Goal: Check status: Check status

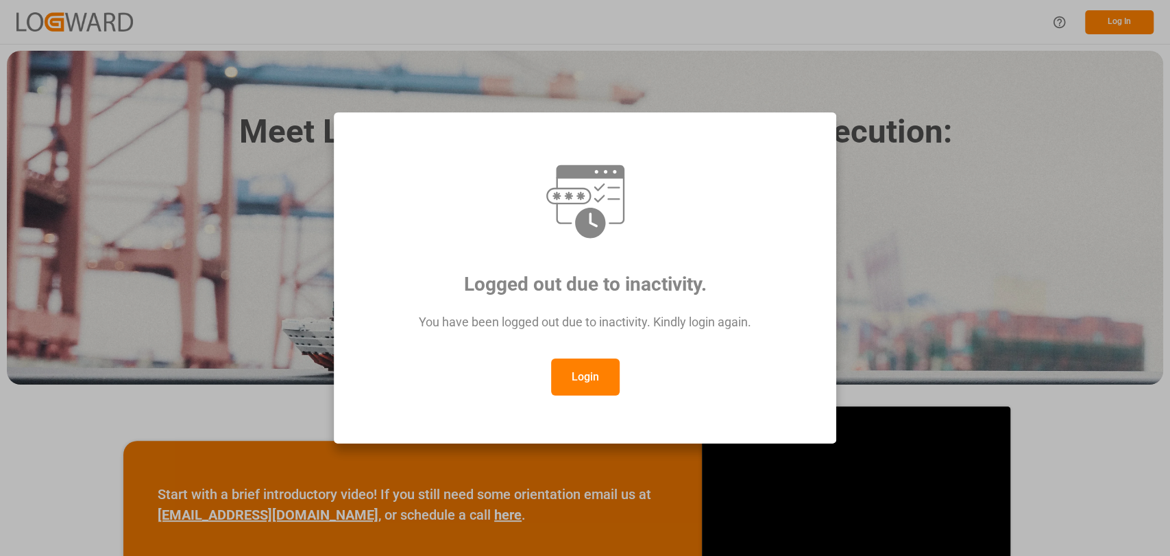
click at [584, 368] on button "Login" at bounding box center [585, 376] width 69 height 37
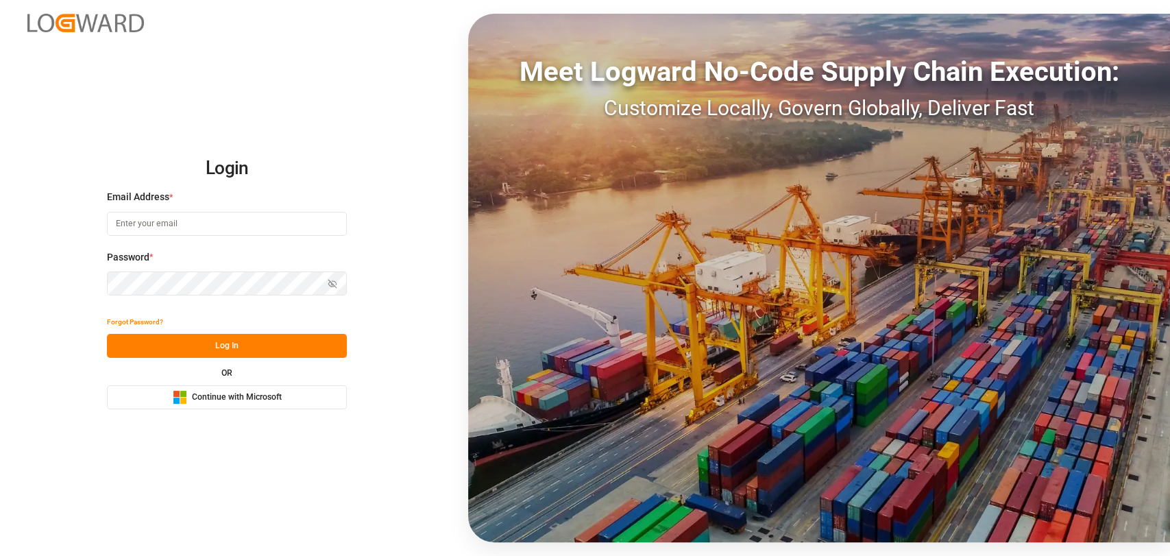
type input "[PERSON_NAME][EMAIL_ADDRESS][PERSON_NAME][DOMAIN_NAME]"
click at [223, 347] on button "Log In" at bounding box center [227, 346] width 240 height 24
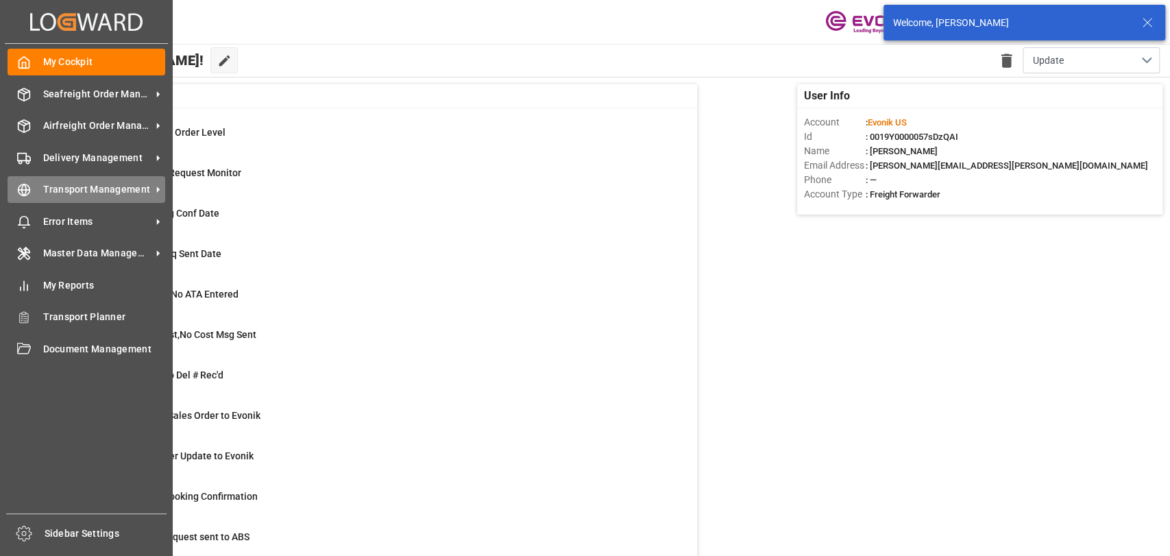
click at [44, 188] on span "Transport Management" at bounding box center [97, 189] width 108 height 14
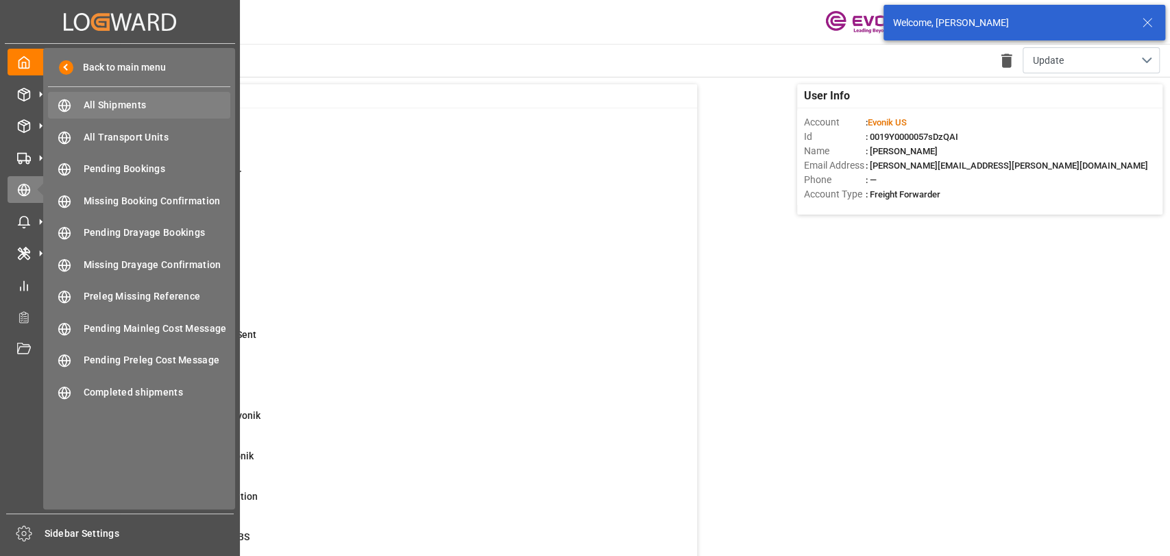
click at [112, 98] on span "All Shipments" at bounding box center [157, 105] width 147 height 14
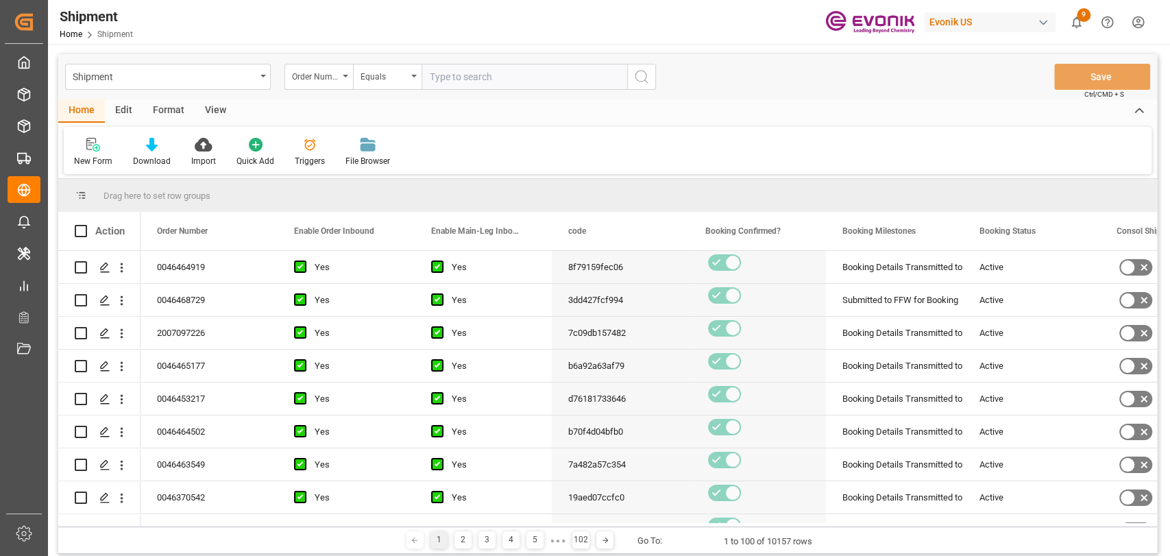
click at [466, 80] on input "text" at bounding box center [524, 77] width 206 height 26
drag, startPoint x: 472, startPoint y: 78, endPoint x: 581, endPoint y: 77, distance: 109.0
click at [475, 77] on input "00" at bounding box center [524, 77] width 206 height 26
paste input "46464919"
type input "0046464919"
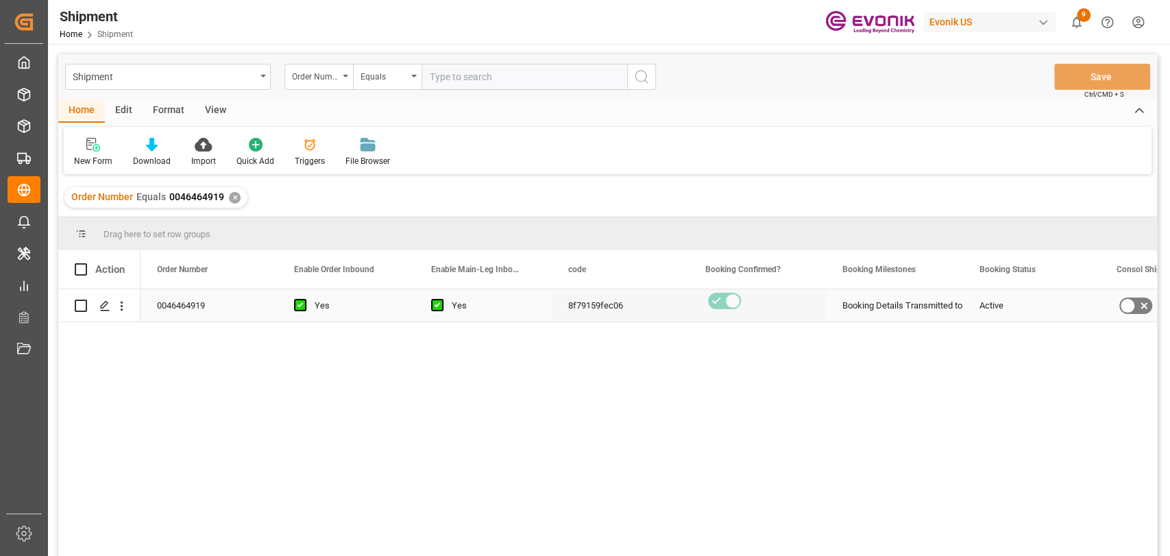
click at [106, 311] on div "Press SPACE to select this row." at bounding box center [104, 305] width 21 height 25
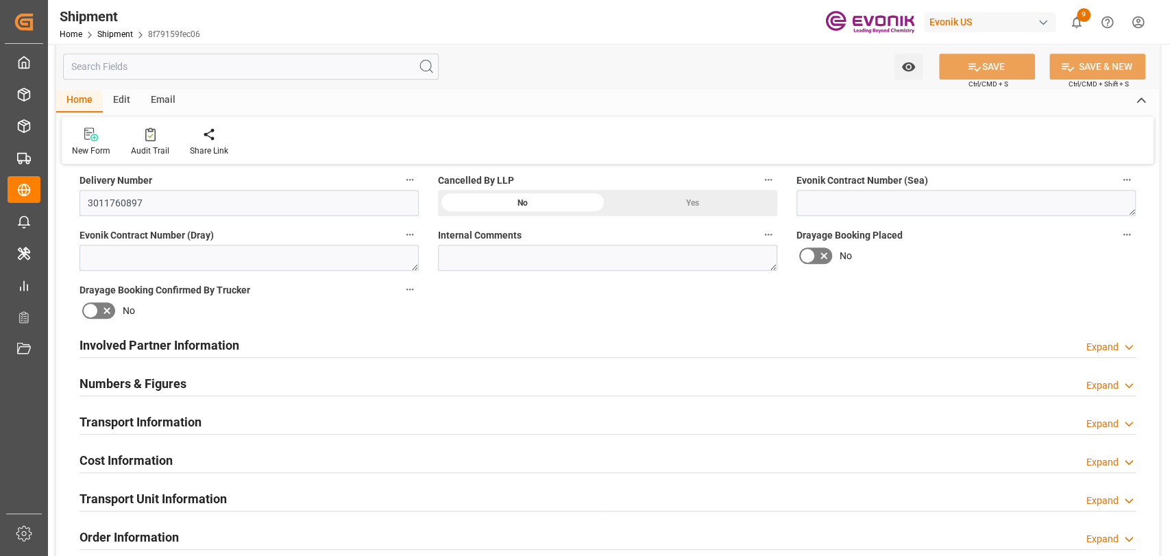
scroll to position [608, 0]
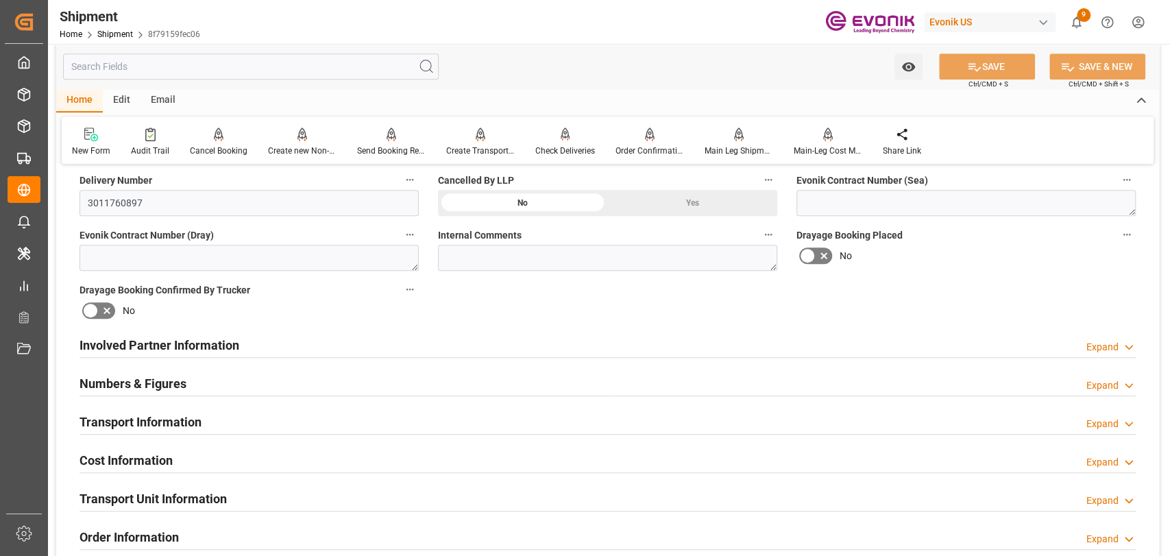
click at [210, 486] on div "Transport Unit Information" at bounding box center [152, 497] width 147 height 26
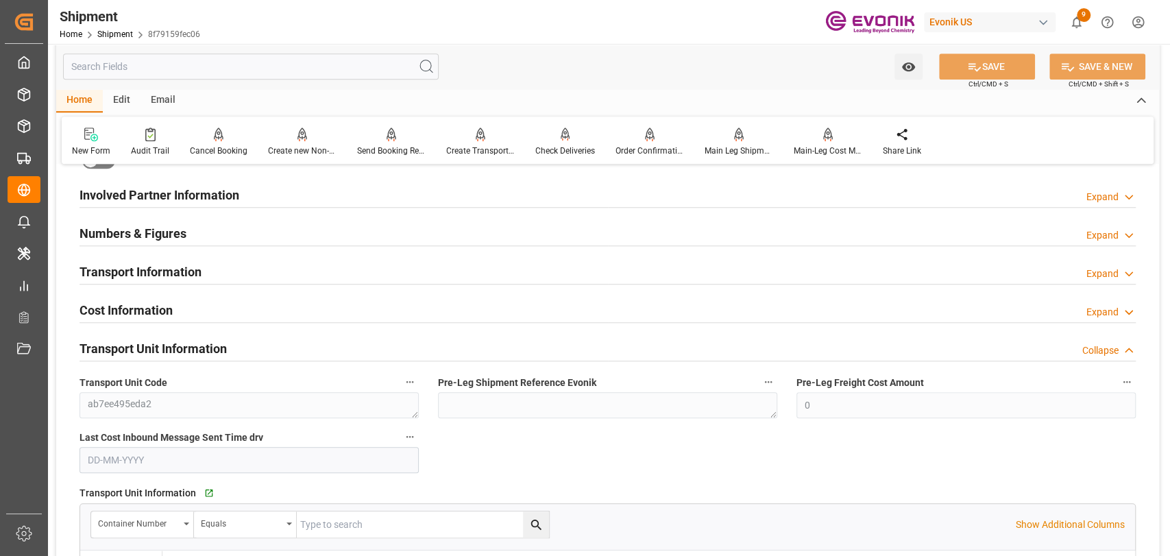
scroll to position [913, 0]
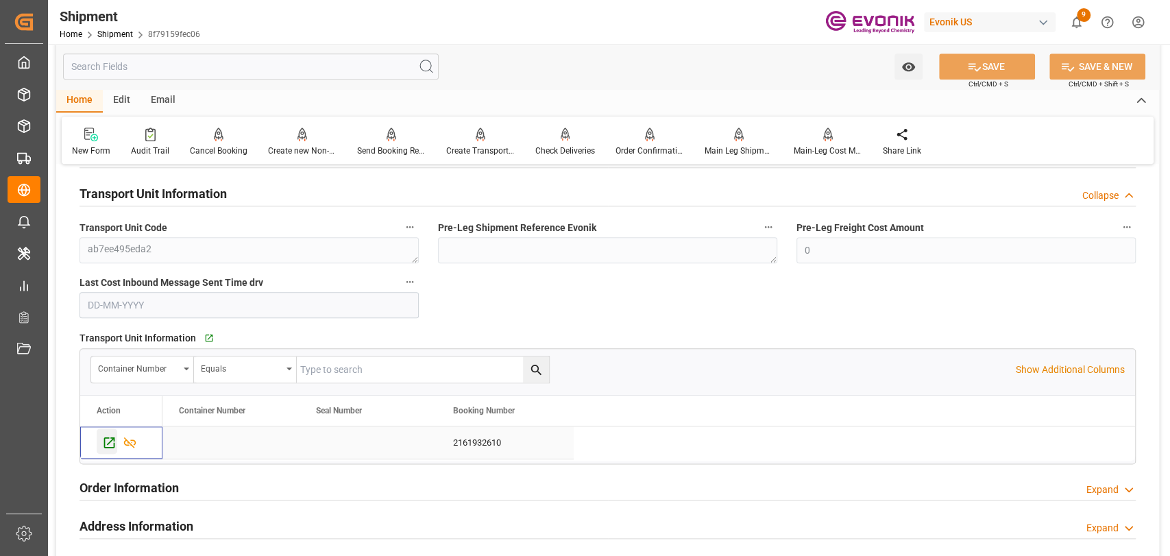
click at [102, 441] on icon "Press SPACE to select this row." at bounding box center [109, 442] width 14 height 14
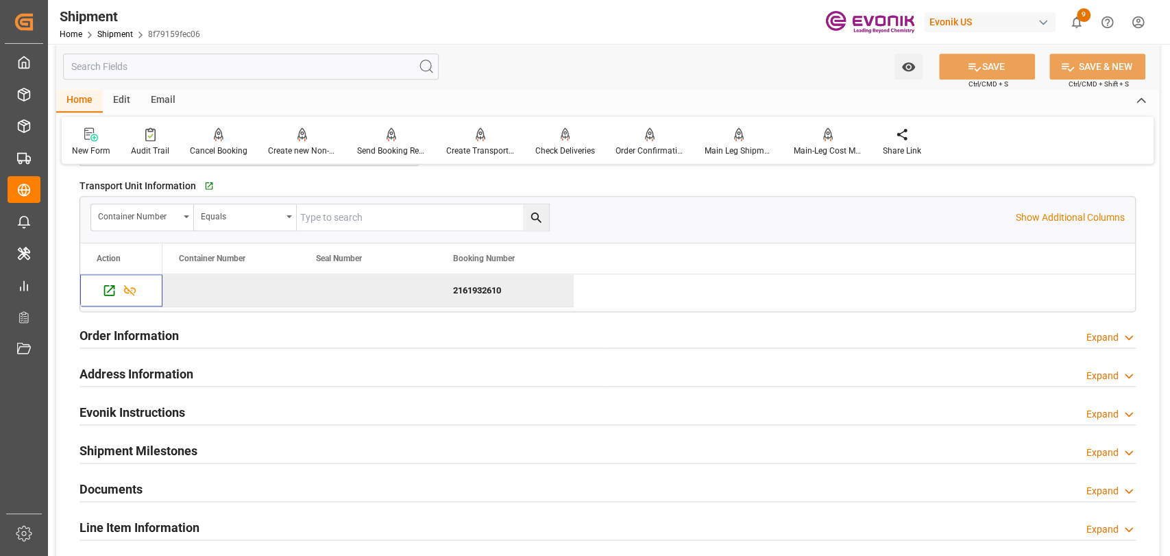
scroll to position [608, 0]
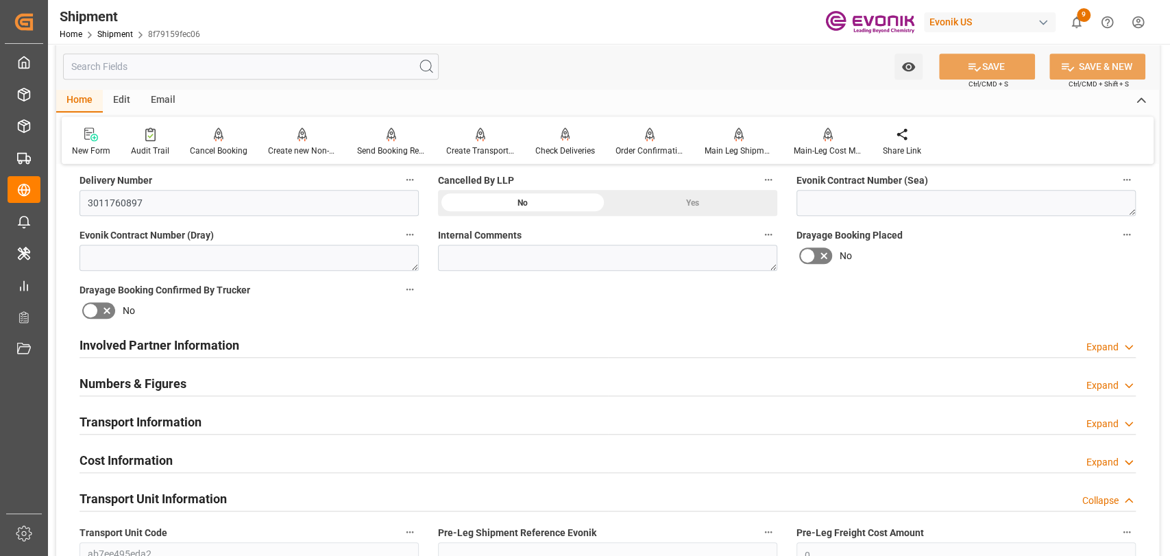
click at [136, 423] on h2 "Transport Information" at bounding box center [140, 421] width 122 height 19
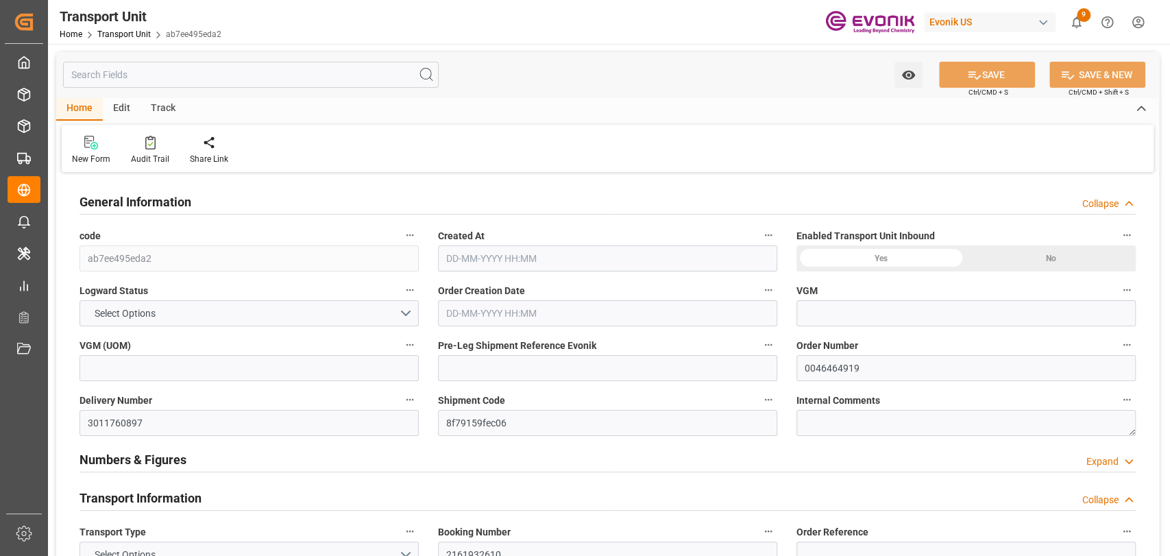
type input "AC Containerline"
type input "AC Containerline GmbH"
type input "USNYC"
type input "KRPUS"
type input "6801.496"
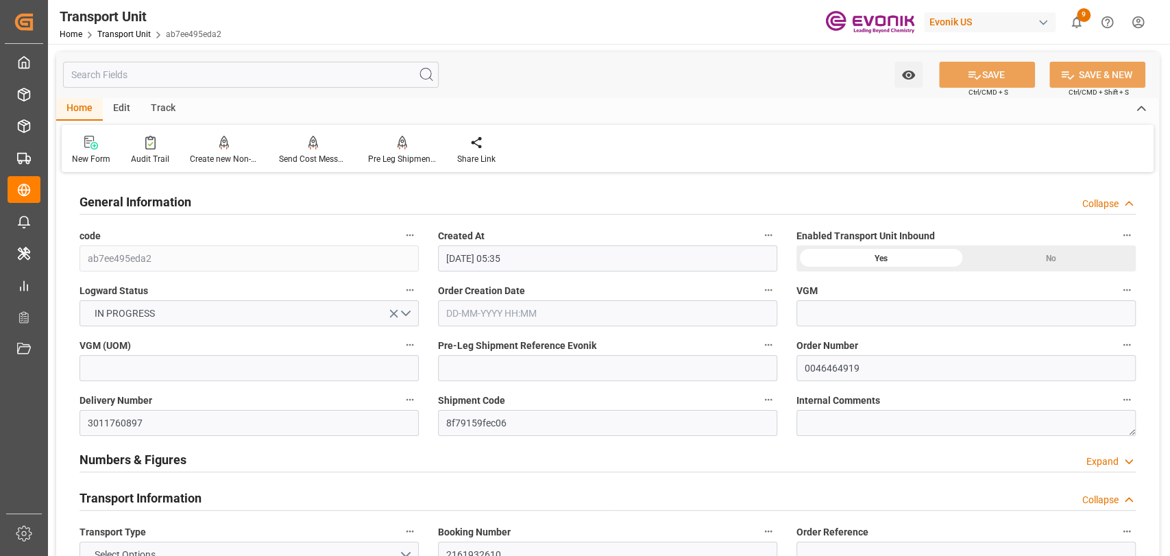
type input "[DATE] 05:35"
type input "[DATE]"
type input "[DATE] 00:00"
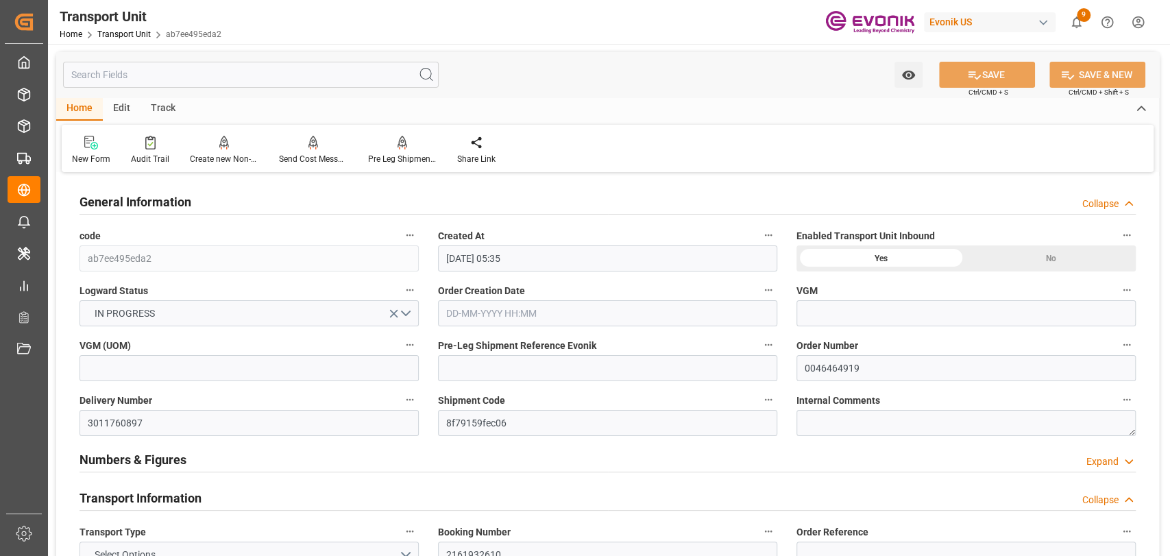
type input "[DATE] 00:00"
type input "[DATE] 16:00"
click at [146, 157] on div "Audit Trail" at bounding box center [150, 159] width 38 height 12
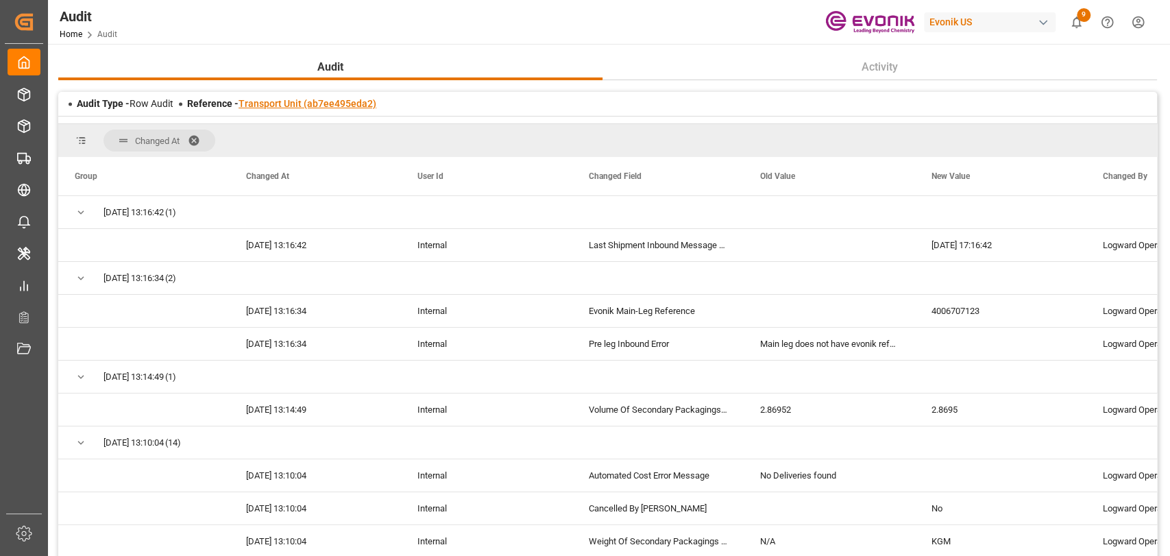
click at [297, 101] on link "Transport Unit (ab7ee495eda2)" at bounding box center [307, 103] width 138 height 11
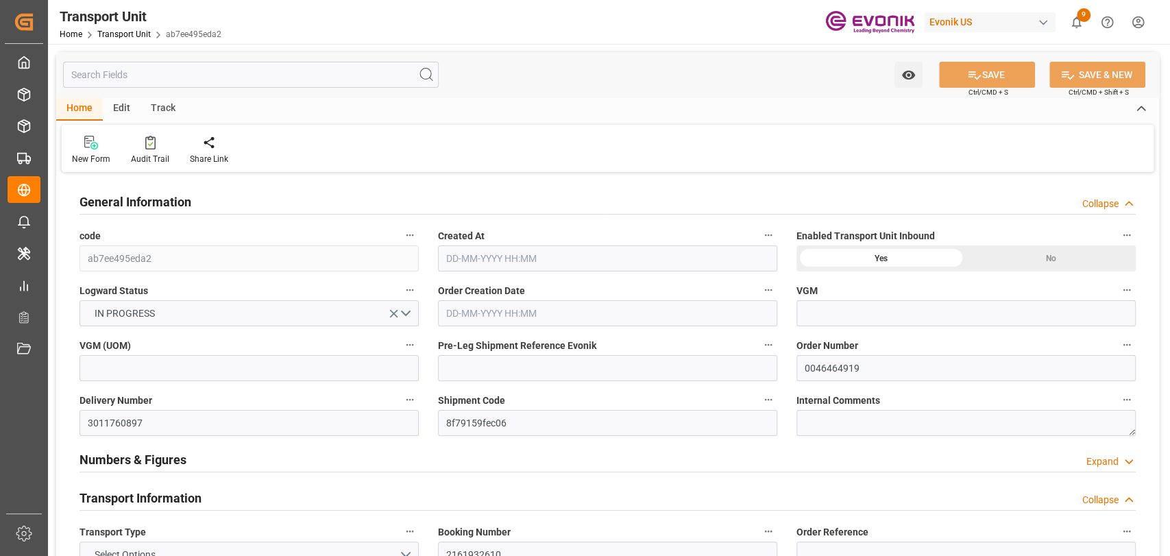
type input "[DATE] 05:35"
type input "[DATE]"
type input "[DATE] 00:00"
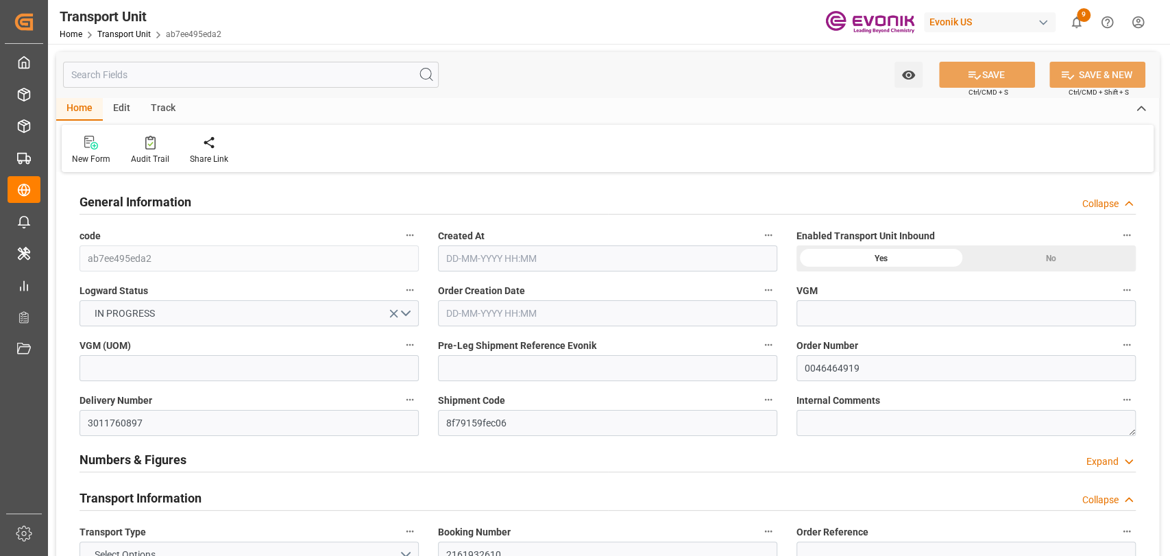
type input "[DATE] 00:00"
type input "[DATE] 16:00"
type input "AC Containerline"
type input "AC Containerline GmbH"
type input "USNYC"
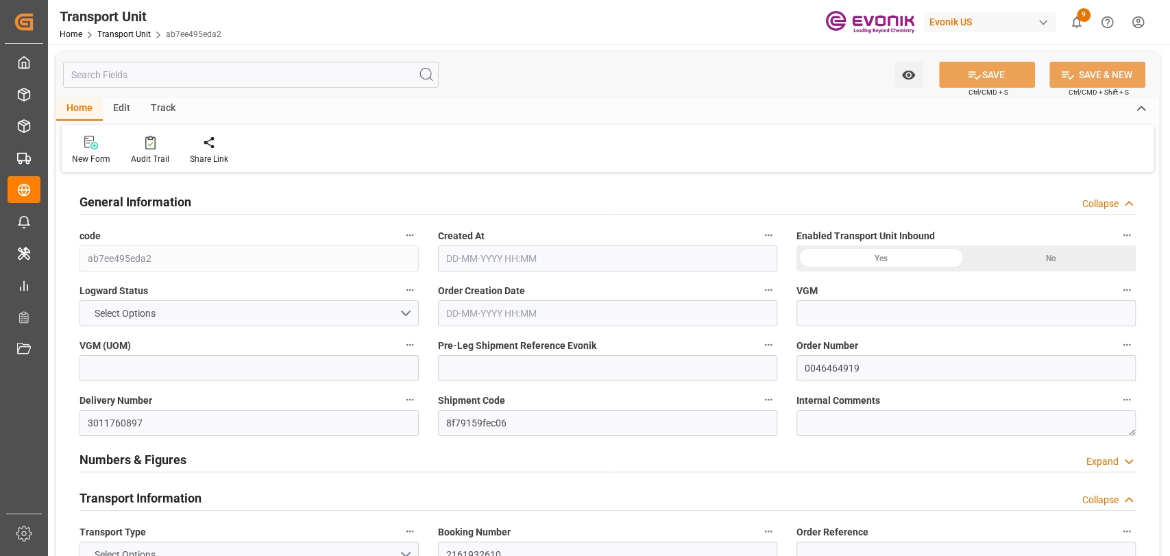
type input "KRPUS"
type input "6801.496"
type input "[DATE] 05:35"
type input "[DATE]"
type input "[DATE] 00:00"
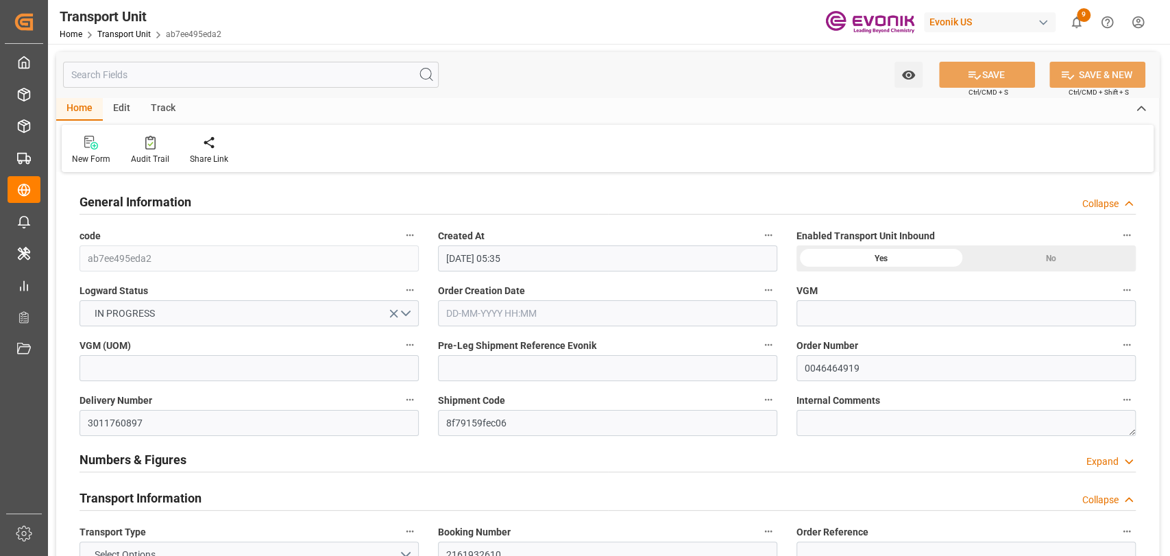
type input "[DATE] 00:00"
type input "18-10-2025 00:00"
type input "27-08-2025 16:00"
type input "AC Containerline"
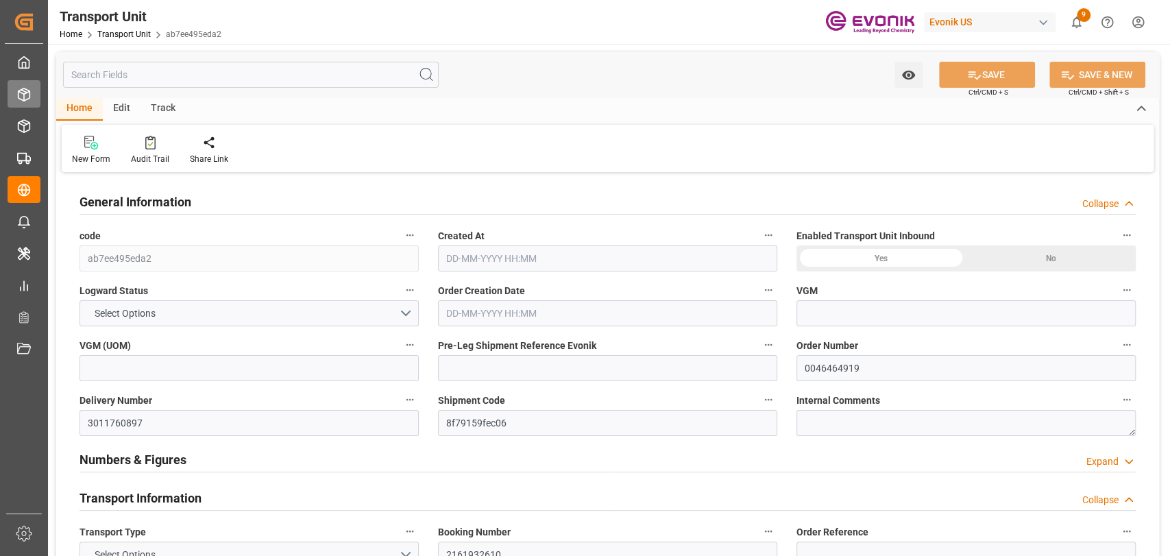
type input "AC Containerline GmbH"
type input "USNYC"
type input "KRPUS"
type input "6801.496"
type input "[DATE] 05:35"
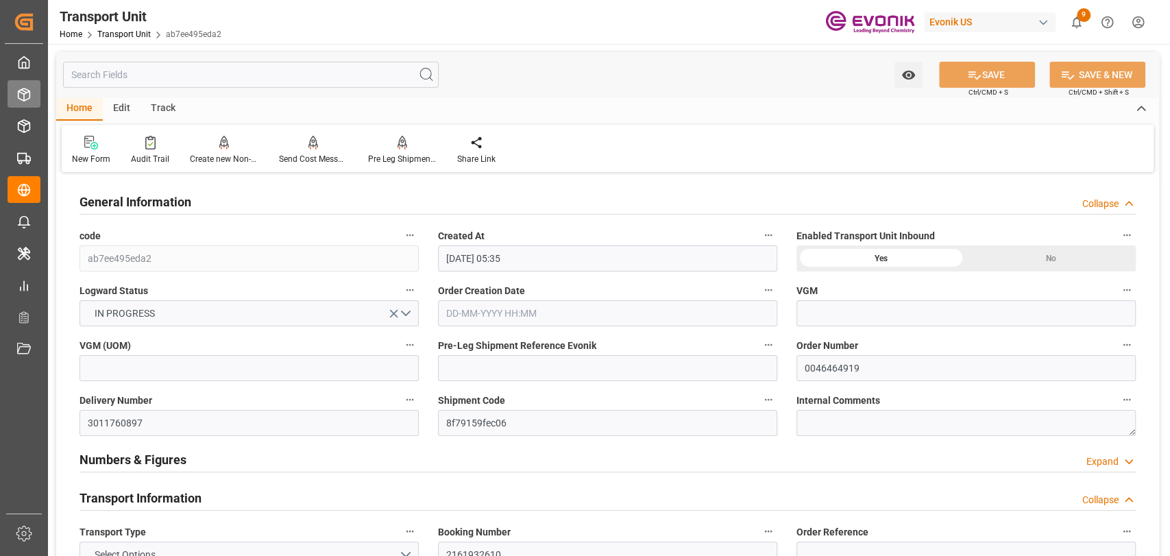
type input "[DATE]"
type input "[DATE] 00:00"
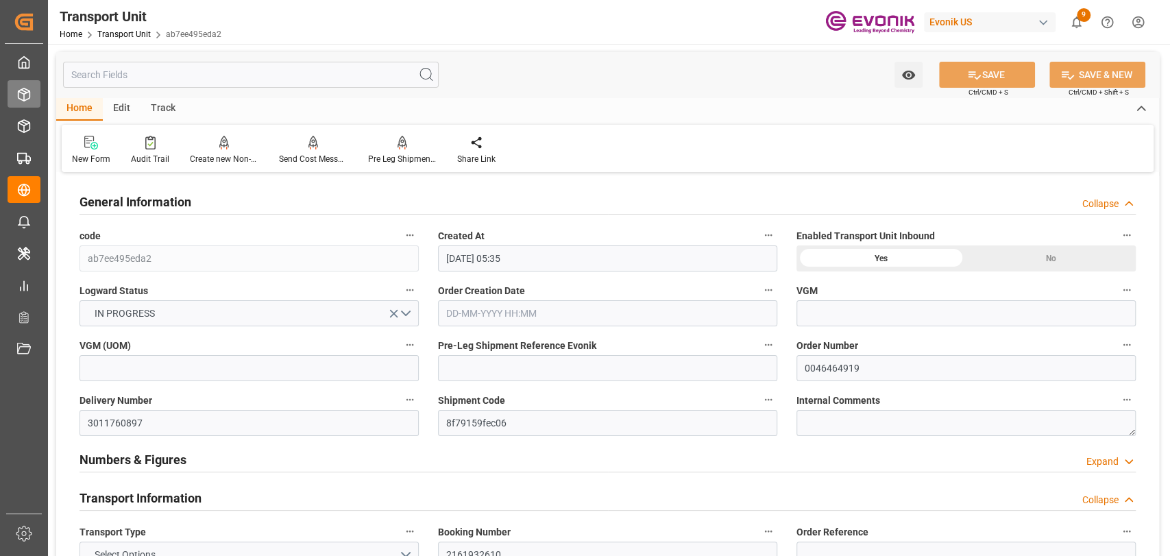
type input "[DATE] 16:00"
type input "AC Containerline"
type input "AC Containerline GmbH"
type input "USNYC"
type input "KRPUS"
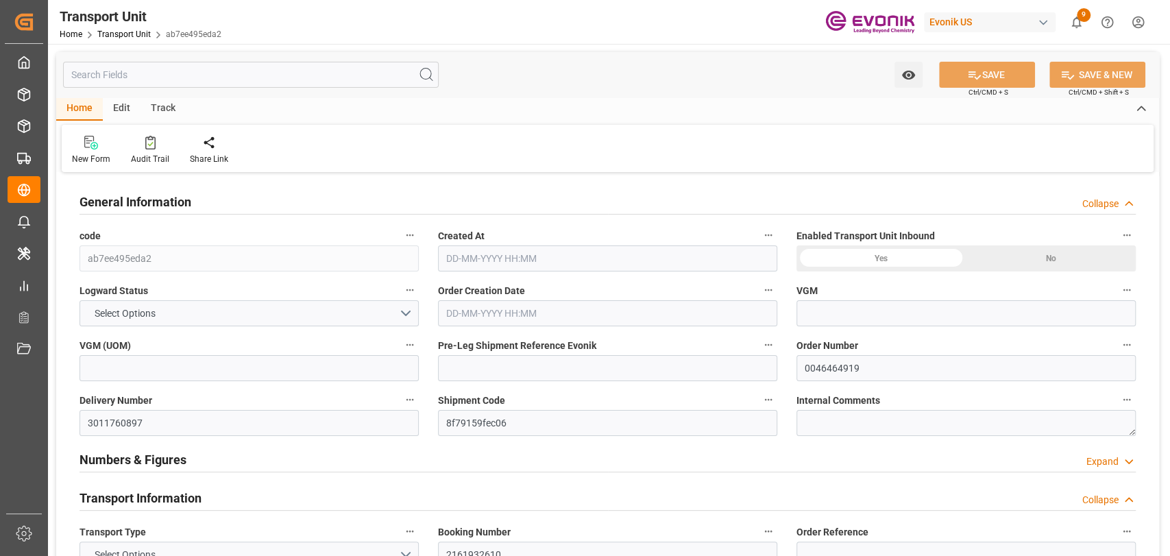
type input "6801.496"
type input "[DATE] 05:35"
type input "[DATE]"
type input "[DATE] 00:00"
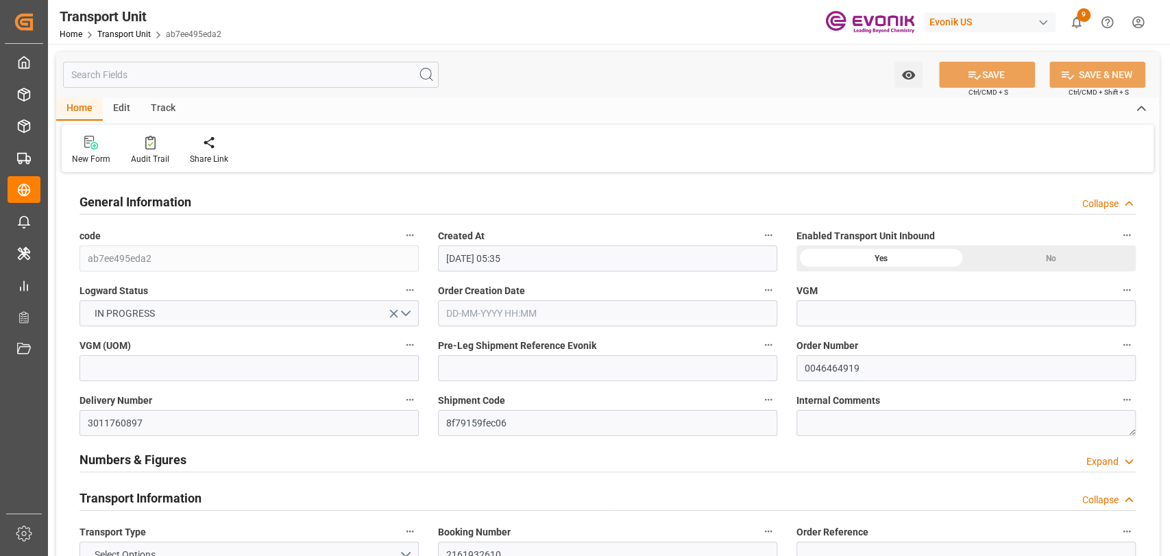
type input "[DATE] 00:00"
type input "[DATE] 16:00"
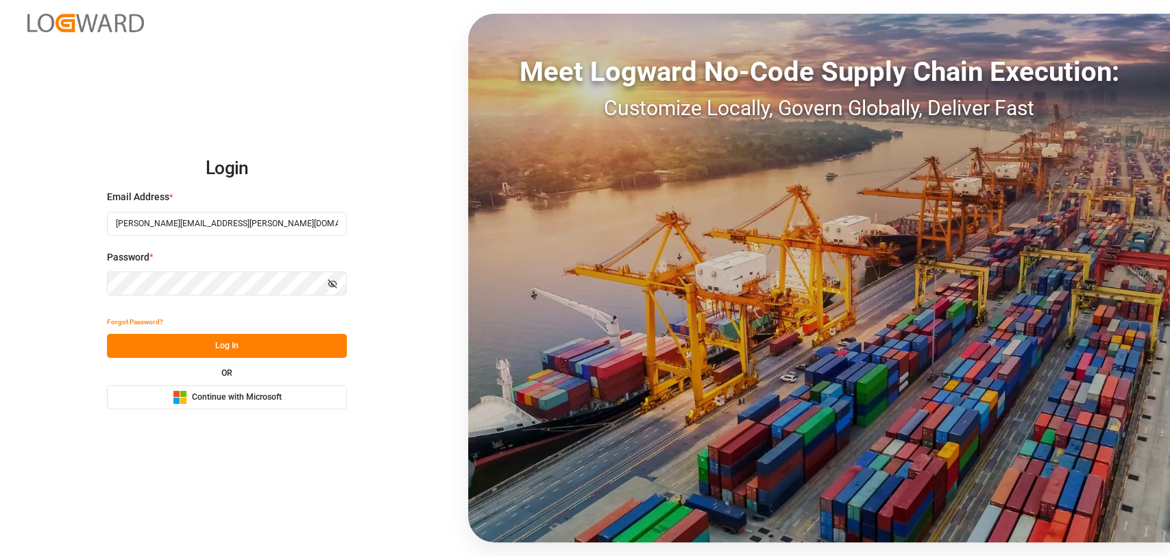
click at [193, 345] on button "Log In" at bounding box center [227, 346] width 240 height 24
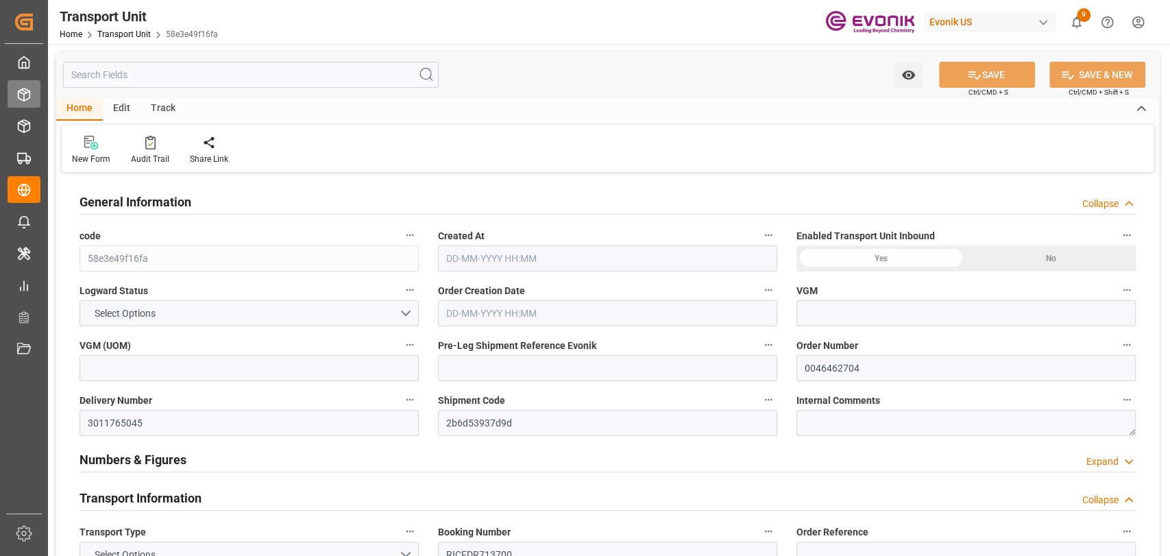
type input "ONE"
type input "Ocean Network Express"
type input "USORF"
type input "BEANR"
type input "12512"
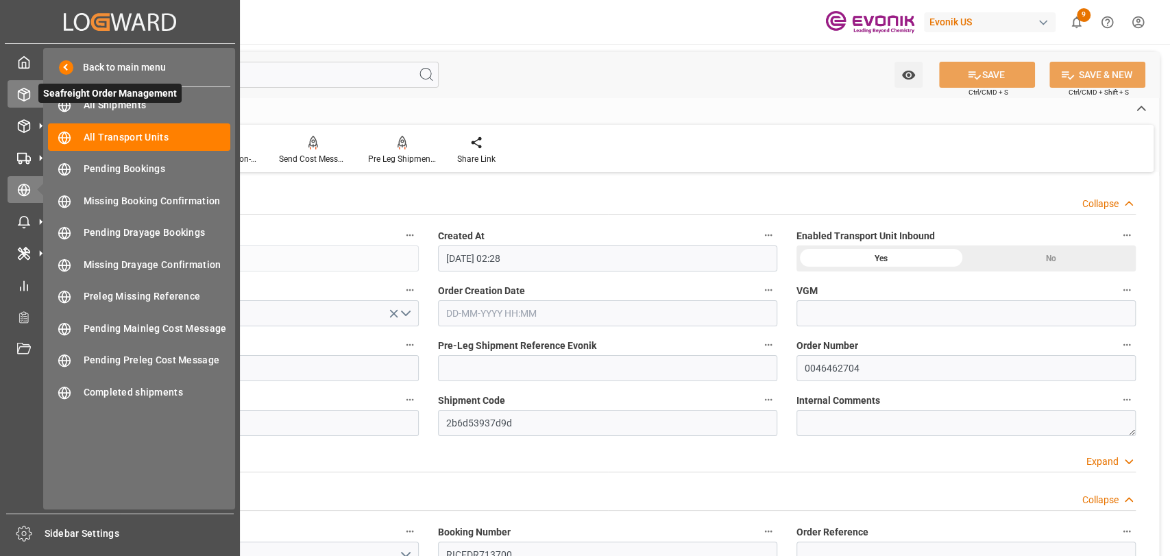
type input "17-07-2025 02:28"
type input "26-09-2025"
type input "01-09-2025 00:00"
type input "21-09-2025 00:00"
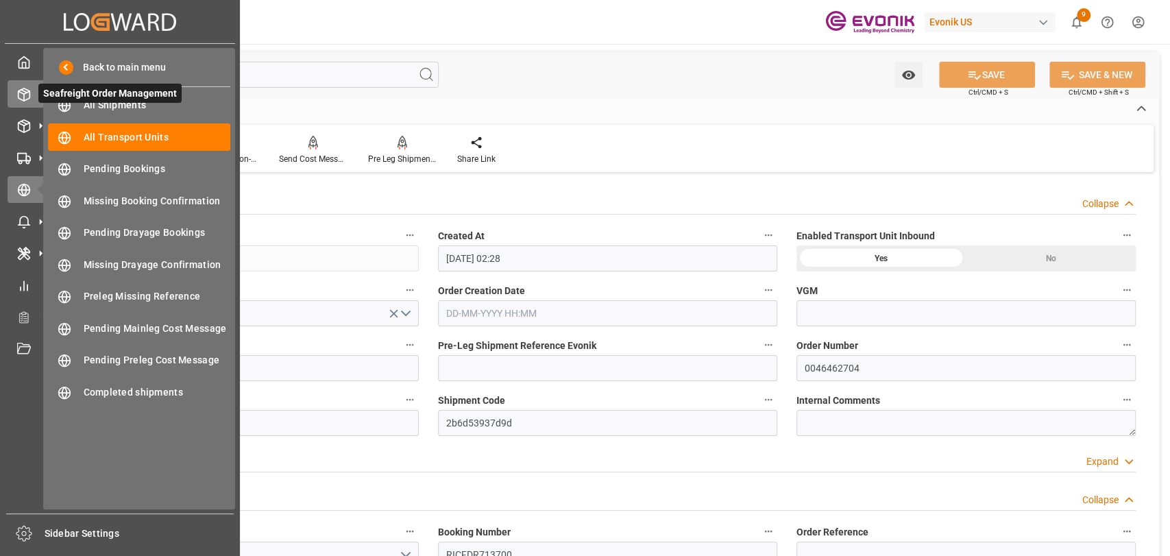
type input "24-09-2025 00:00"
type input "27-08-2025 16:00"
click at [12, 99] on div at bounding box center [19, 94] width 23 height 14
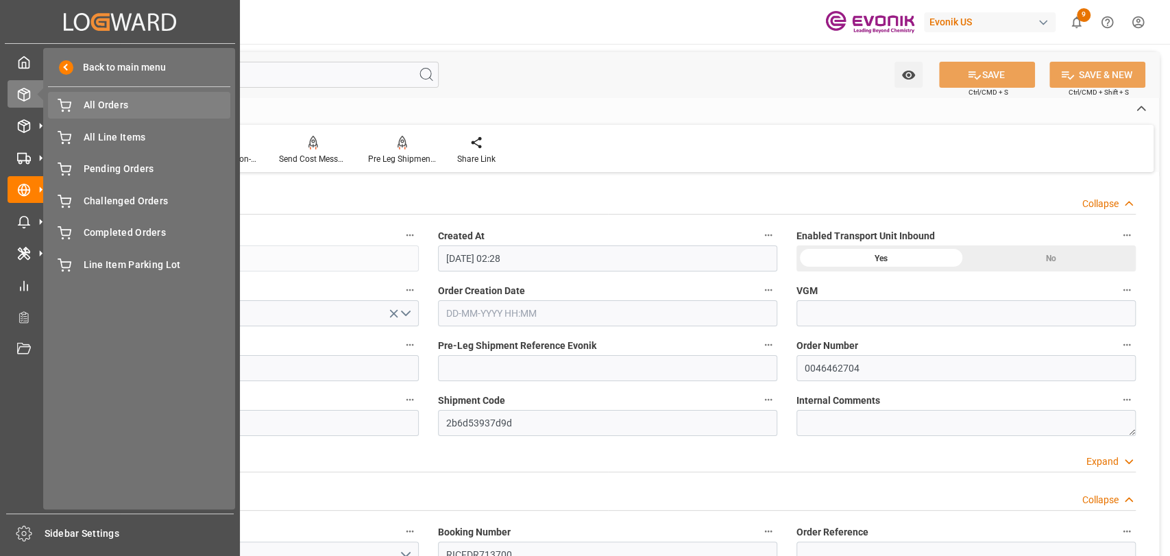
click at [101, 110] on span "All Orders" at bounding box center [157, 105] width 147 height 14
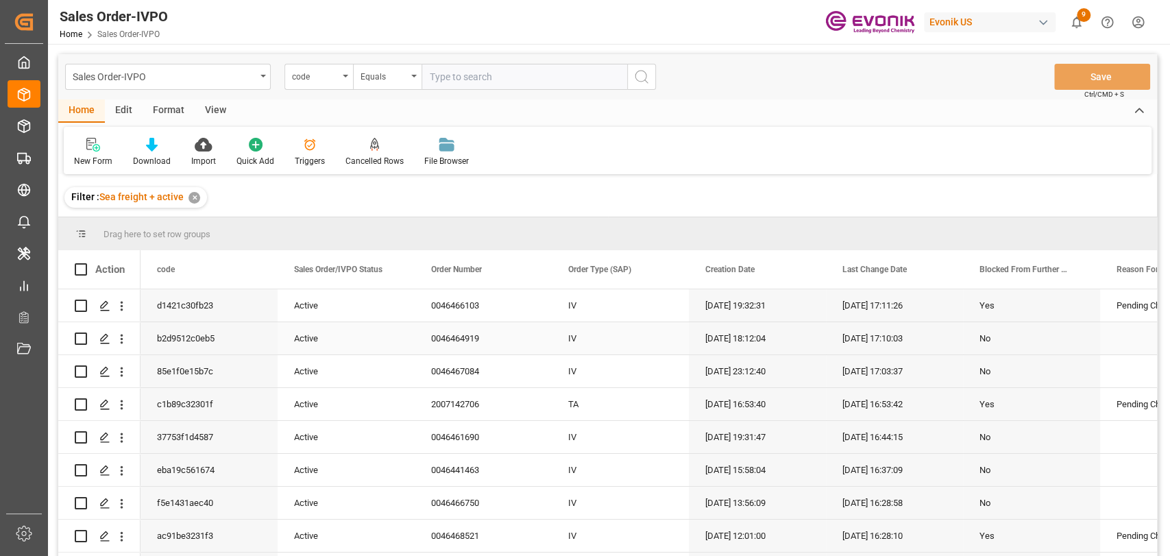
click at [745, 343] on div "08-08-2025 18:12:04" at bounding box center [757, 338] width 137 height 32
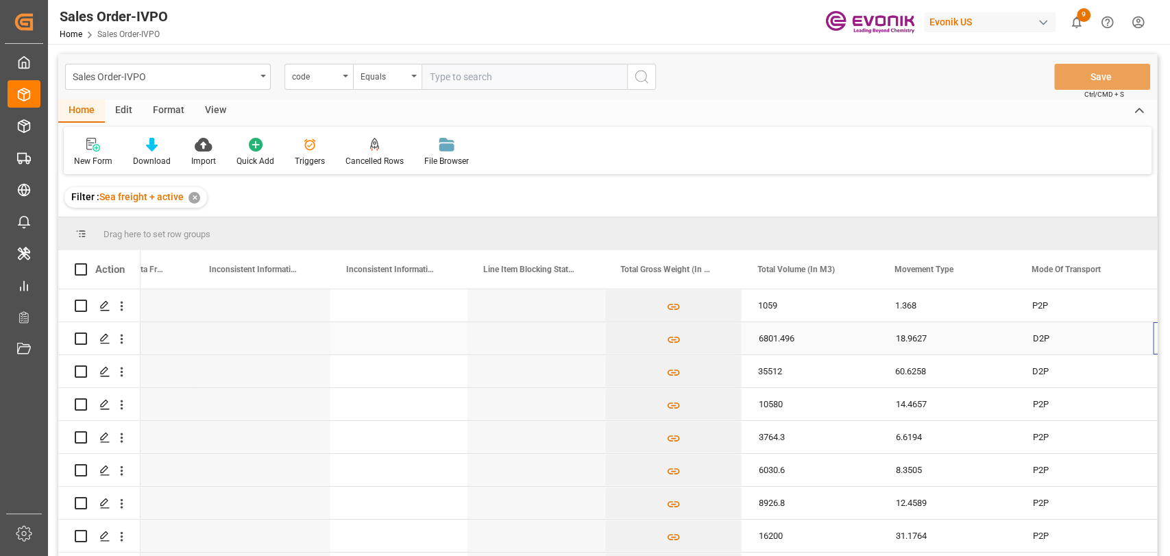
scroll to position [0, 1455]
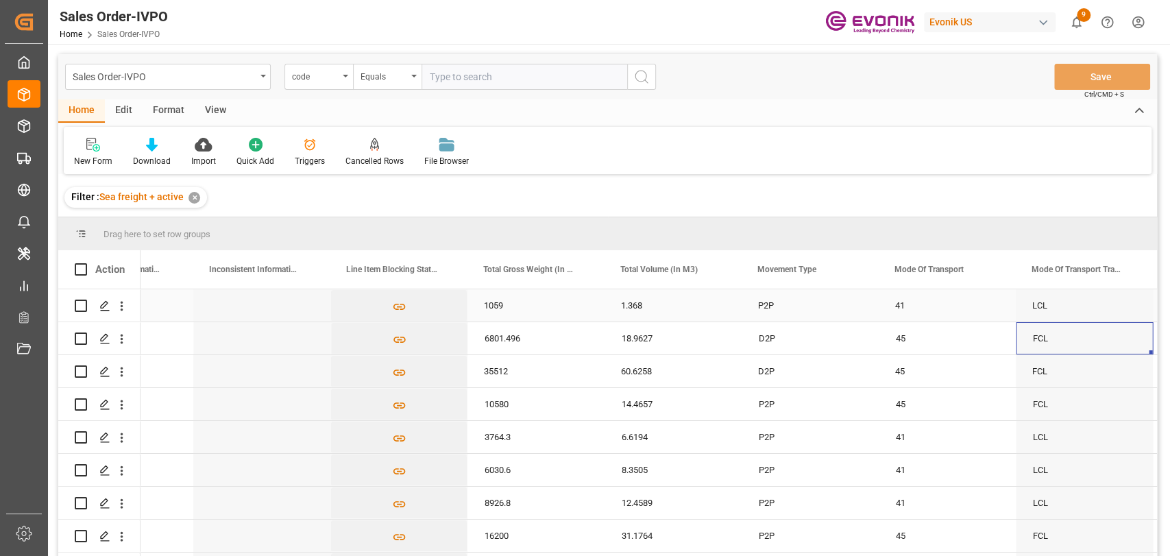
click at [1047, 315] on div "LCL" at bounding box center [1083, 305] width 137 height 32
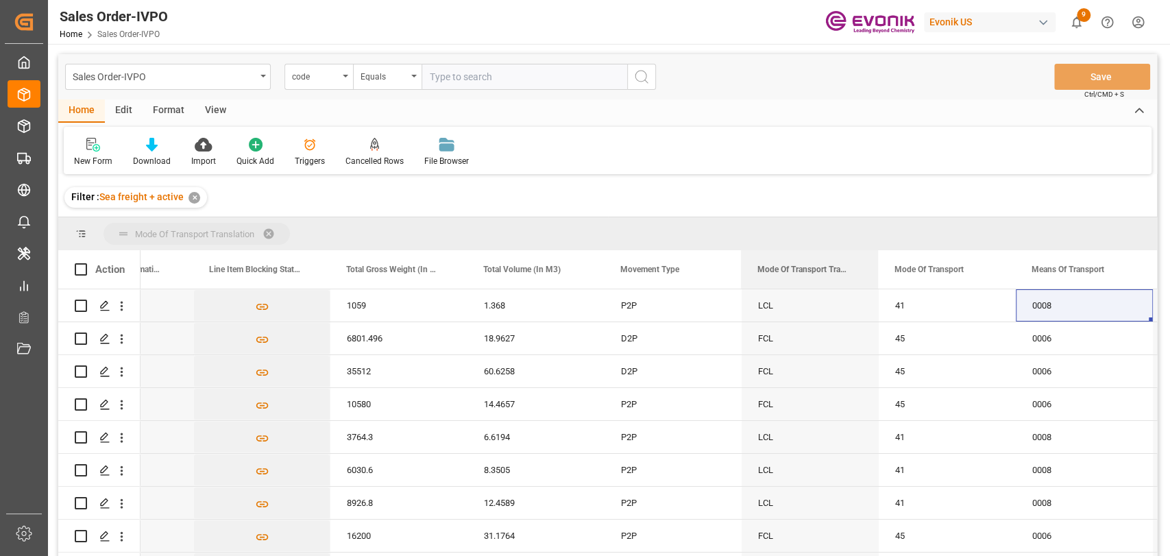
drag, startPoint x: 854, startPoint y: 246, endPoint x: 841, endPoint y: 229, distance: 21.5
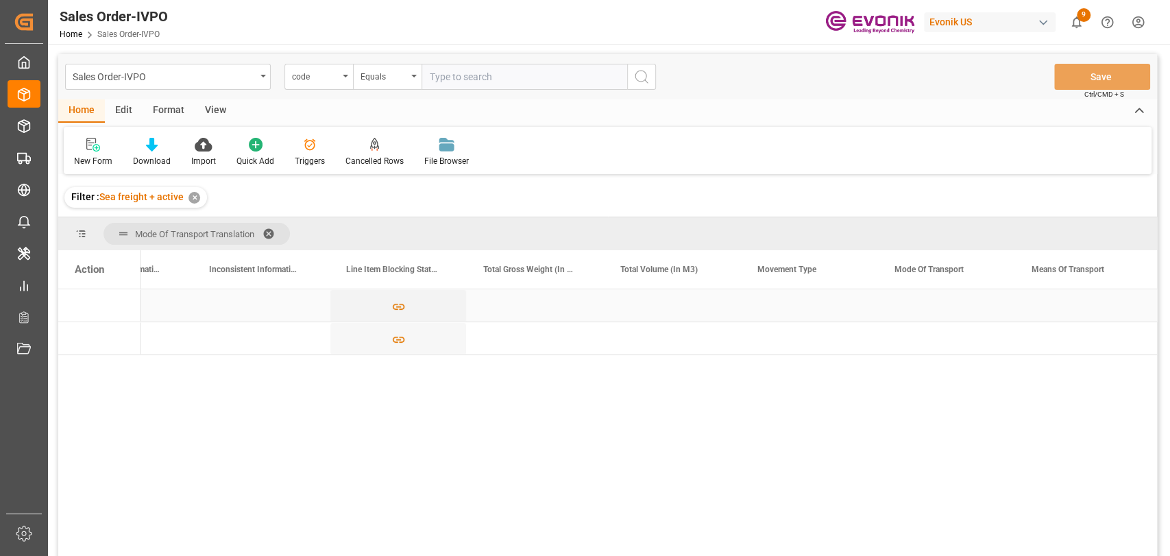
click at [247, 300] on div "Press SPACE to select this row." at bounding box center [261, 305] width 137 height 32
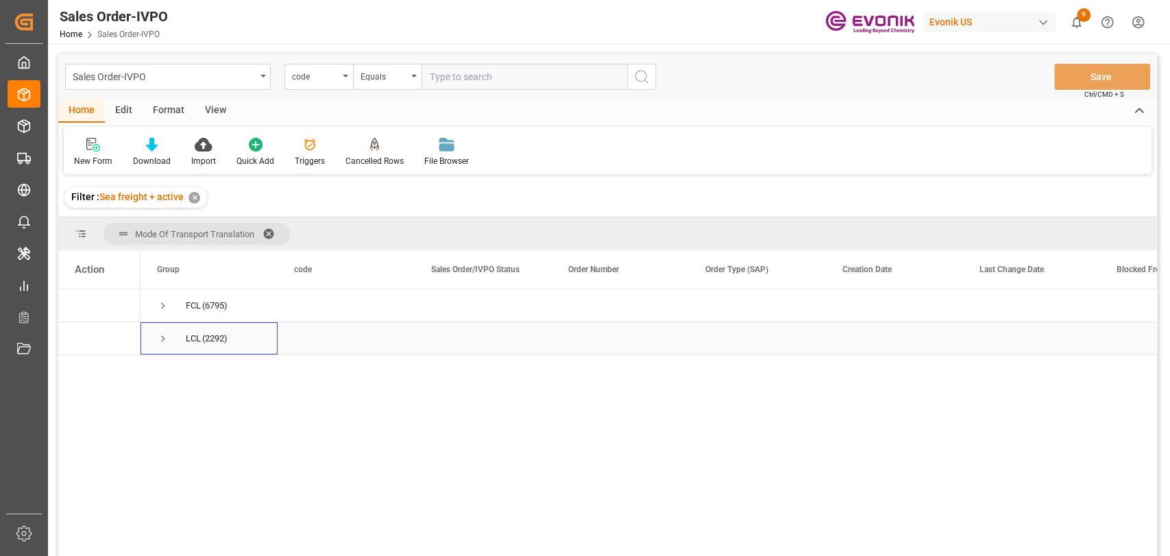
click at [159, 338] on span "Press SPACE to select this row." at bounding box center [163, 338] width 12 height 12
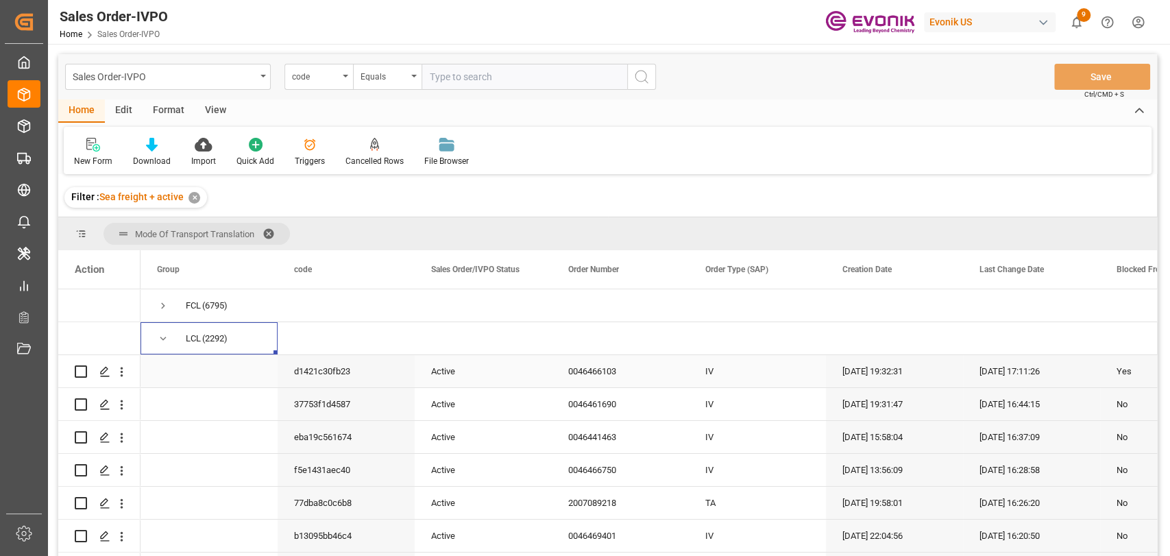
click at [847, 366] on div "20-08-2025 19:32:31" at bounding box center [894, 371] width 137 height 32
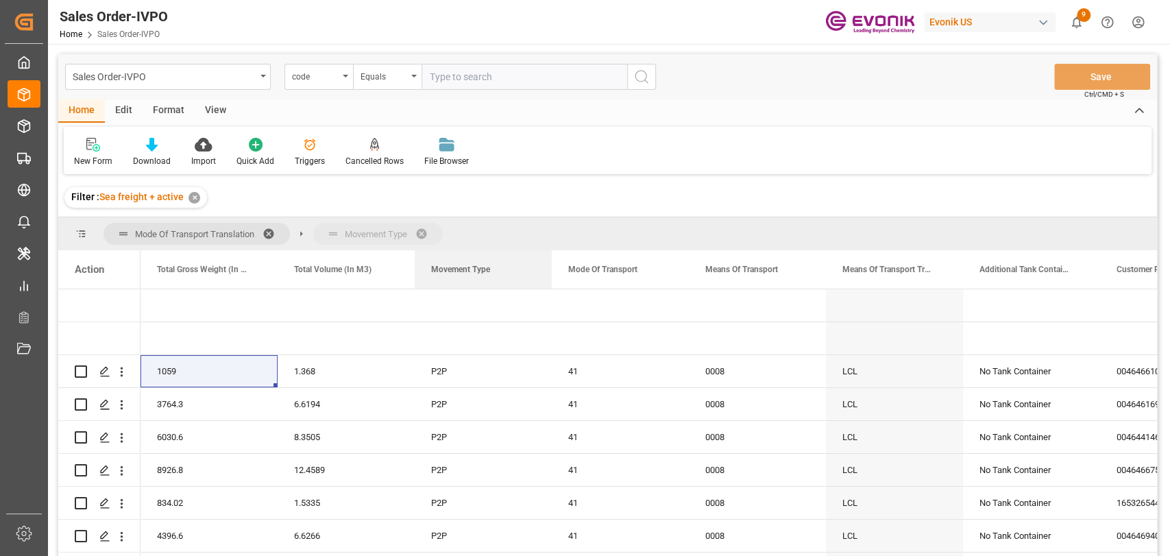
drag, startPoint x: 436, startPoint y: 275, endPoint x: 423, endPoint y: 237, distance: 40.5
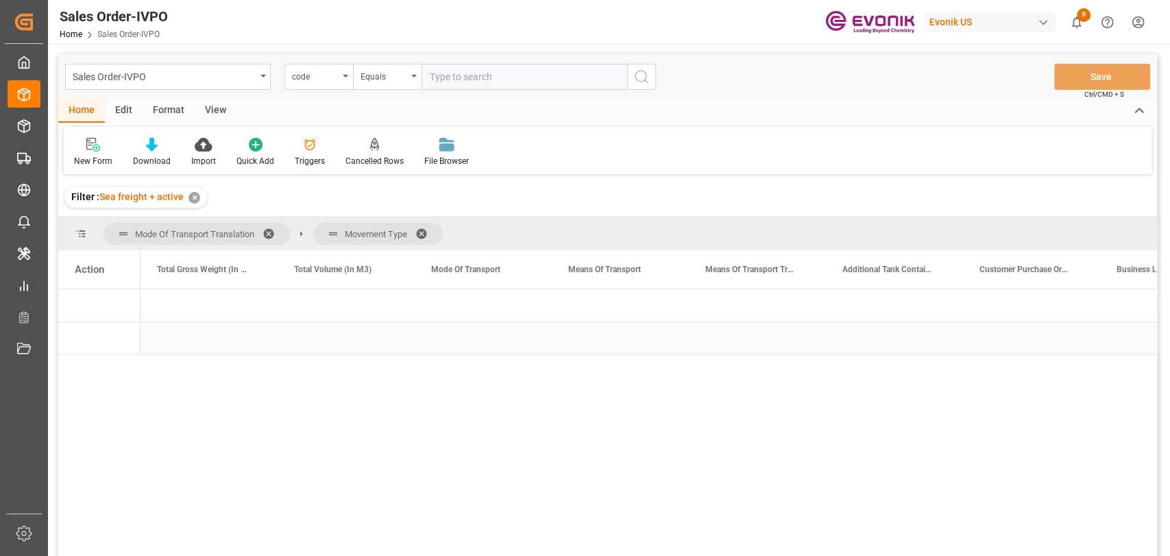
click at [193, 342] on div "Press SPACE to select this row." at bounding box center [208, 338] width 137 height 32
click at [160, 340] on span "Press SPACE to select this row." at bounding box center [163, 338] width 12 height 12
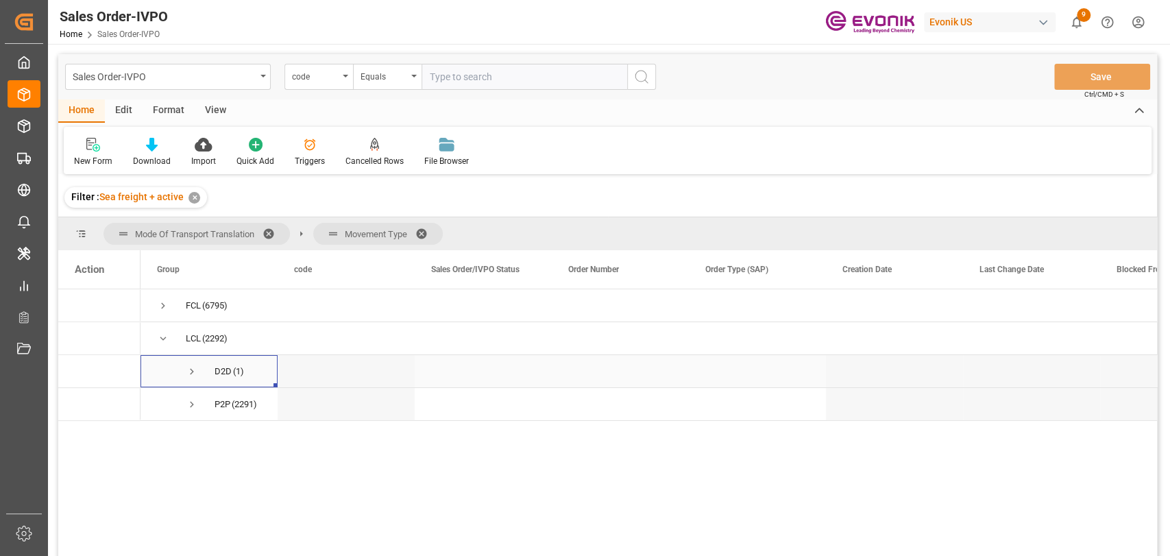
click at [192, 369] on span "Press SPACE to select this row." at bounding box center [192, 371] width 12 height 12
click at [121, 411] on icon "open menu" at bounding box center [121, 404] width 14 height 14
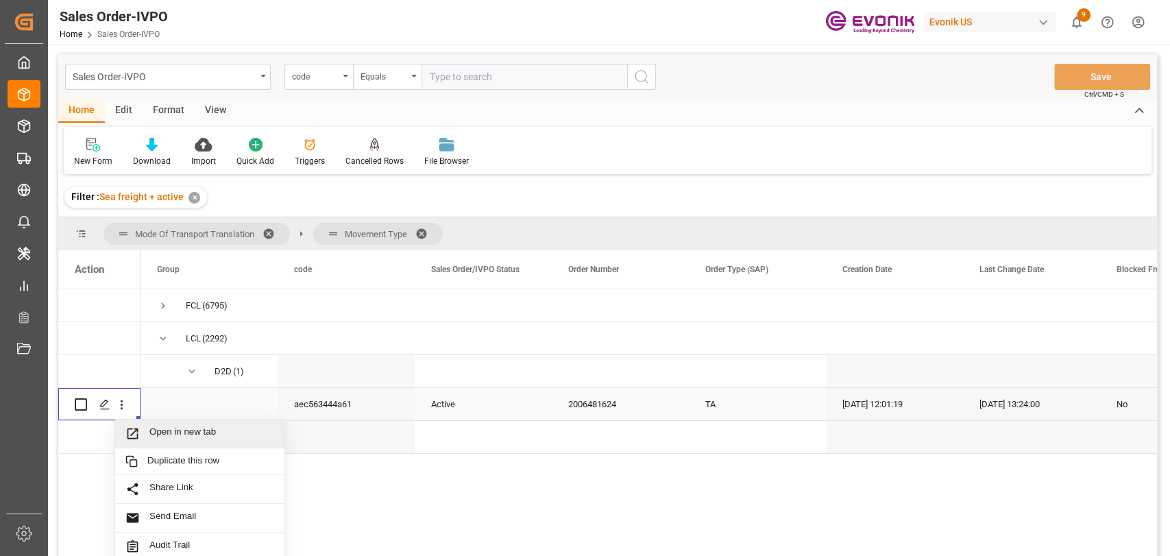
click at [166, 427] on span "Open in new tab" at bounding box center [211, 433] width 125 height 14
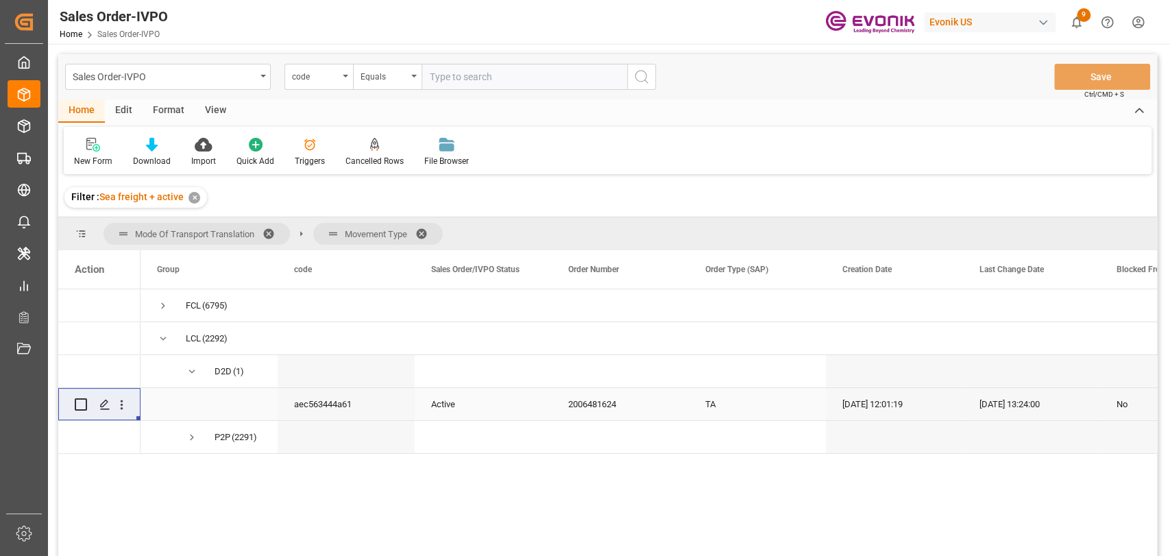
click at [188, 197] on div "✕" at bounding box center [194, 198] width 12 height 12
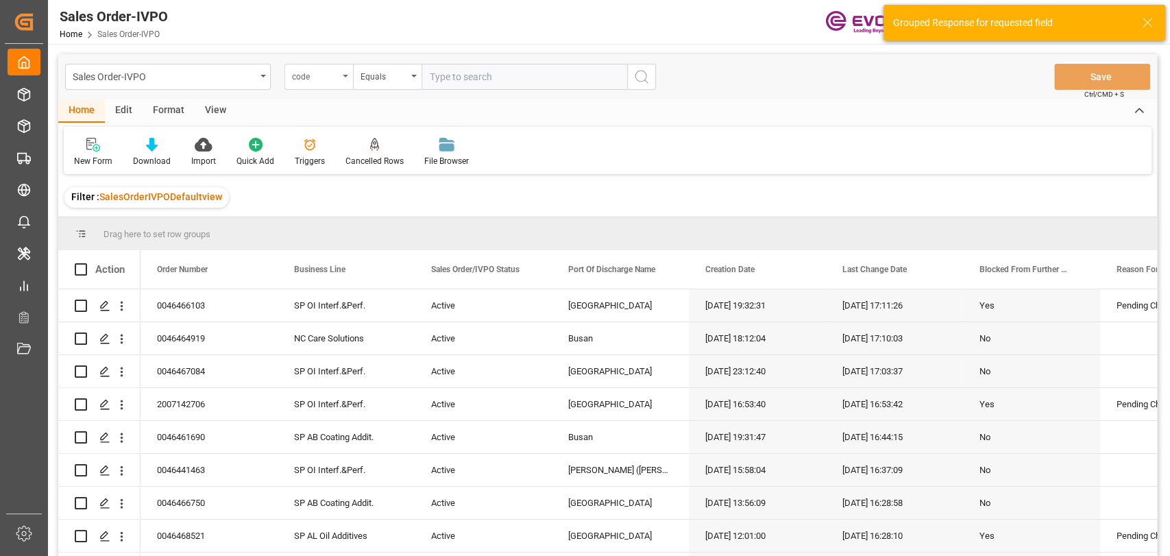
click at [297, 84] on div "code" at bounding box center [318, 77] width 69 height 26
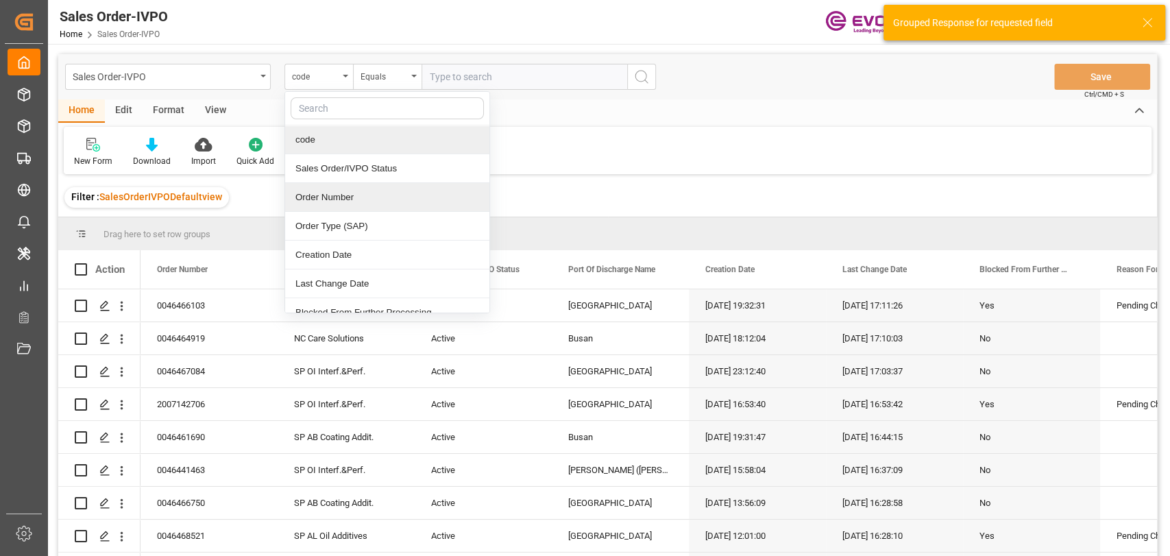
click at [319, 186] on div "Order Number" at bounding box center [387, 197] width 204 height 29
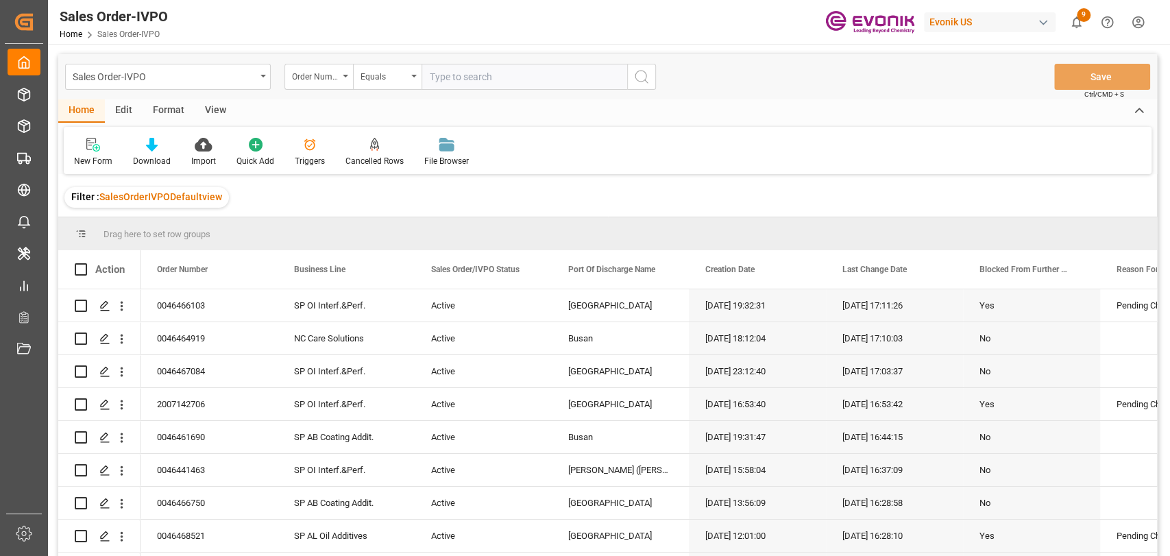
click at [518, 79] on input "text" at bounding box center [524, 77] width 206 height 26
type input "00464466103"
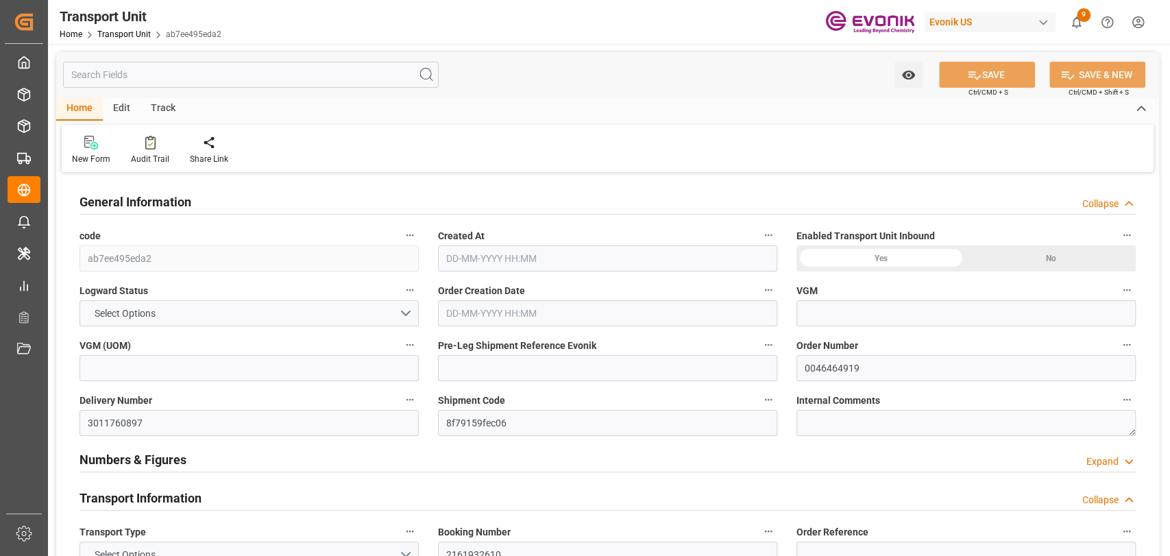
type input "AC Containerline"
type input "AC Containerline GmbH"
type input "USNYC"
type input "KRPUS"
type input "6801.496"
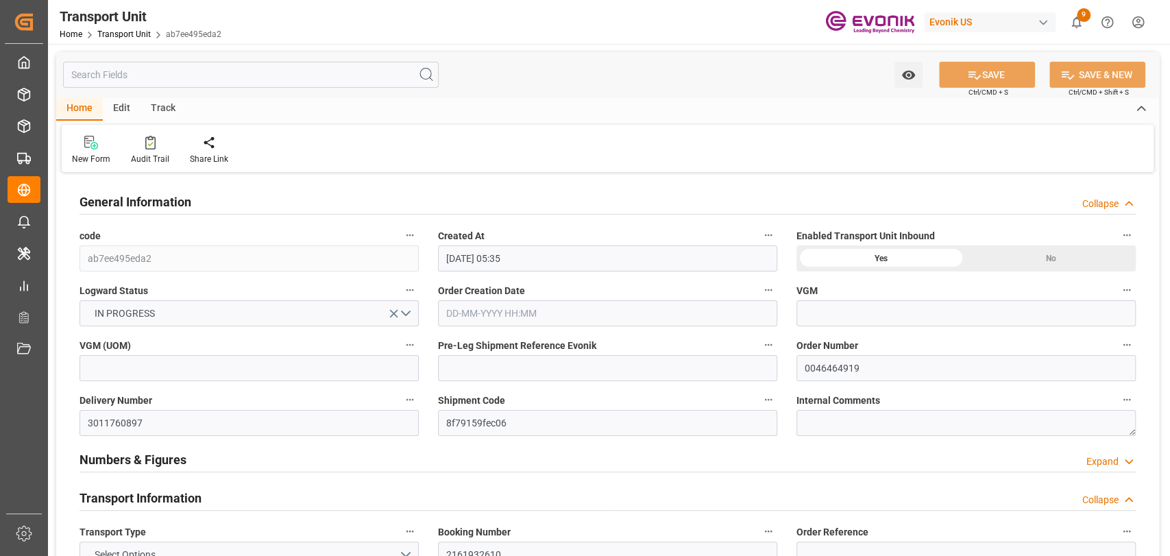
type input "15-08-2025 05:35"
type input "04-10-2025"
type input "04-09-2025 00:00"
type input "[DATE] 00:00"
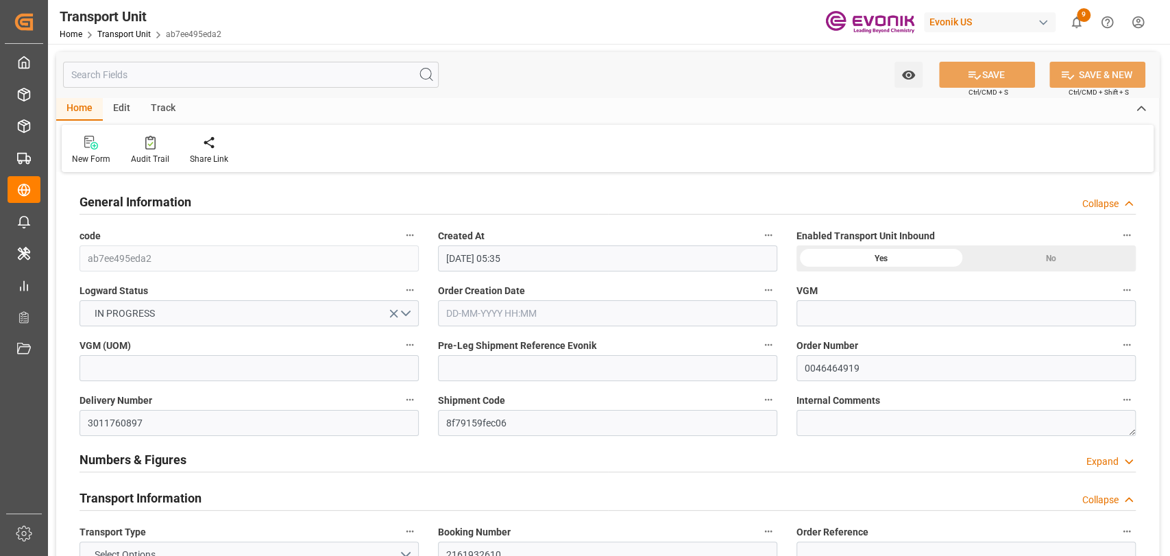
type input "[DATE] 00:00"
type input "[DATE] 16:00"
click at [400, 145] on icon at bounding box center [402, 142] width 10 height 12
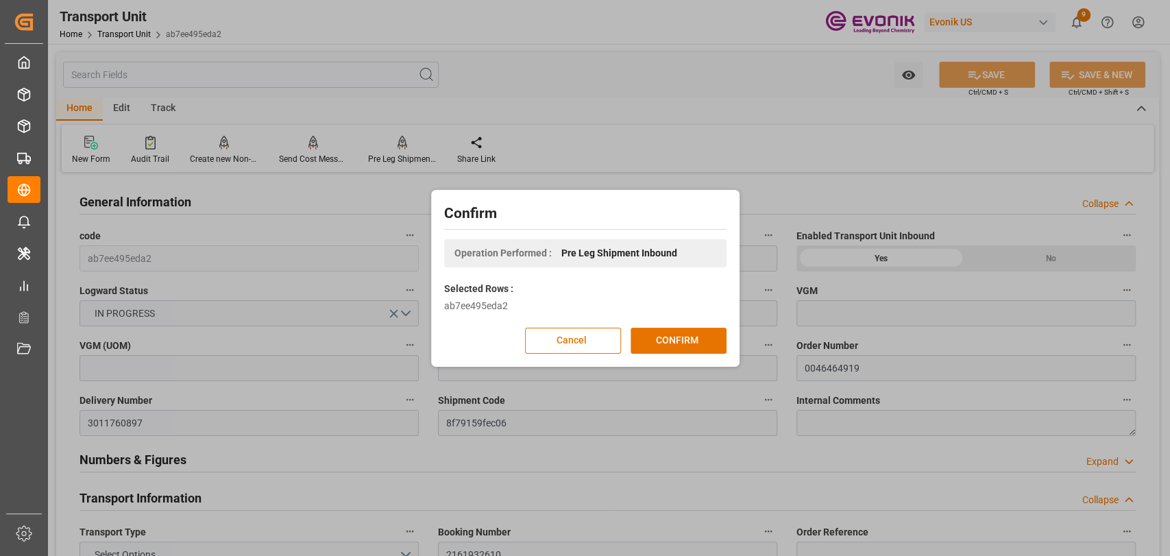
click at [698, 312] on div "ab7ee495eda2" at bounding box center [585, 306] width 282 height 14
click at [694, 337] on button "CONFIRM" at bounding box center [678, 341] width 96 height 26
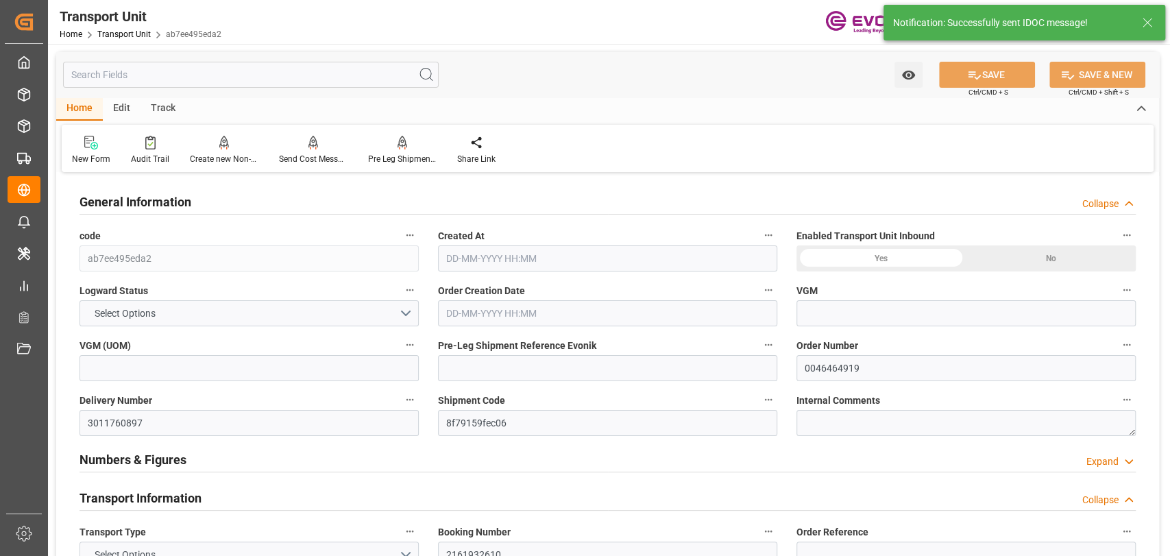
type input "AC Containerline"
type input "AC Containerline GmbH"
type input "USNYC"
type input "KRPUS"
type input "6801.496"
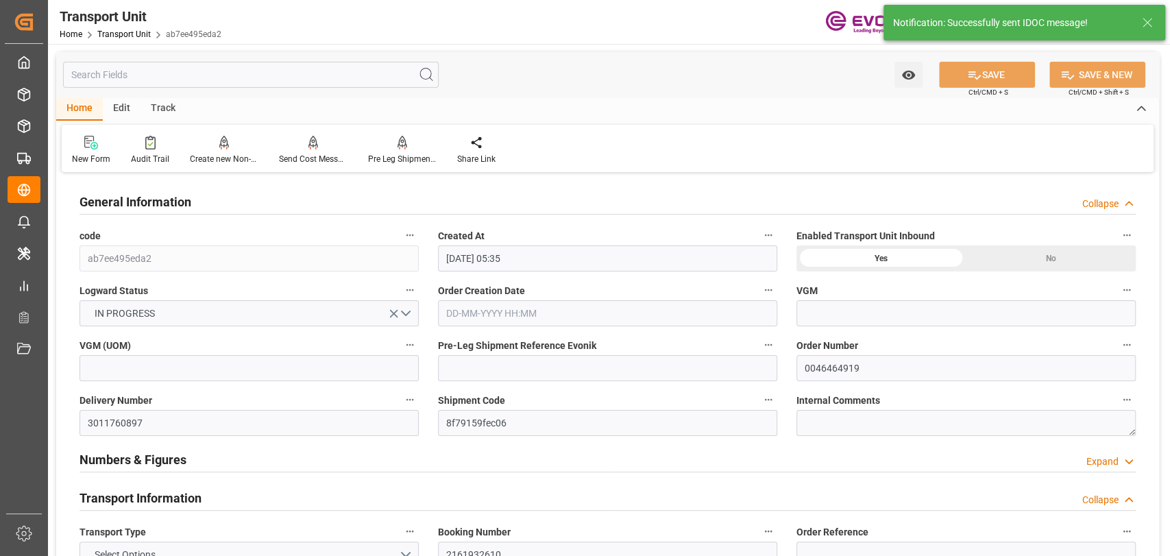
type input "15-08-2025 05:35"
type input "04-10-2025"
type input "04-09-2025 00:00"
type input "18-10-2025 00:00"
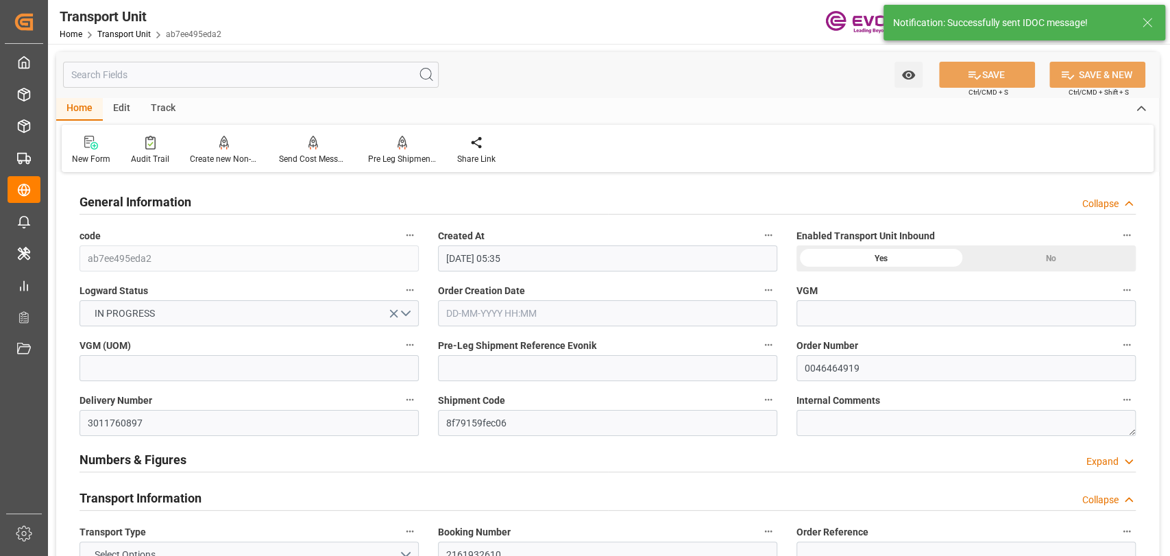
type input "18-10-2025 00:00"
type input "[DATE] 16:00"
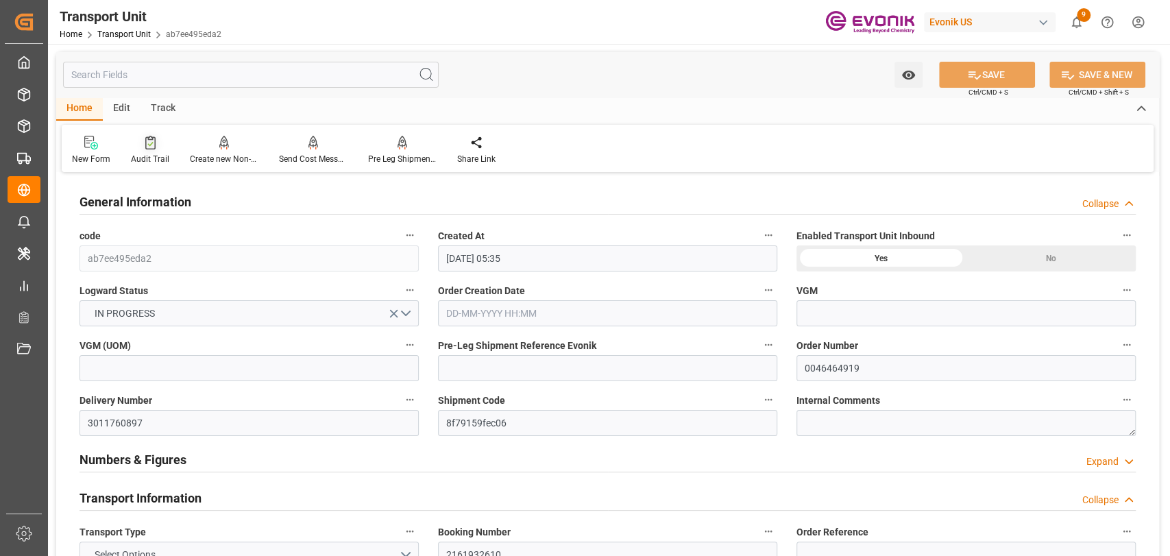
click at [147, 154] on div "Audit Trail" at bounding box center [150, 159] width 38 height 12
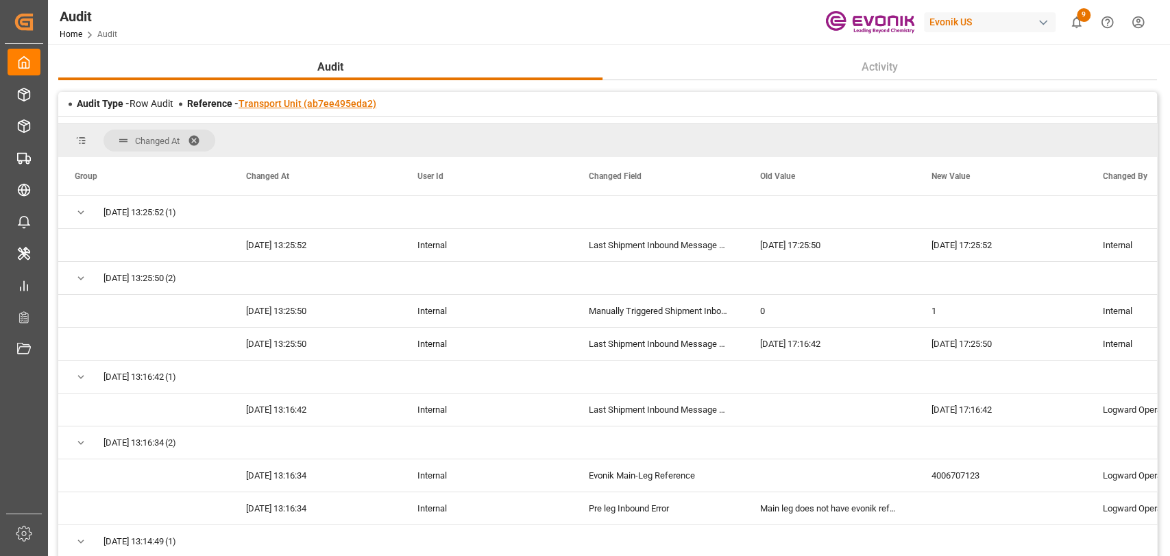
click at [333, 106] on link "Transport Unit (ab7ee495eda2)" at bounding box center [307, 103] width 138 height 11
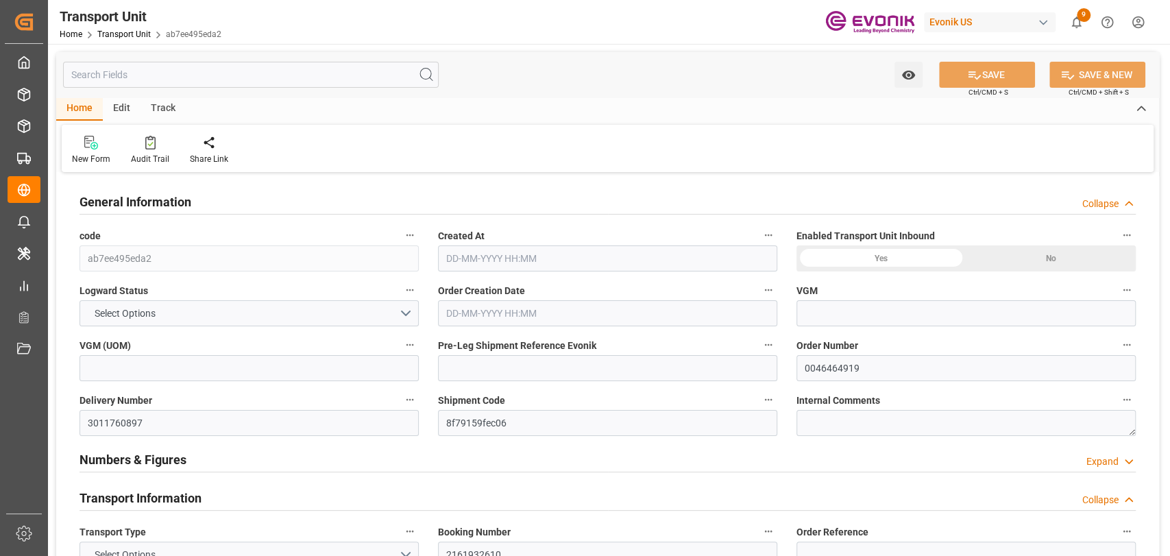
type input "AC Containerline"
type input "AC Containerline GmbH"
type input "USNYC"
type input "KRPUS"
type input "6801.496"
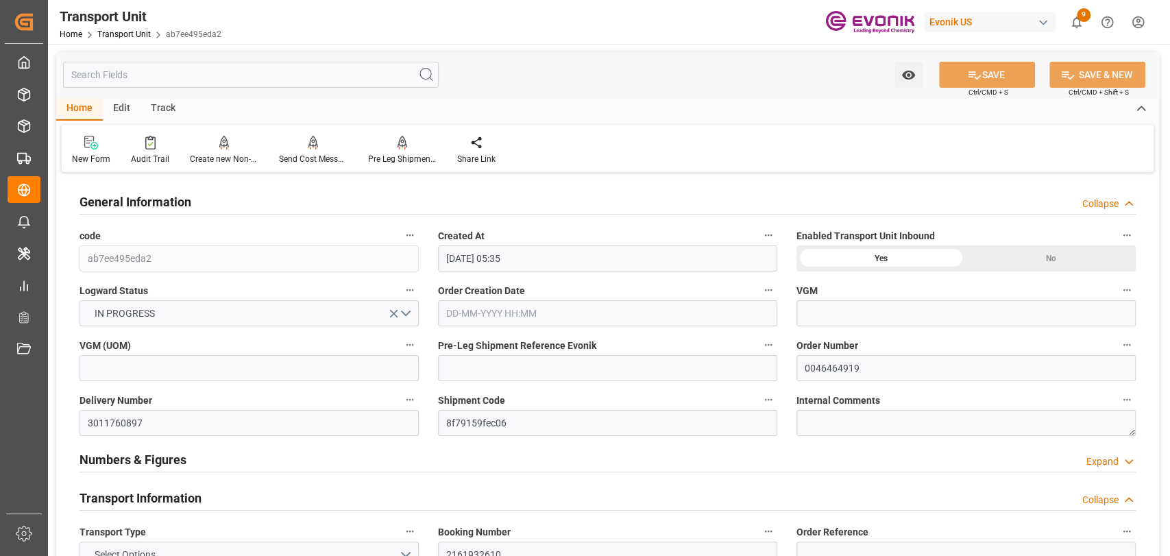
type input "15-08-2025 05:35"
type input "04-10-2025"
type input "04-09-2025 00:00"
type input "18-10-2025 00:00"
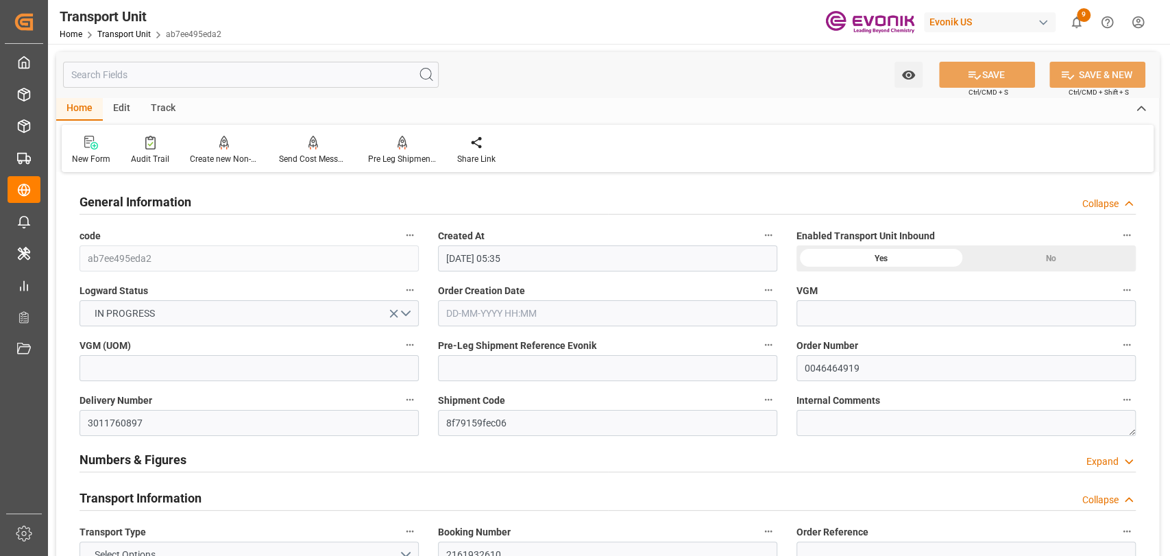
type input "18-10-2025 00:00"
type input "[DATE] 16:00"
type input "AC Containerline"
type input "AC Containerline GmbH"
type input "USNYC"
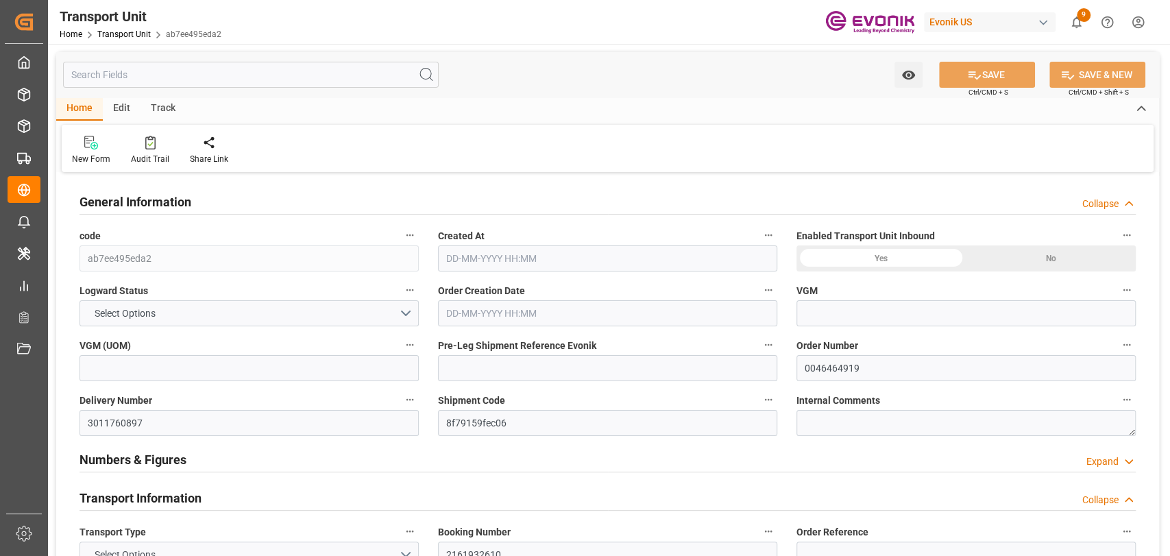
type input "KRPUS"
type input "6801.496"
type input "[DATE] 05:35"
type input "[DATE]"
type input "[DATE] 00:00"
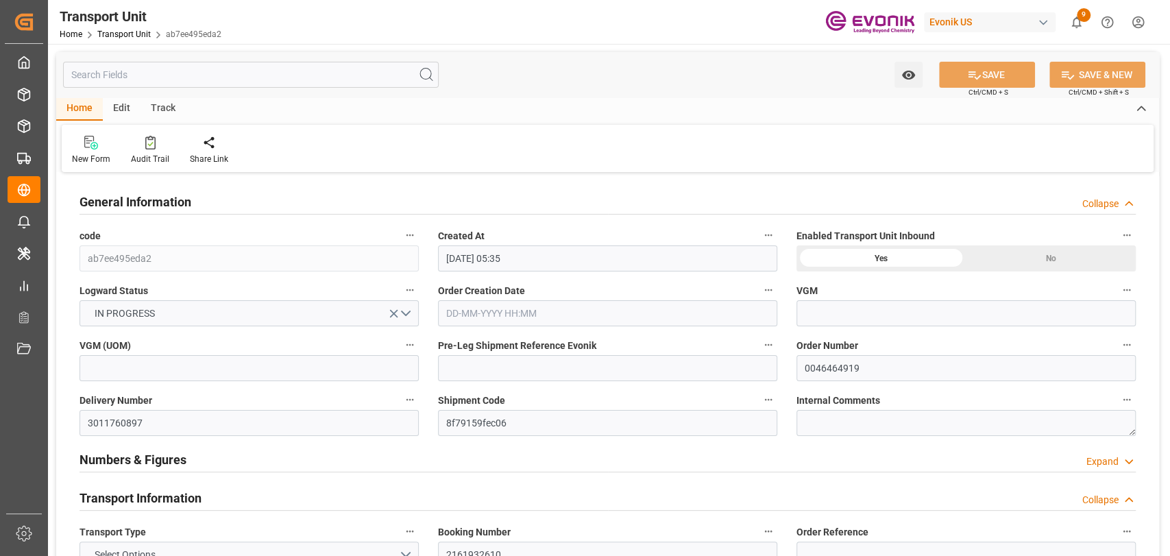
type input "[DATE] 00:00"
type input "[DATE] 16:00"
type input "AC Containerline"
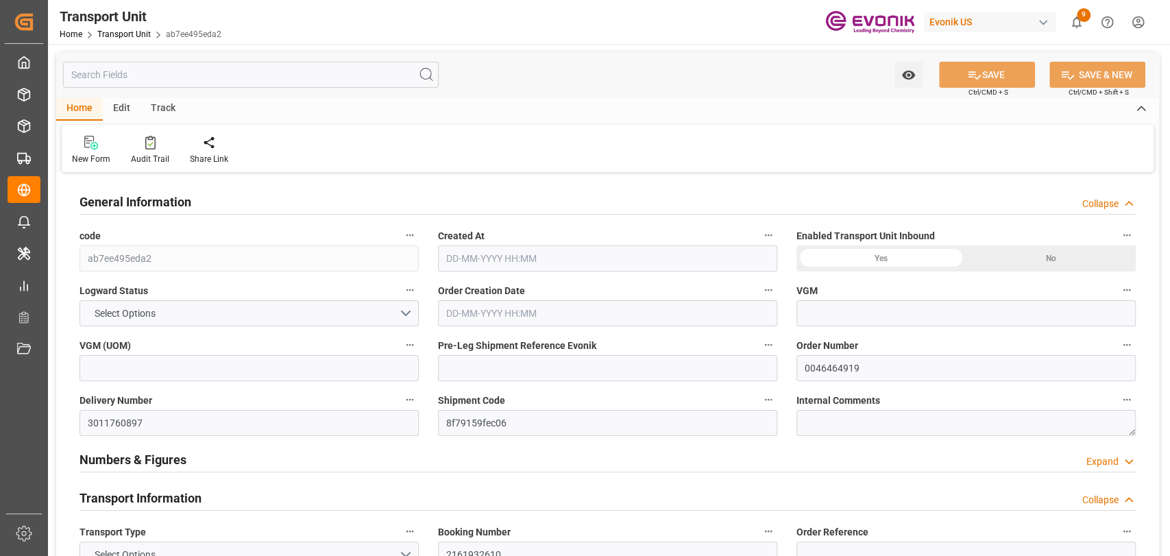
type input "AC Containerline GmbH"
type input "USNYC"
type input "KRPUS"
type input "6801.496"
type input "[DATE] 05:35"
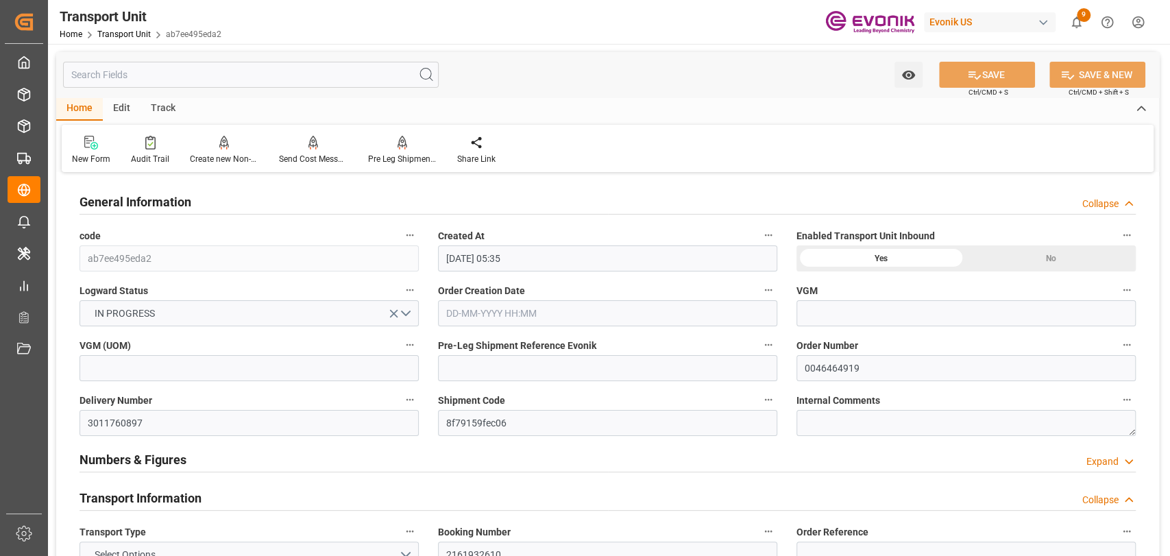
type input "[DATE]"
type input "[DATE] 00:00"
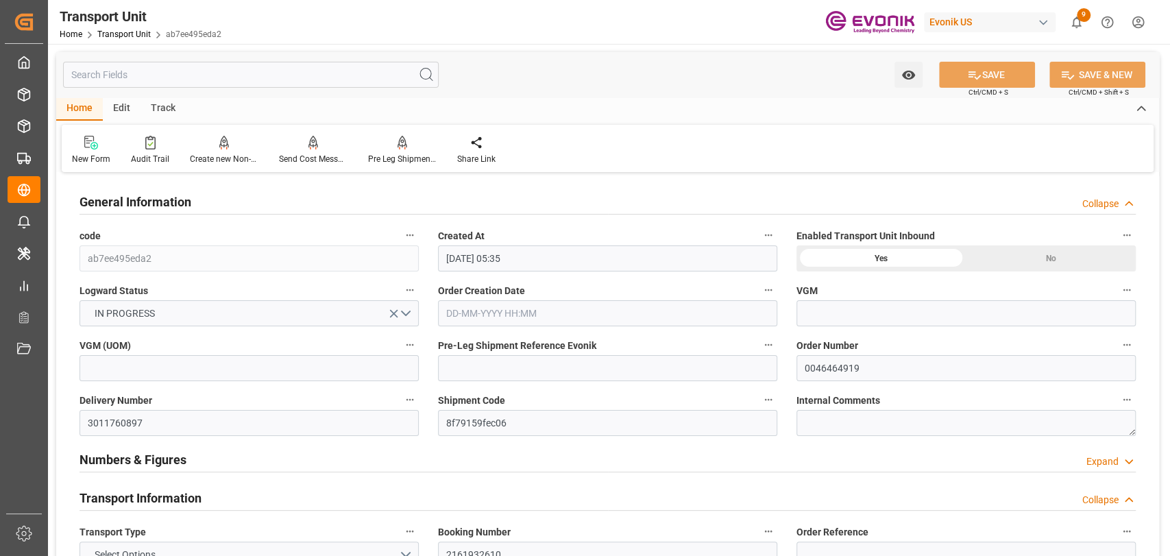
type input "[DATE] 16:00"
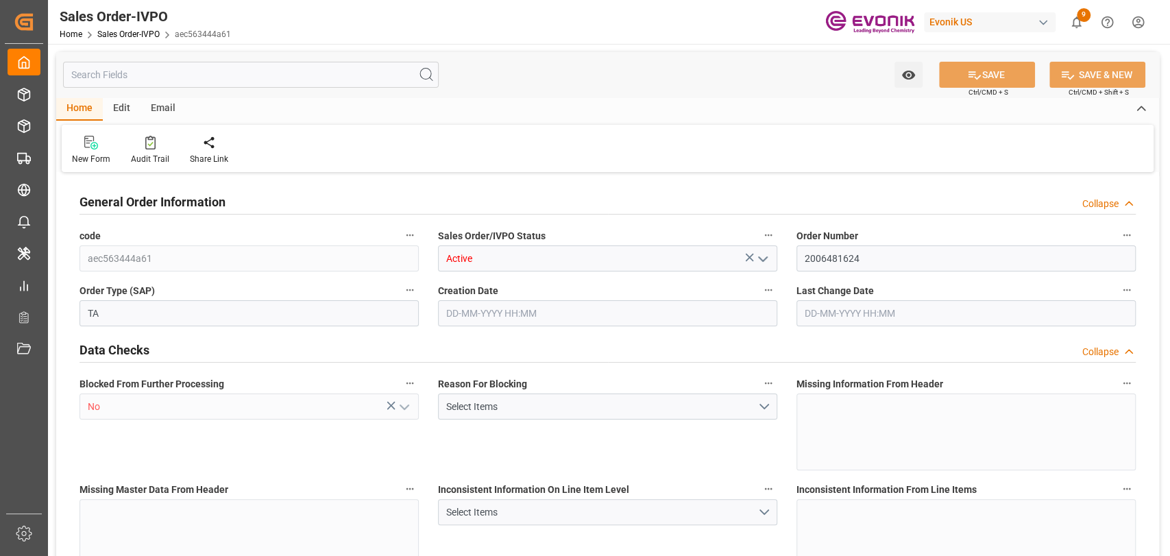
type input "BEANR"
type input "0"
type input "1"
type input "66.81"
type input "[DATE] 12:01"
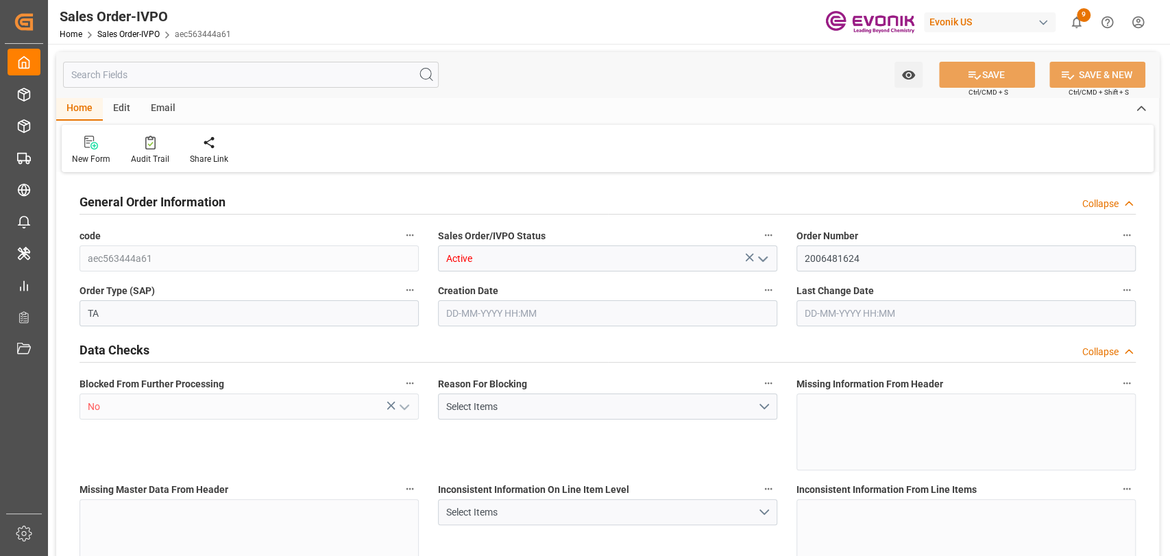
type input "[DATE] 13:24"
click at [271, 81] on input "text" at bounding box center [250, 75] width 375 height 26
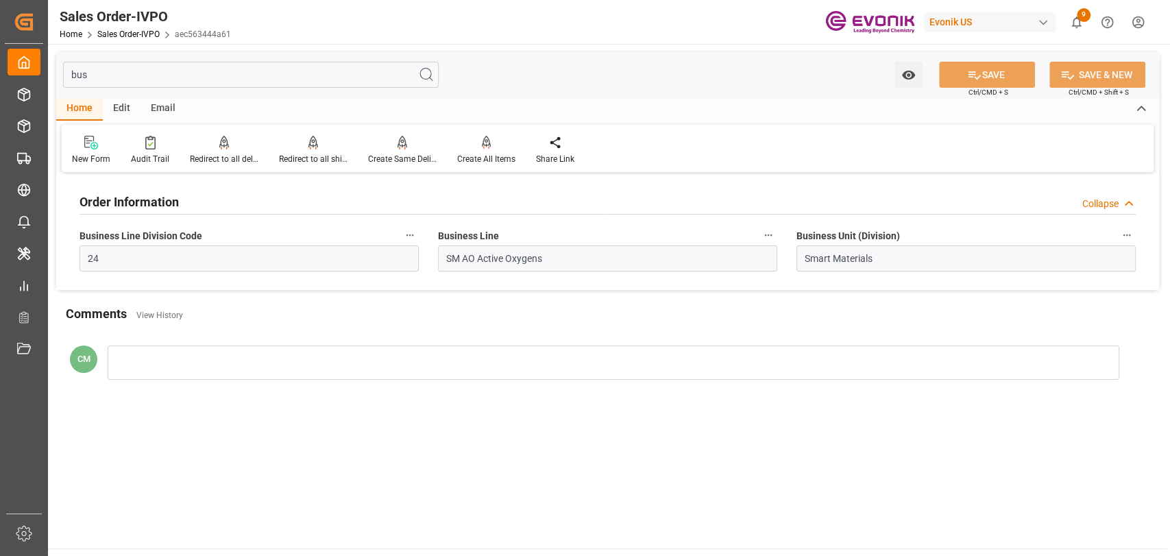
type input "bus"
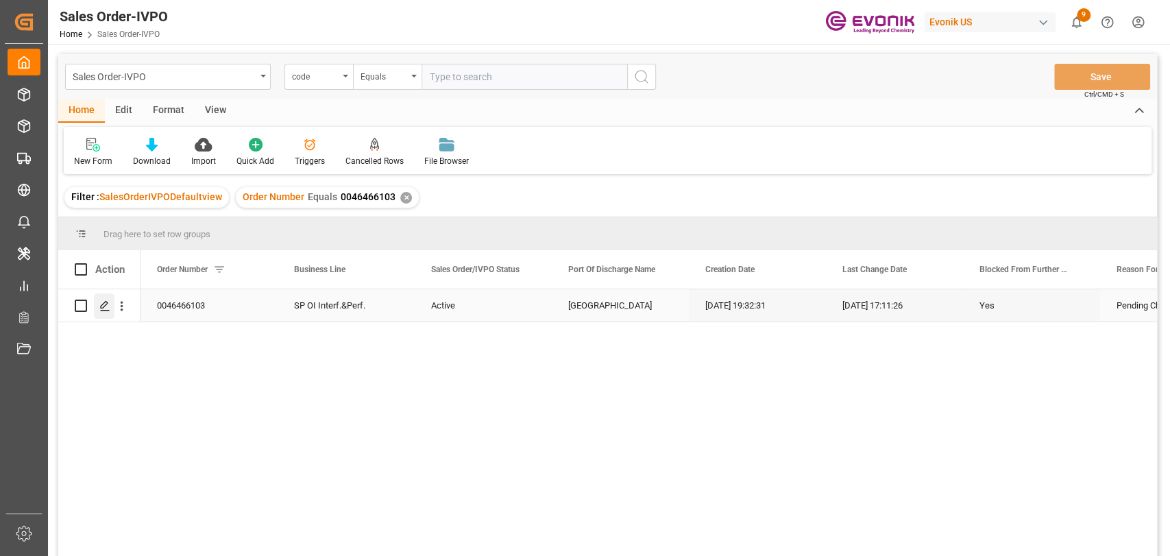
click at [101, 308] on icon "Press SPACE to select this row." at bounding box center [104, 305] width 11 height 11
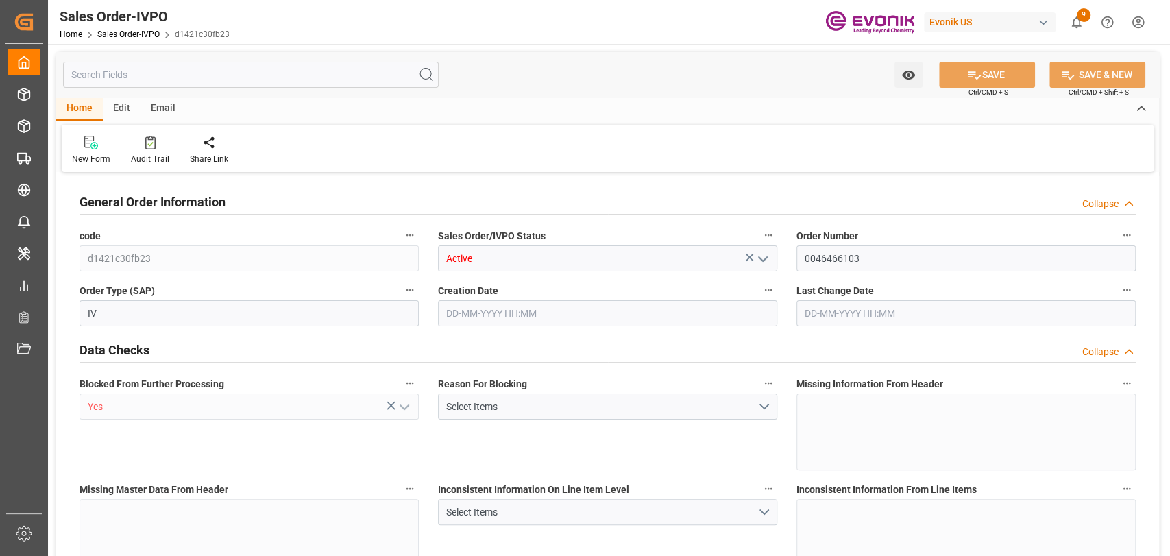
type input "DEHAM"
type input "0"
type input "1"
type input "1059"
type input "[DATE] 19:32"
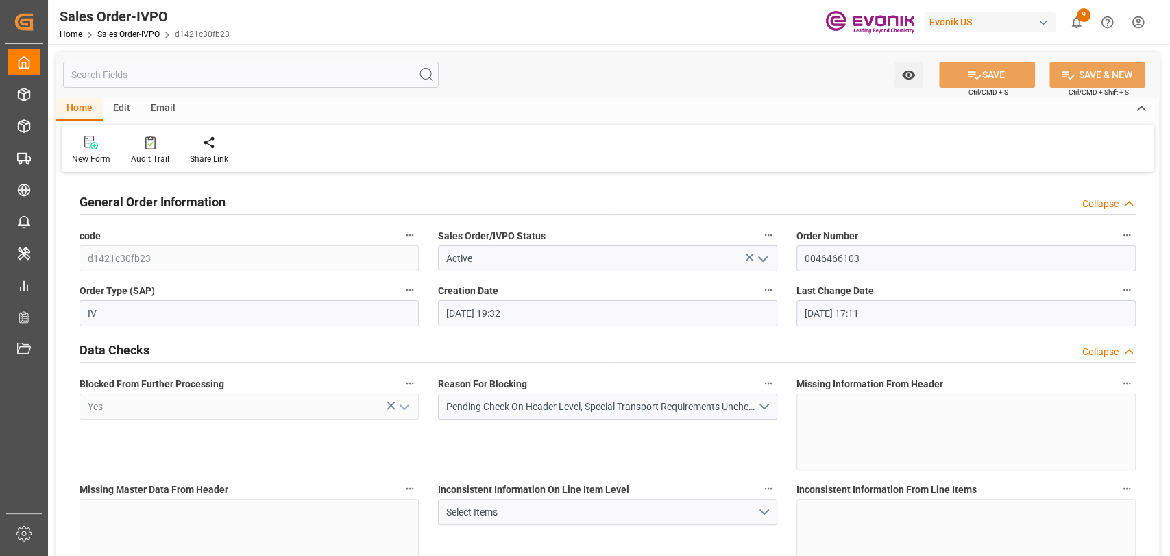
type input "[DATE] 17:11"
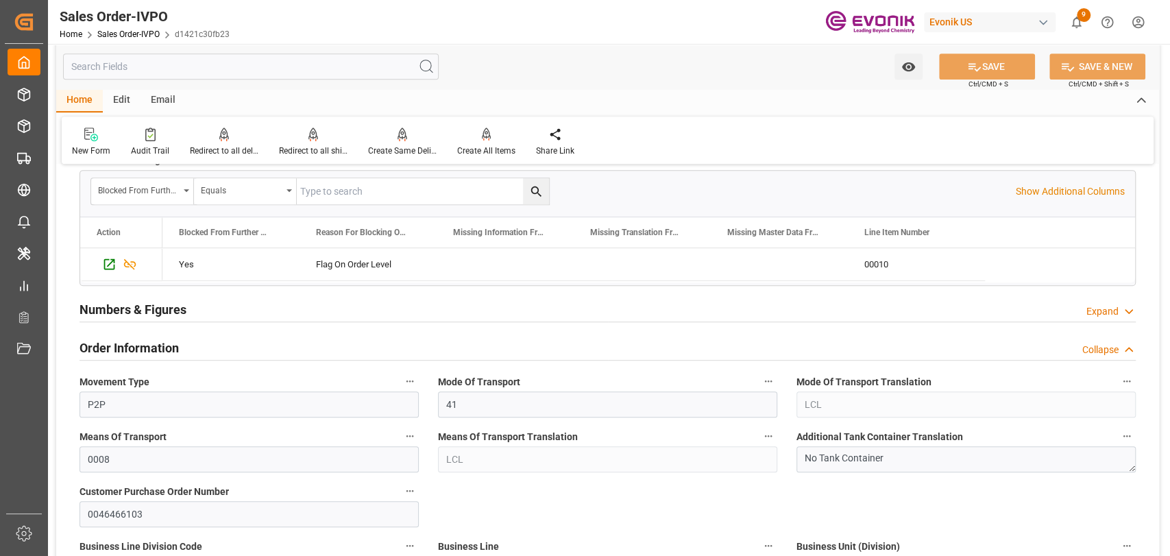
scroll to position [456, 0]
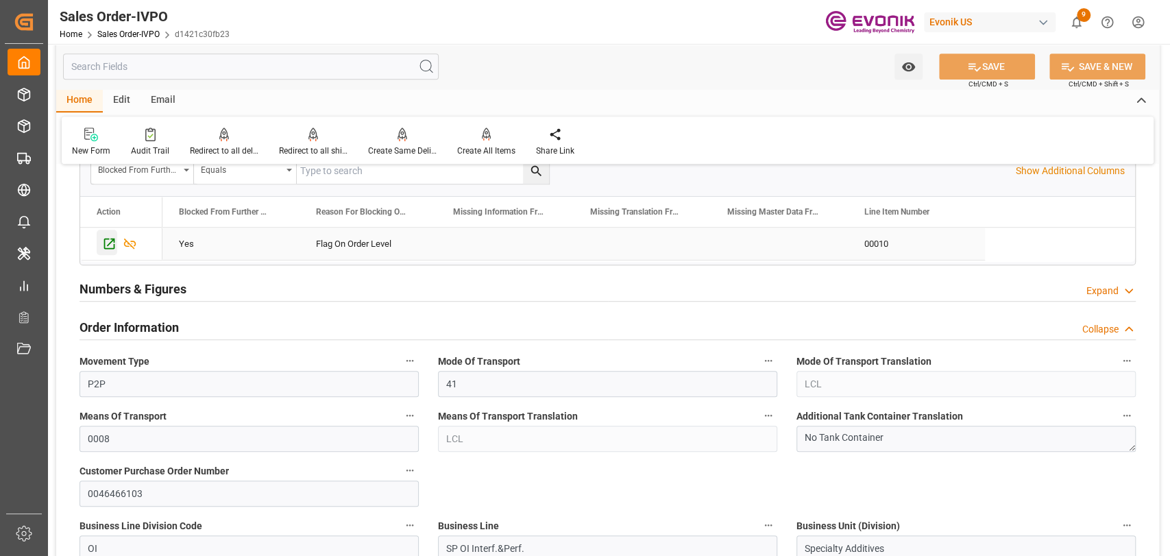
click at [111, 247] on icon "Press SPACE to select this row." at bounding box center [109, 243] width 11 height 11
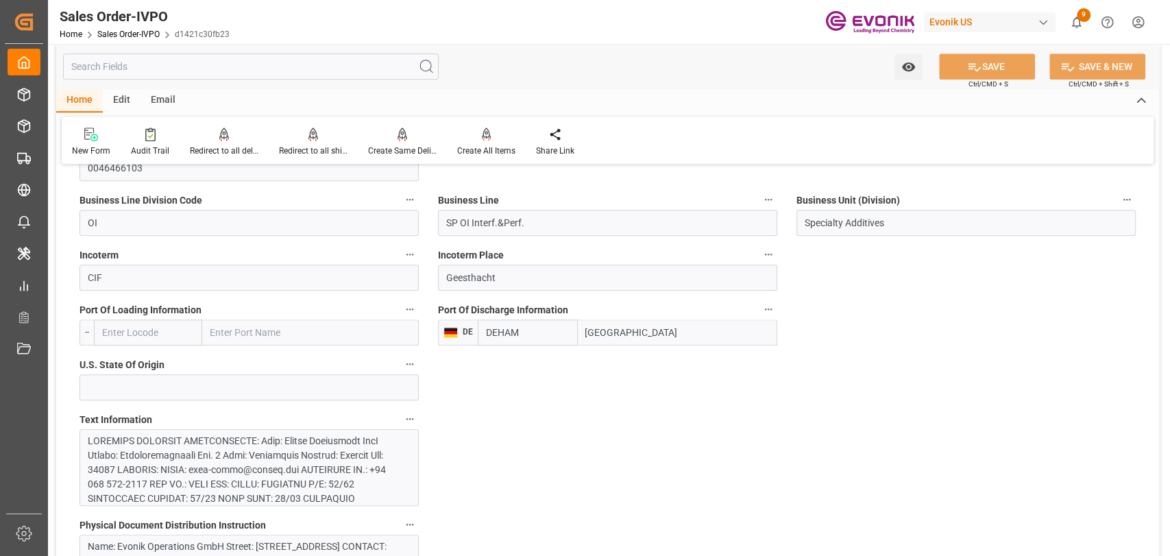
scroll to position [761, 0]
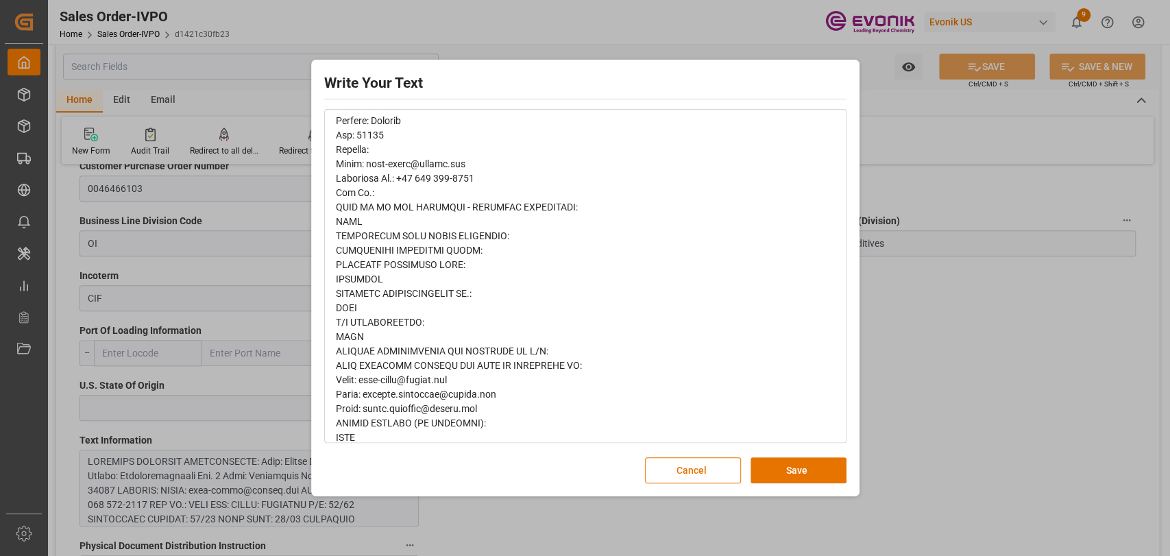
scroll to position [636, 0]
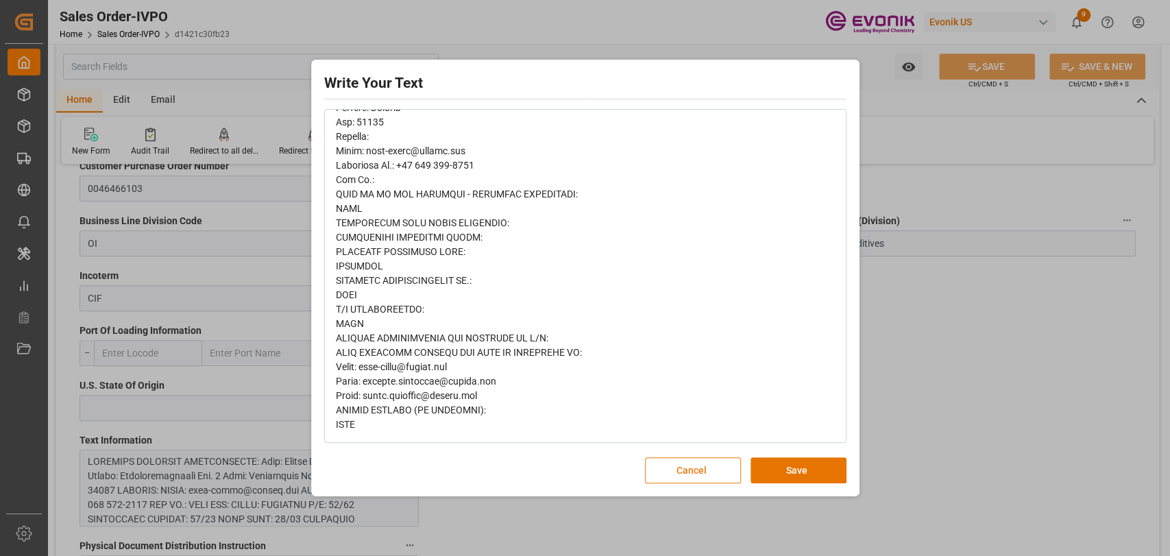
click at [713, 469] on button "Cancel" at bounding box center [693, 470] width 96 height 26
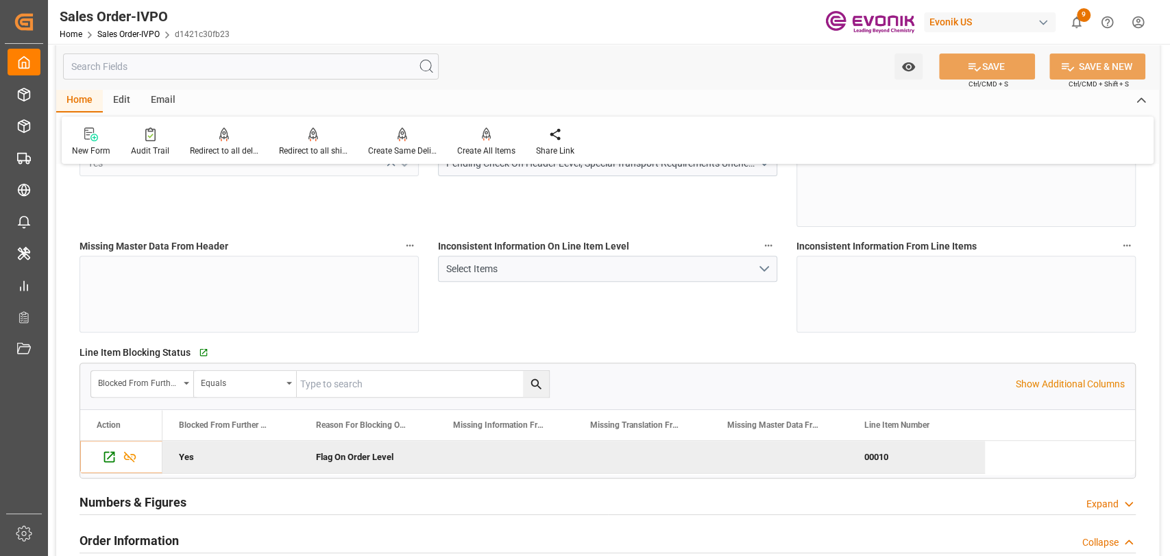
scroll to position [304, 0]
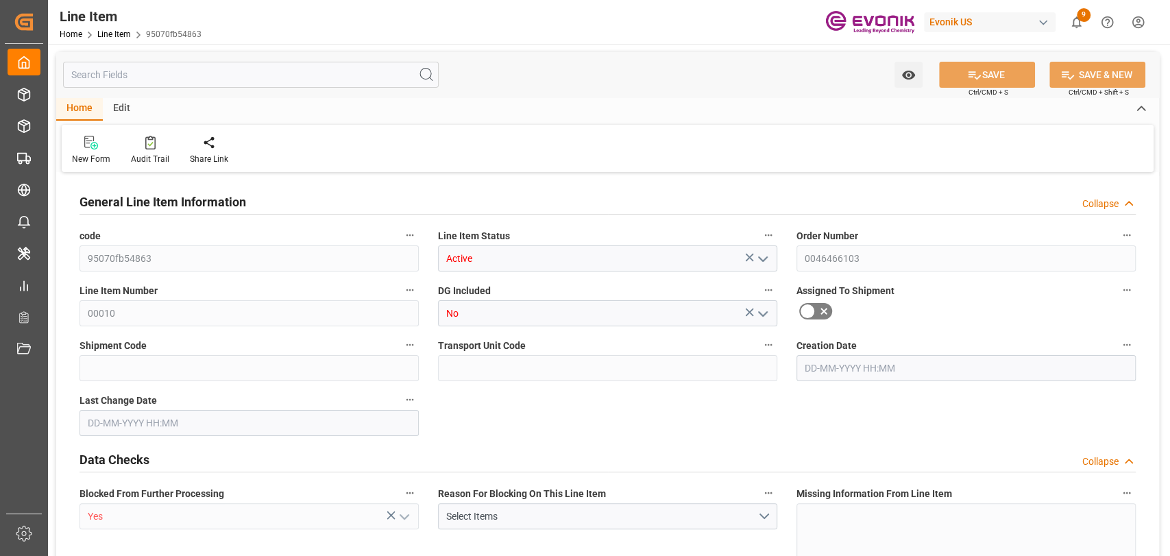
type input "1"
type input "1059"
type input "1000"
type input "1.368"
type input "1"
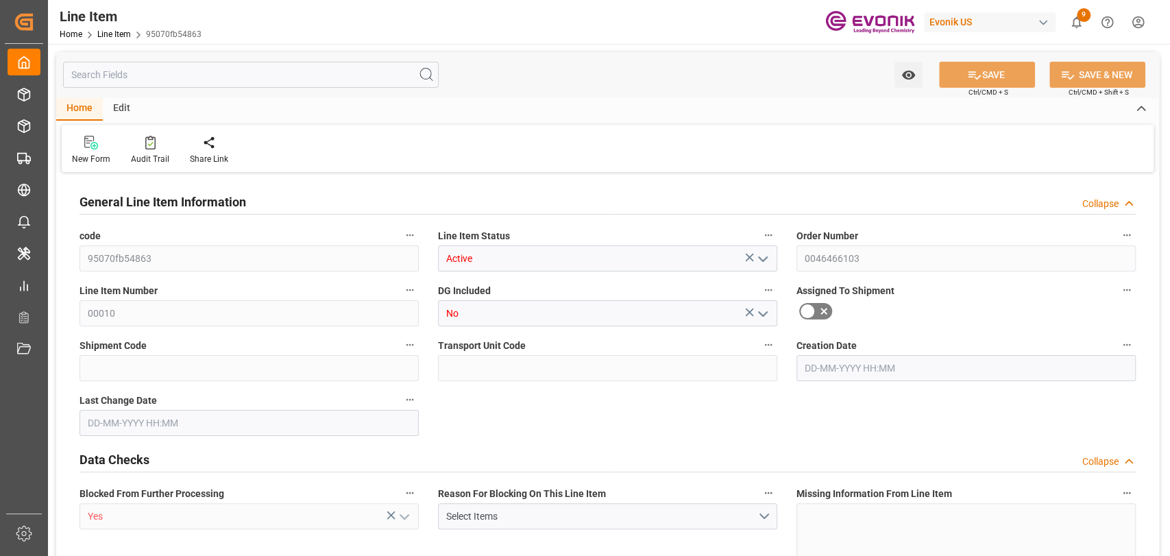
type input "12520"
type input "1"
type input "1000"
type input "1059"
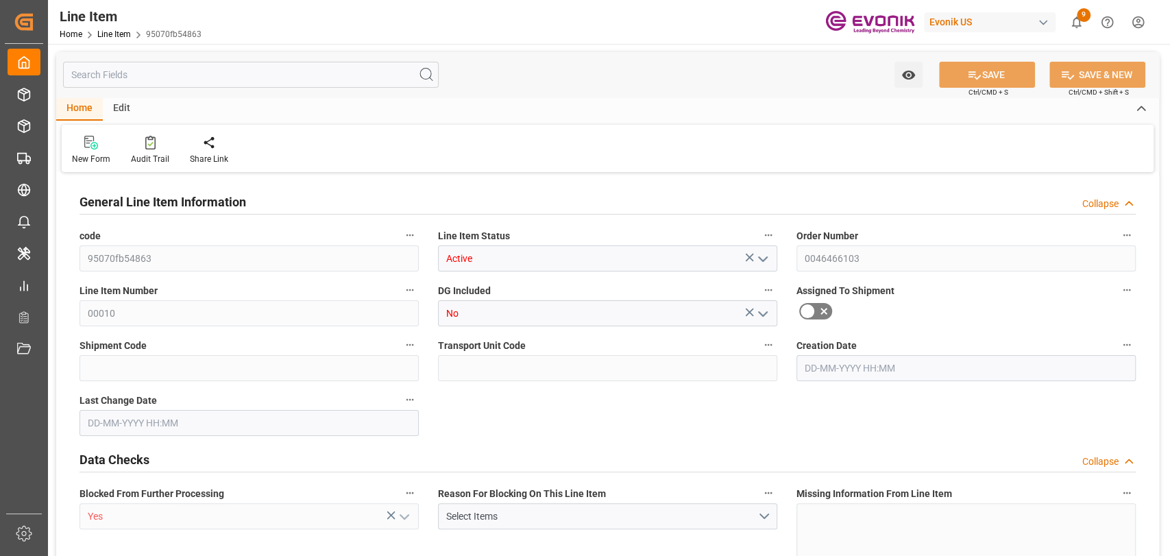
type input "1059"
type input "1000"
type input "1.368"
type input "1368"
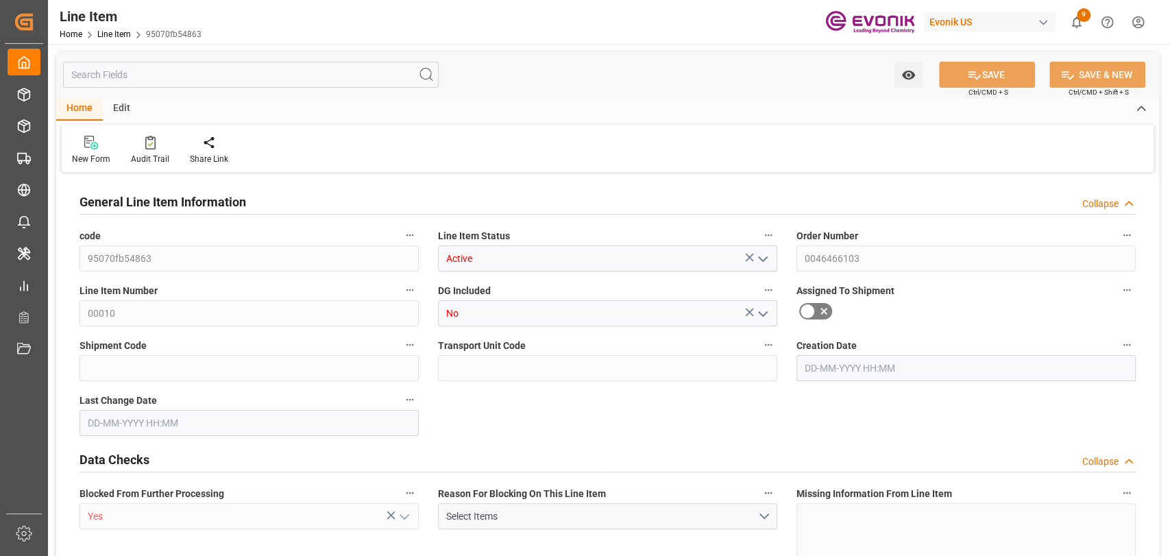
type input "0"
type input "20-08-2025 19:32"
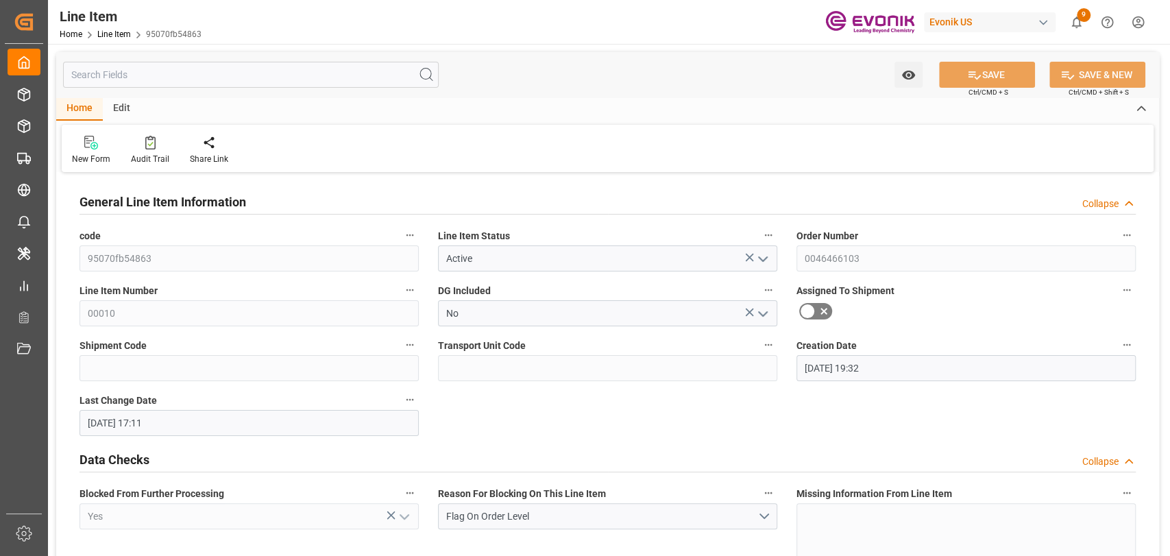
type input "21-08-2025 17:11"
type input "30-09-2025"
type input "27-08-2025"
type input "20-08-2025"
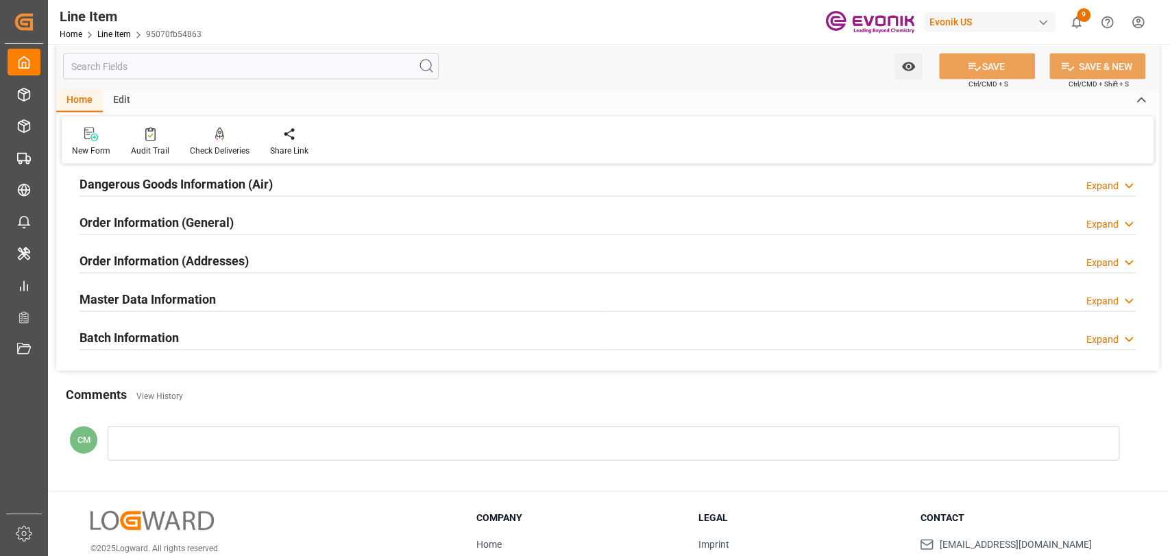
scroll to position [1827, 0]
click at [201, 223] on h2 "Order Information (General)" at bounding box center [156, 221] width 154 height 19
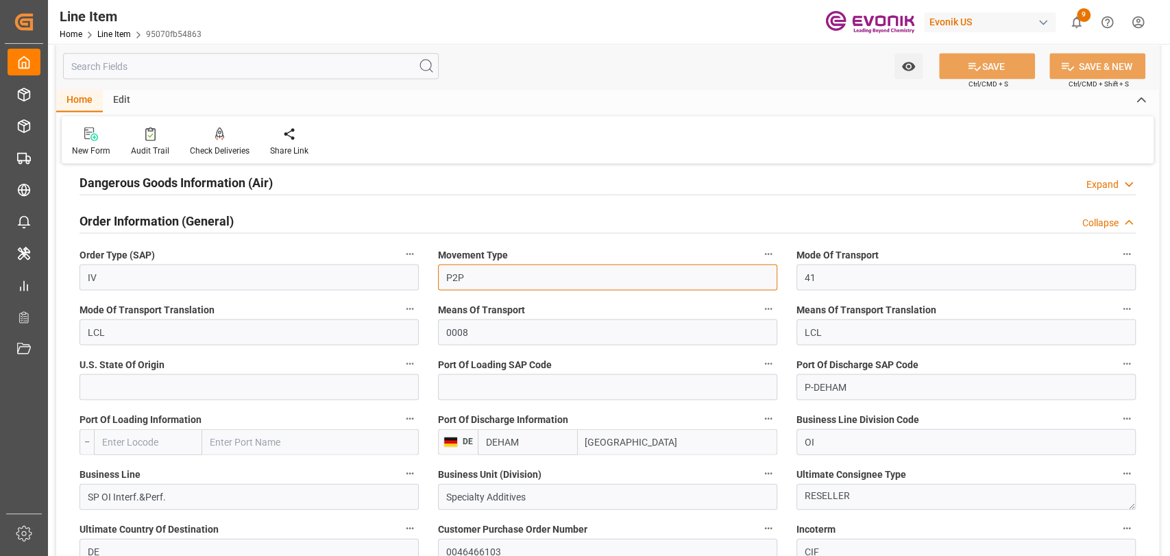
click at [467, 284] on input "P2P" at bounding box center [607, 277] width 339 height 26
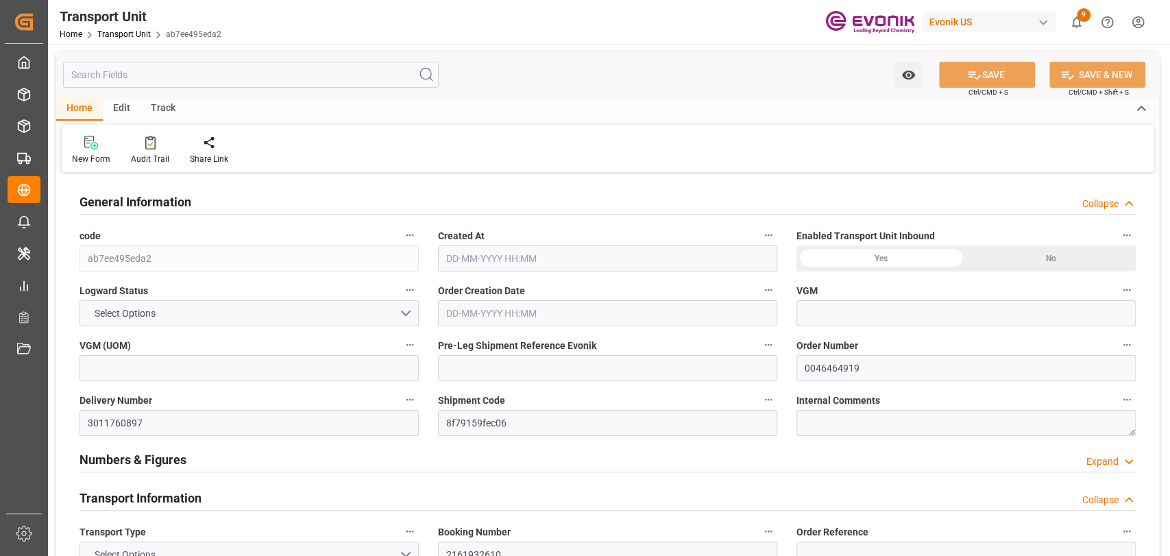
type input "AC Containerline"
type input "AC Containerline GmbH"
type input "USNYC"
type input "KRPUS"
type input "6801.496"
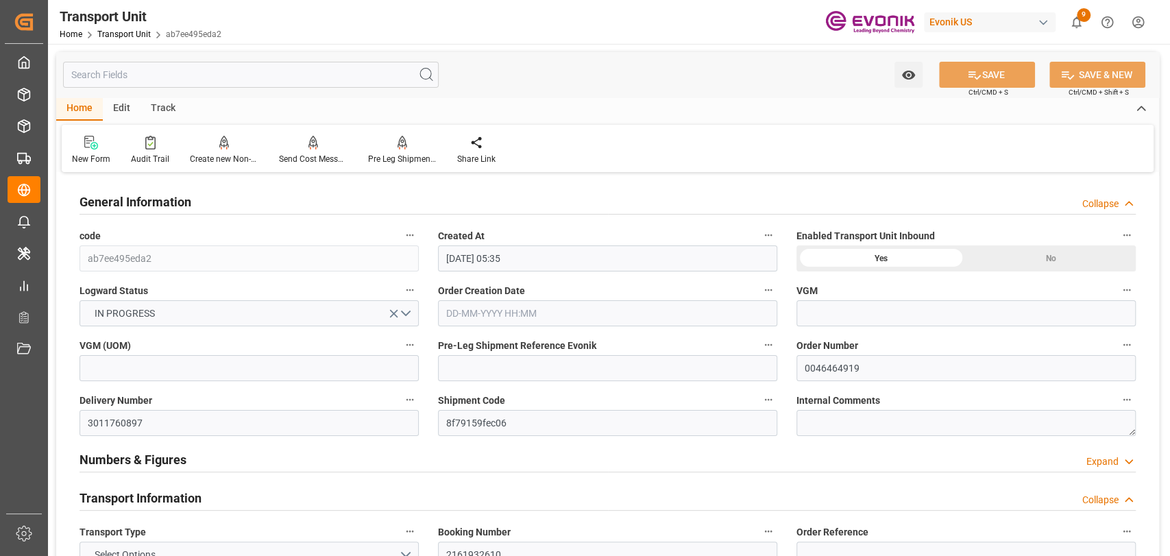
type input "[DATE] 05:35"
type input "[DATE]"
type input "[DATE] 00:00"
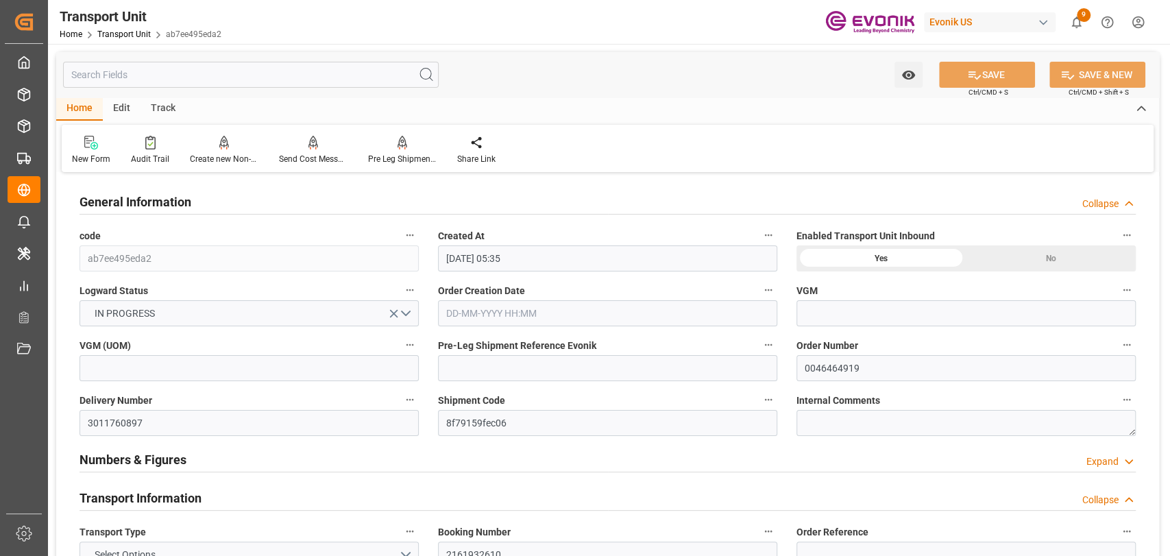
type input "[DATE] 00:00"
type input "[DATE] 16:00"
type input "AC Containerline"
type input "AC Containerline GmbH"
type input "USNYC"
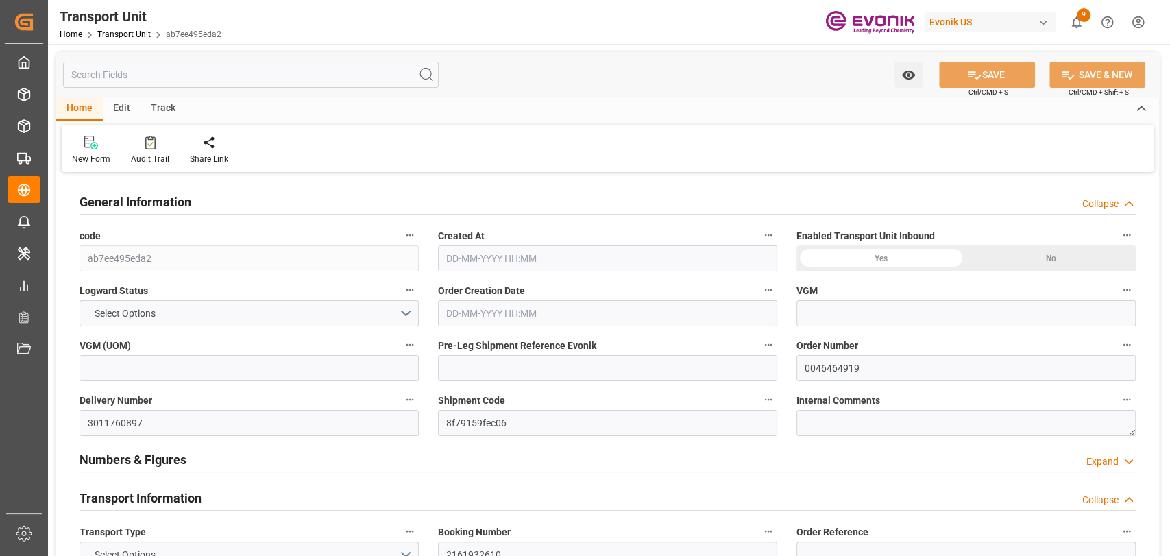
type input "KRPUS"
type input "6801.496"
type input "[DATE] 05:35"
type input "[DATE]"
type input "[DATE] 00:00"
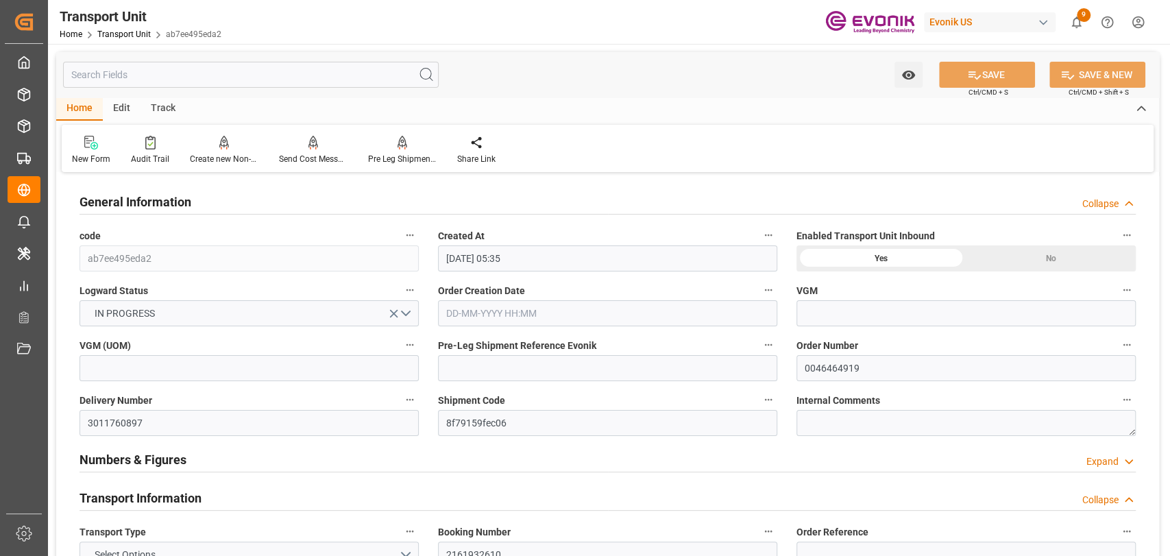
type input "[DATE] 00:00"
type input "[DATE] 16:00"
click at [150, 153] on div "Audit Trail" at bounding box center [150, 159] width 38 height 12
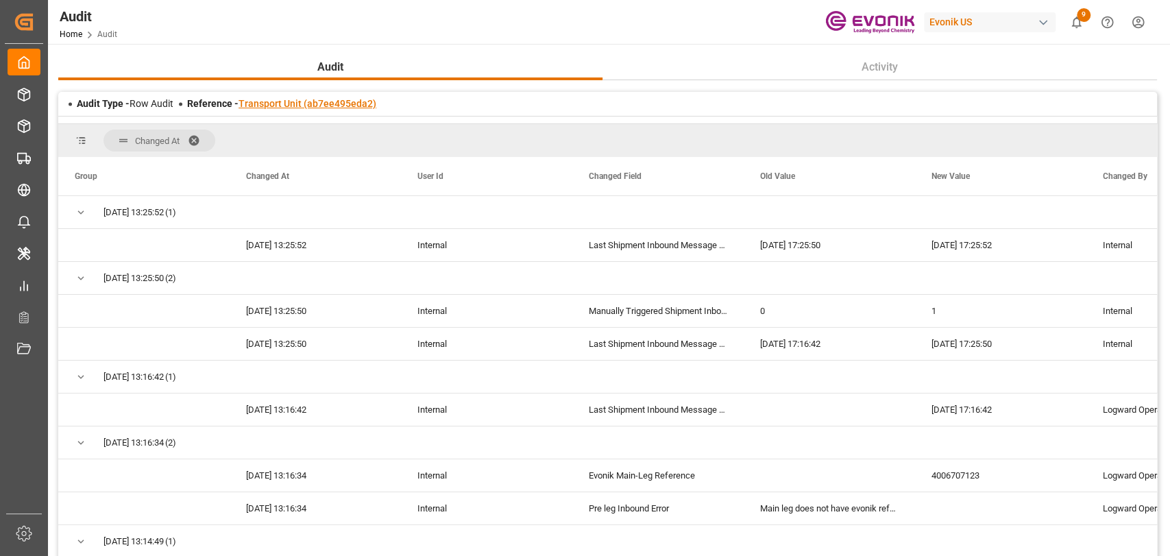
click at [287, 100] on link "Transport Unit (ab7ee495eda2)" at bounding box center [307, 103] width 138 height 11
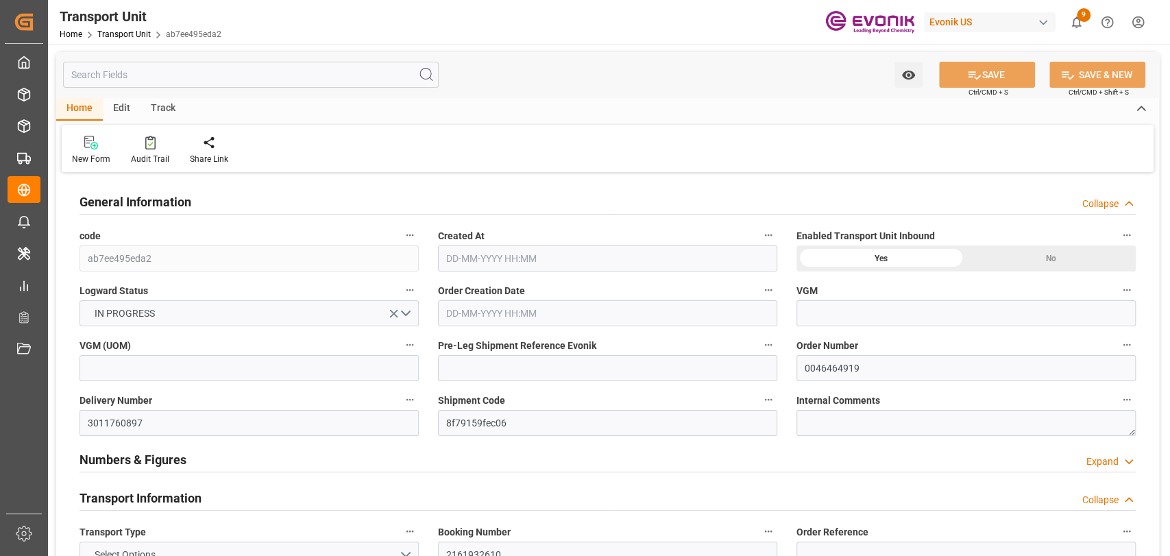
type input "AC Containerline"
type input "AC Containerline GmbH"
type input "USNYC"
type input "KRPUS"
type input "6801.496"
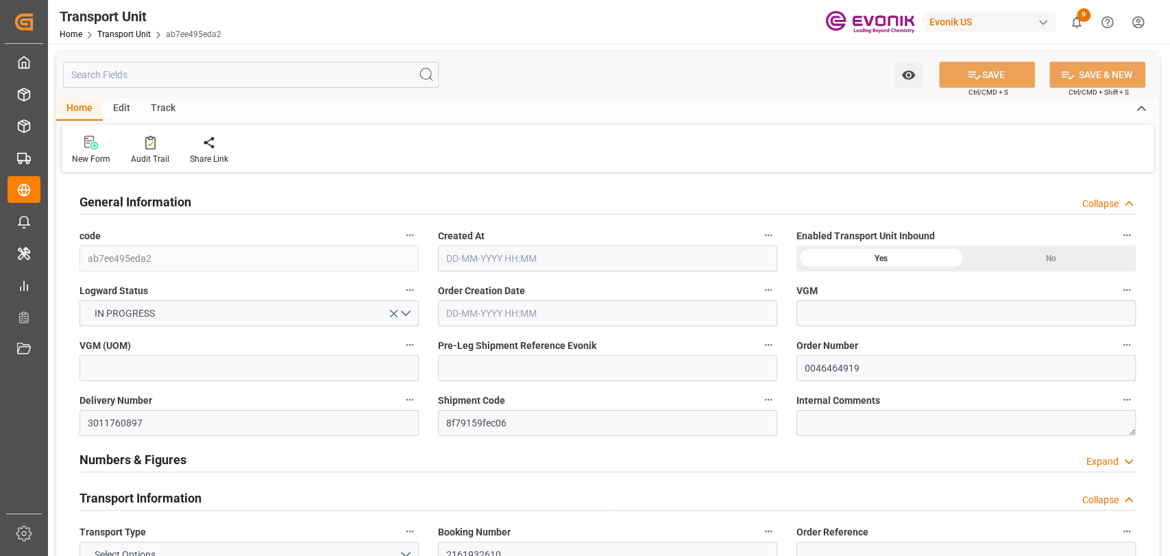
type input "[DATE] 05:35"
type input "[DATE]"
type input "[DATE] 00:00"
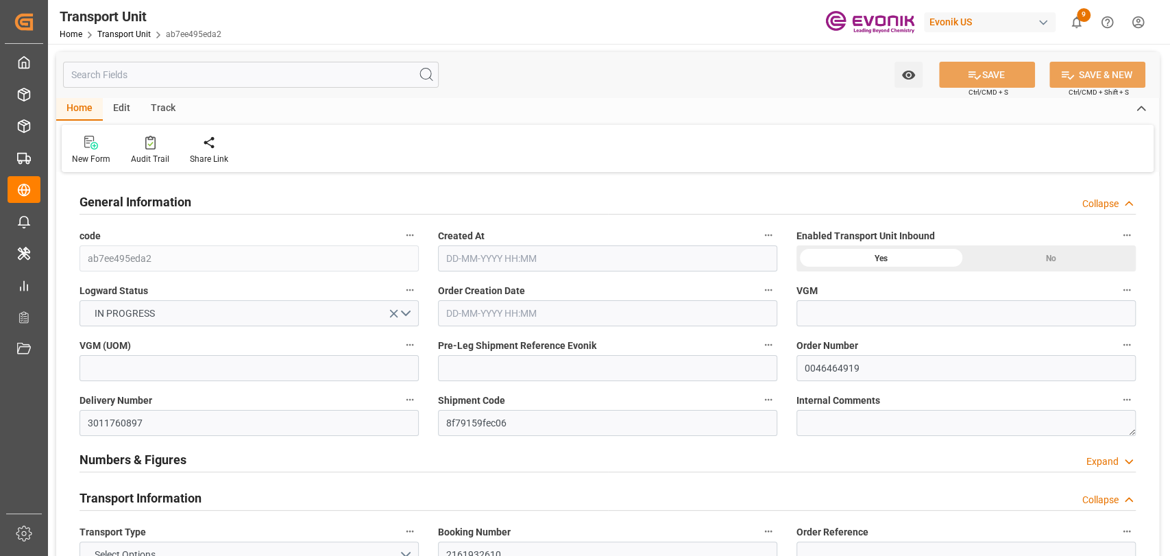
type input "[DATE] 00:00"
type input "[DATE] 16:00"
type input "0"
type input "AC Containerline"
type input "AC Containerline GmbH"
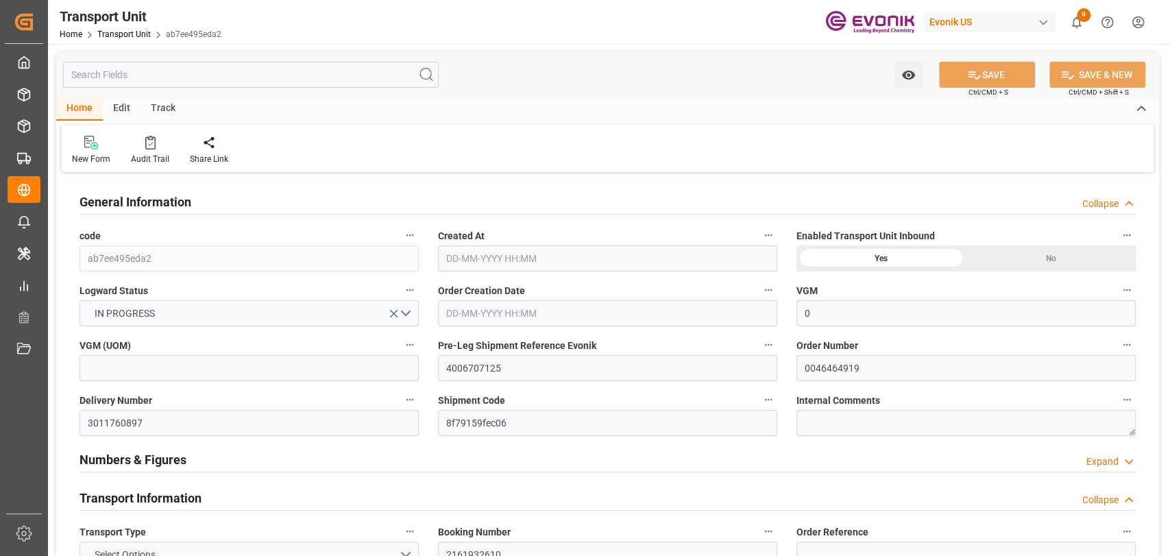
type input "USNYC"
type input "KRPUS"
type input "6801.496"
type input "[DATE] 05:35"
type input "[DATE]"
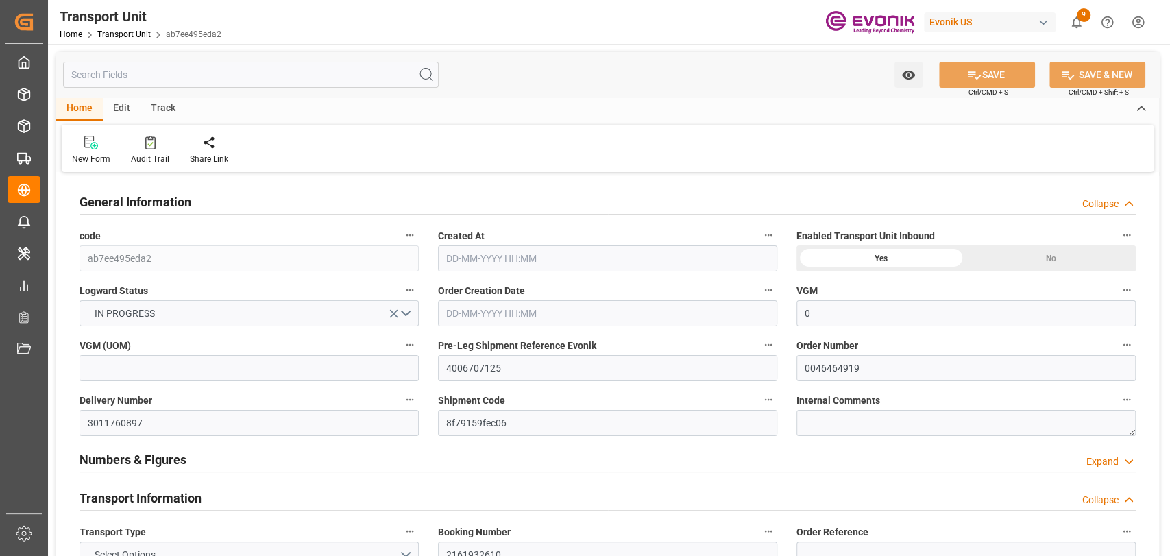
type input "[DATE] 00:00"
type input "[DATE] 16:00"
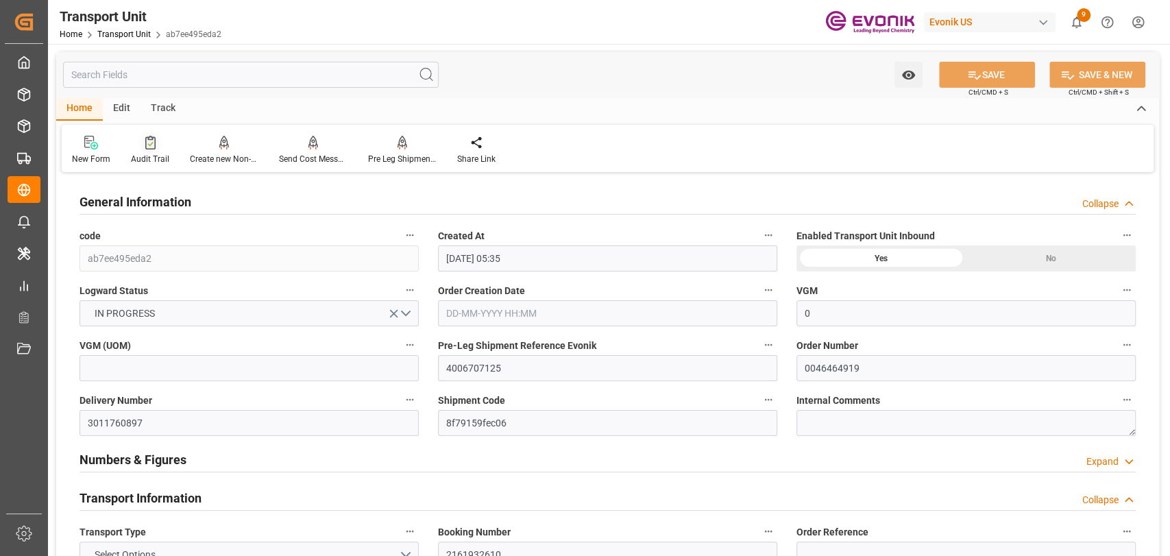
click at [158, 149] on div "Audit Trail" at bounding box center [150, 150] width 59 height 30
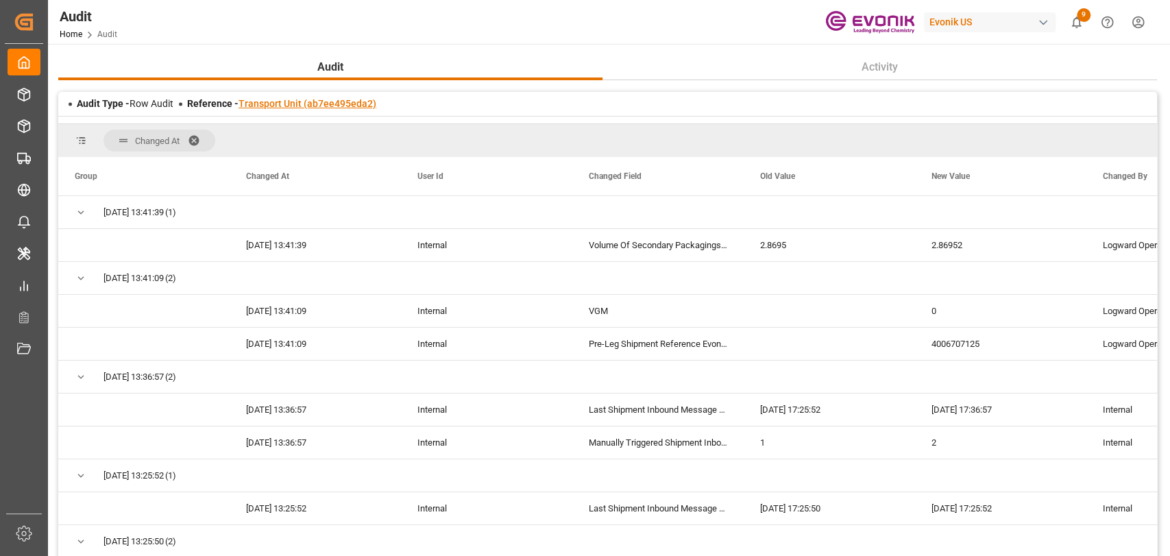
click at [299, 101] on link "Transport Unit (ab7ee495eda2)" at bounding box center [307, 103] width 138 height 11
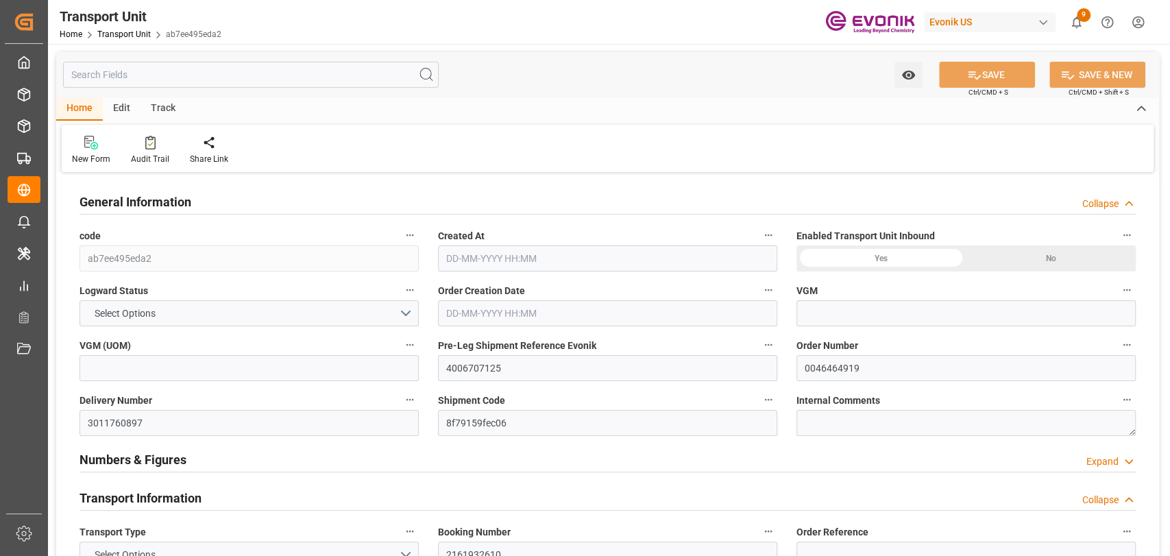
type input "0"
type input "AC Containerline"
type input "AC Containerline GmbH"
type input "USNYC"
type input "KRPUS"
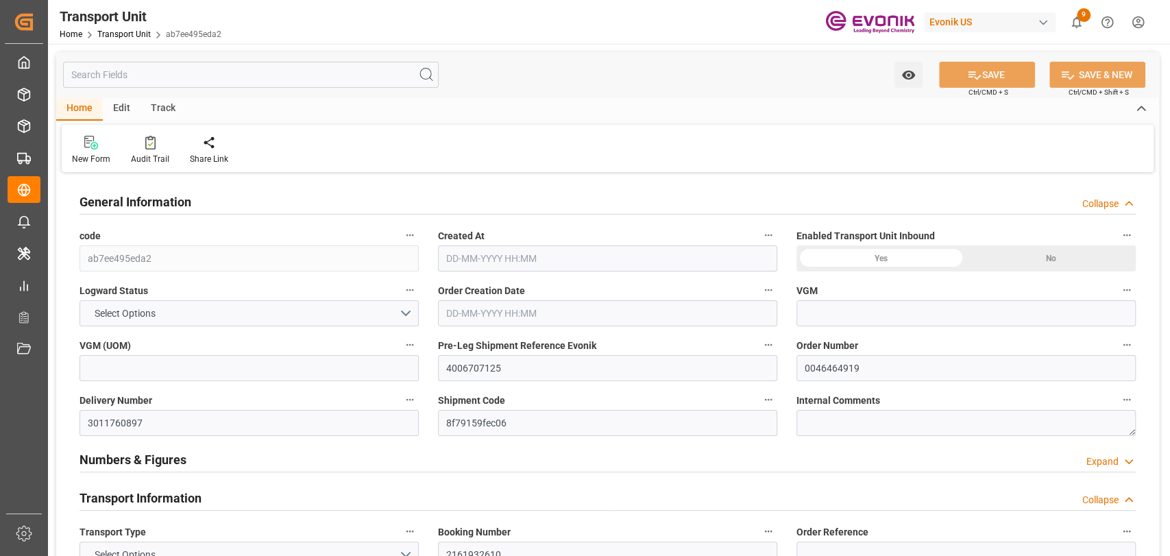
type input "6801.496"
type input "15-08-2025 05:35"
type input "04-10-2025"
type input "04-09-2025 00:00"
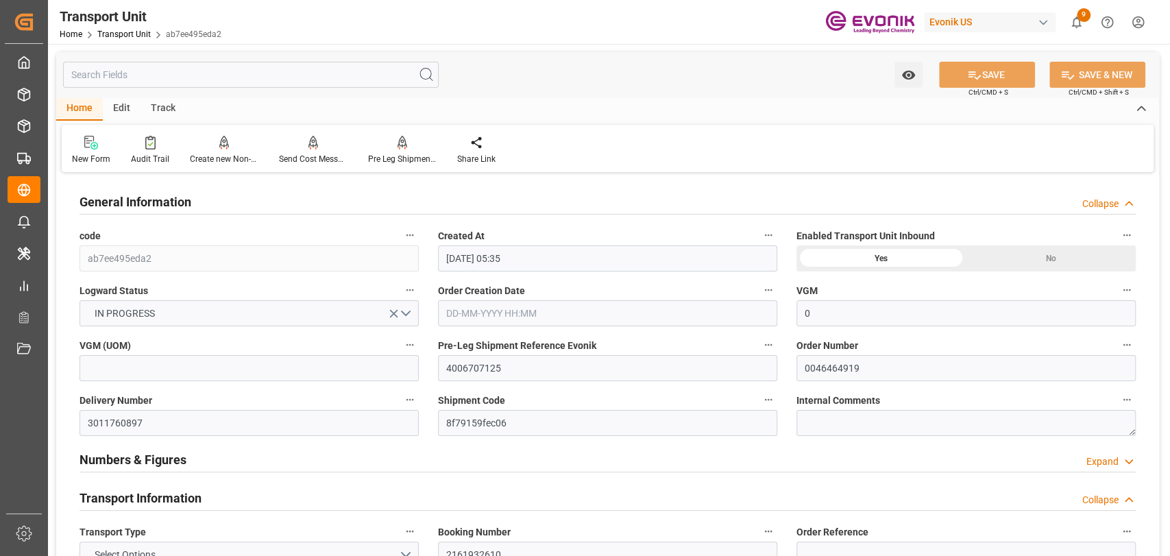
type input "18-10-2025 00:00"
type input "[DATE] 16:00"
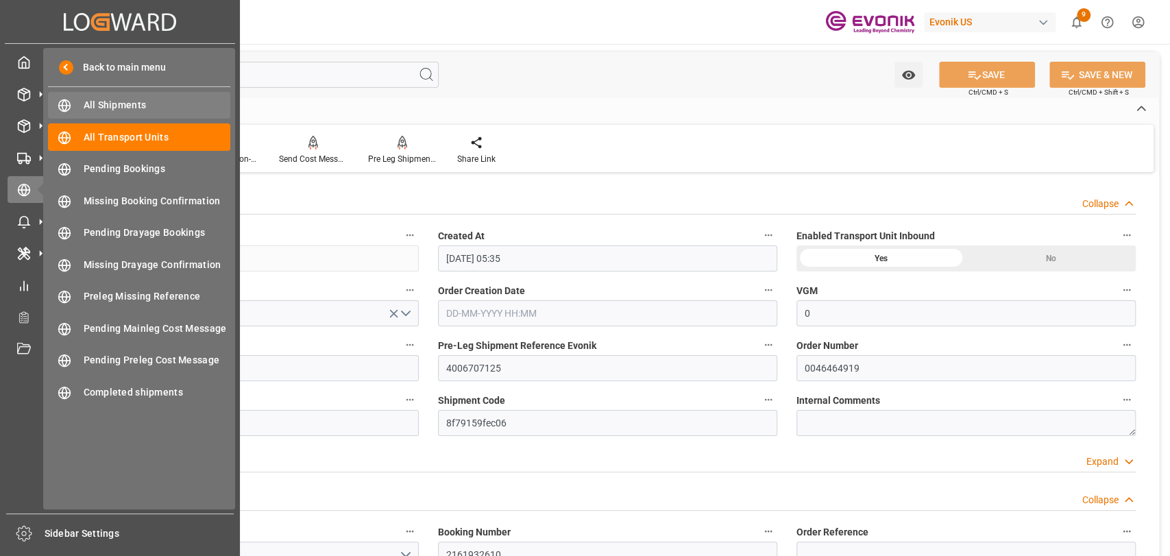
click at [124, 98] on span "All Shipments" at bounding box center [157, 105] width 147 height 14
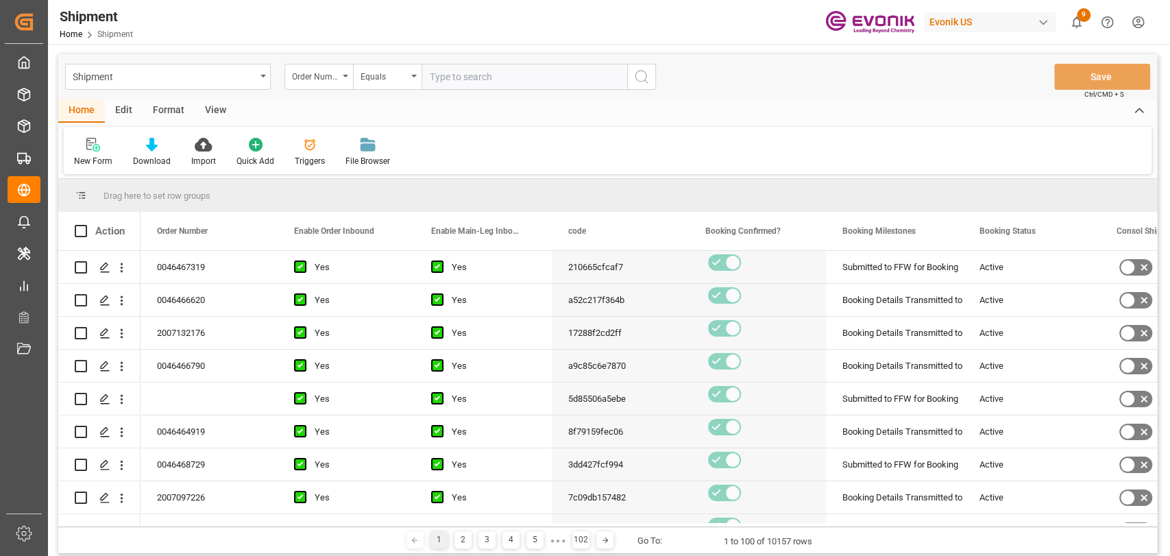
drag, startPoint x: 449, startPoint y: 75, endPoint x: 454, endPoint y: 84, distance: 9.8
click at [452, 79] on input "text" at bounding box center [524, 77] width 206 height 26
type input "0046462704"
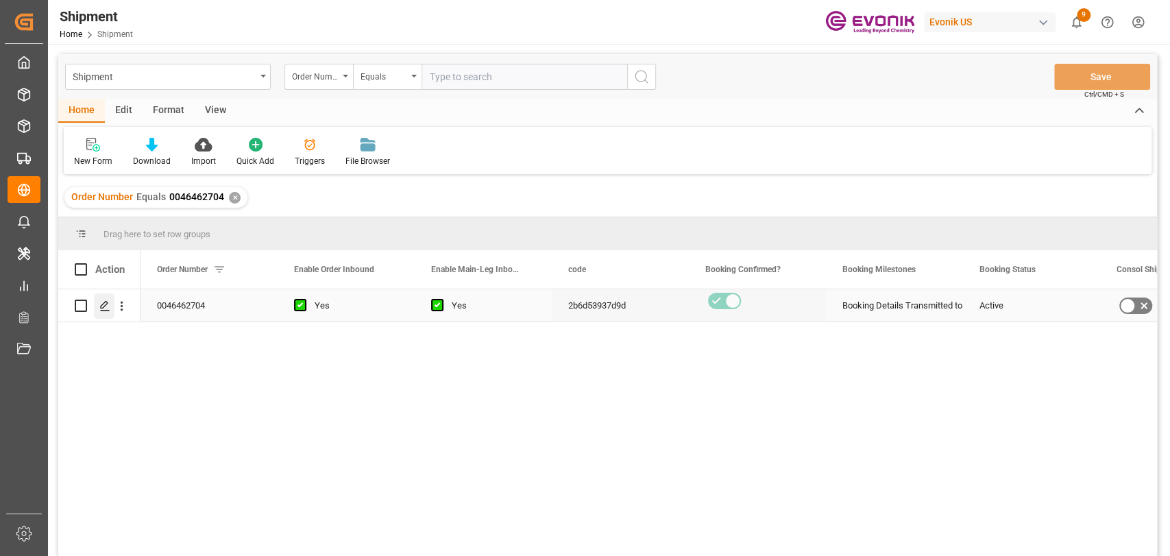
click at [106, 308] on icon "Press SPACE to select this row." at bounding box center [104, 305] width 11 height 11
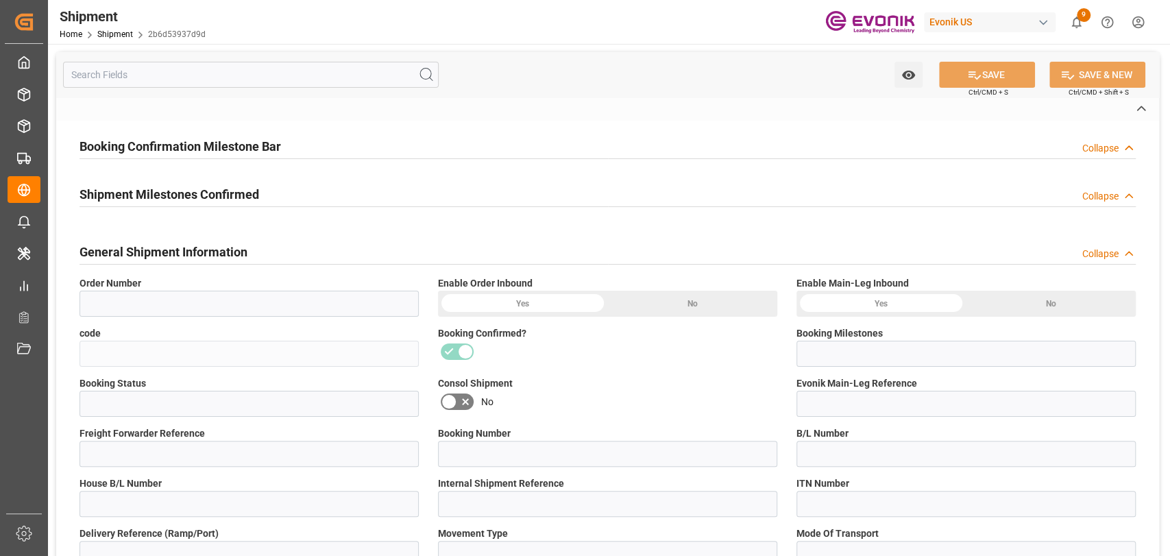
type input "0046462704"
type input "2b6d53937d9d"
type input "Booking Details Transmitted to SAP"
type input "Active"
type input "250905000014"
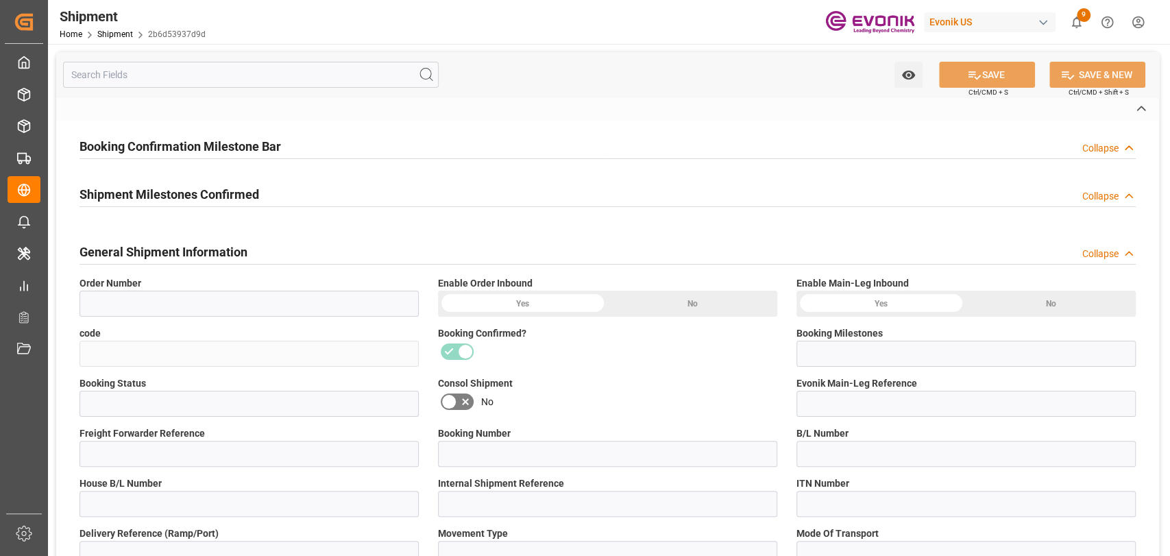
type input "RICFDR713700"
type input "D2P"
type input "45"
type input "FCL"
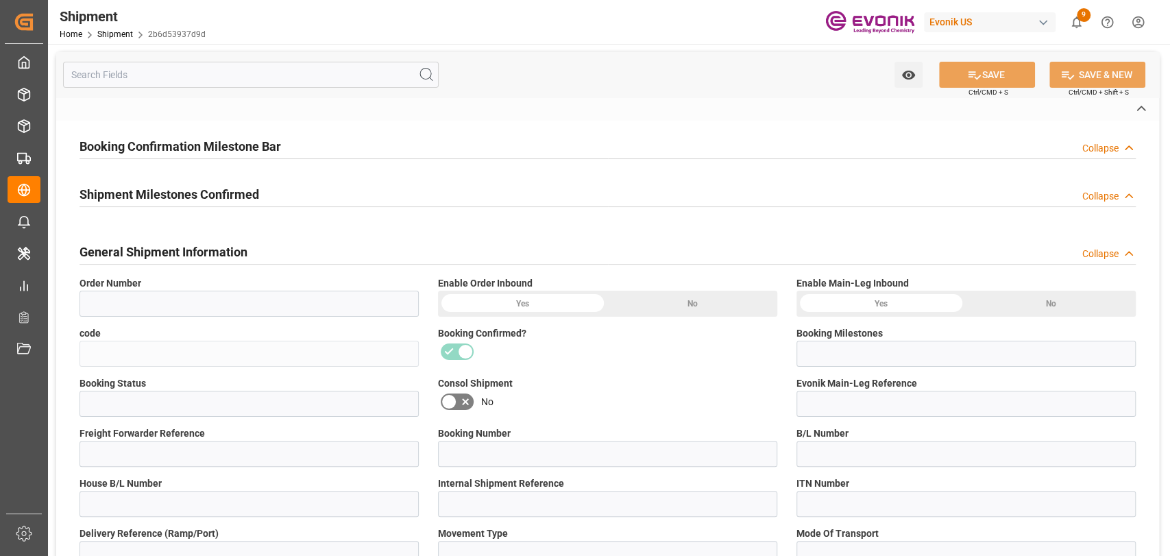
type input "0006"
type input "20GP"
type input "3011765045"
type textarea "58e3e49f16fa"
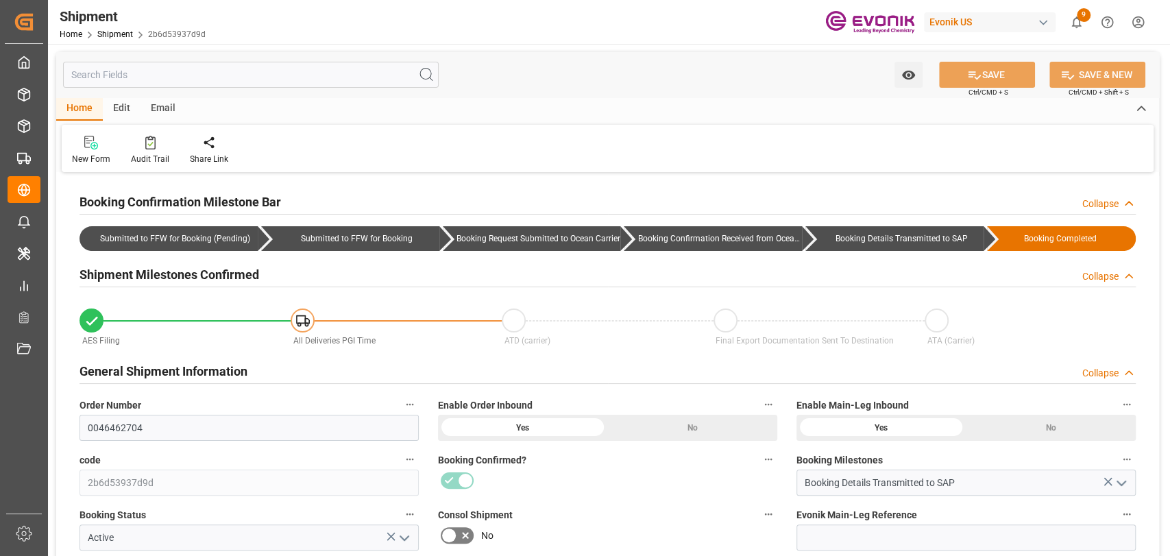
type input "0"
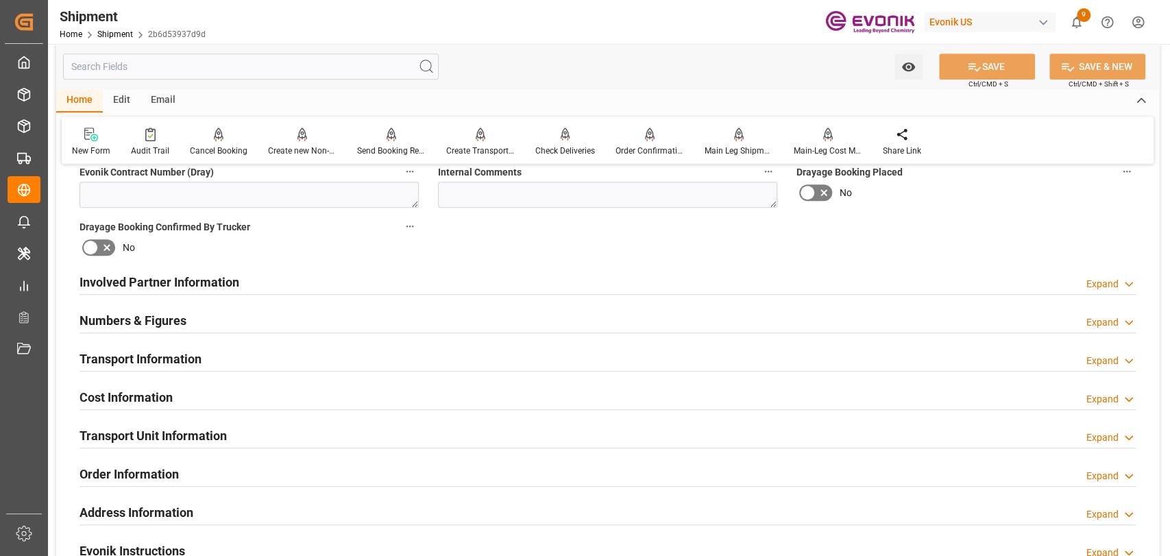
scroll to position [761, 0]
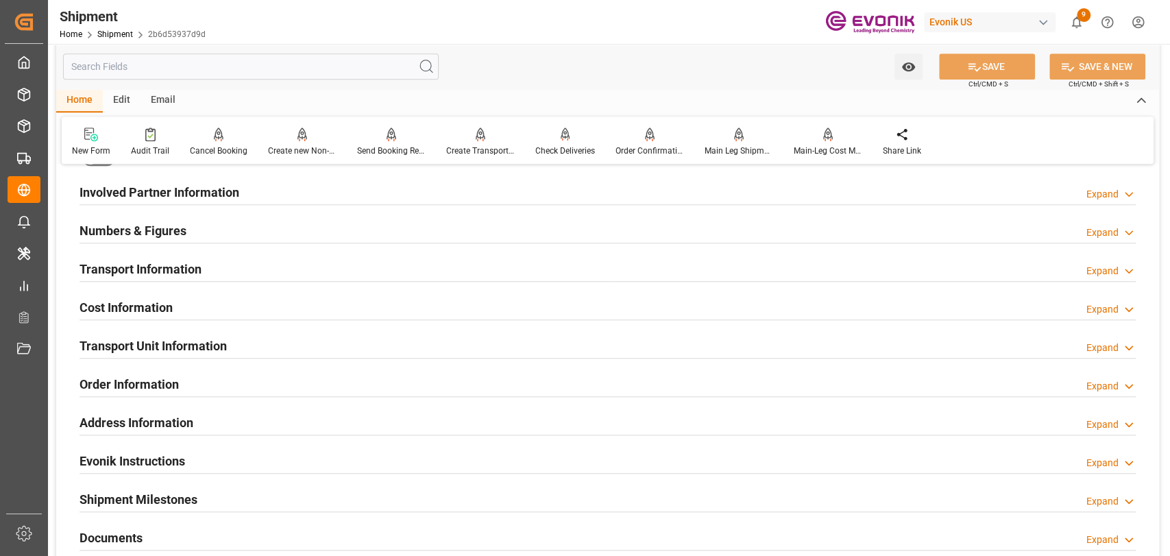
click at [181, 343] on h2 "Transport Unit Information" at bounding box center [152, 345] width 147 height 19
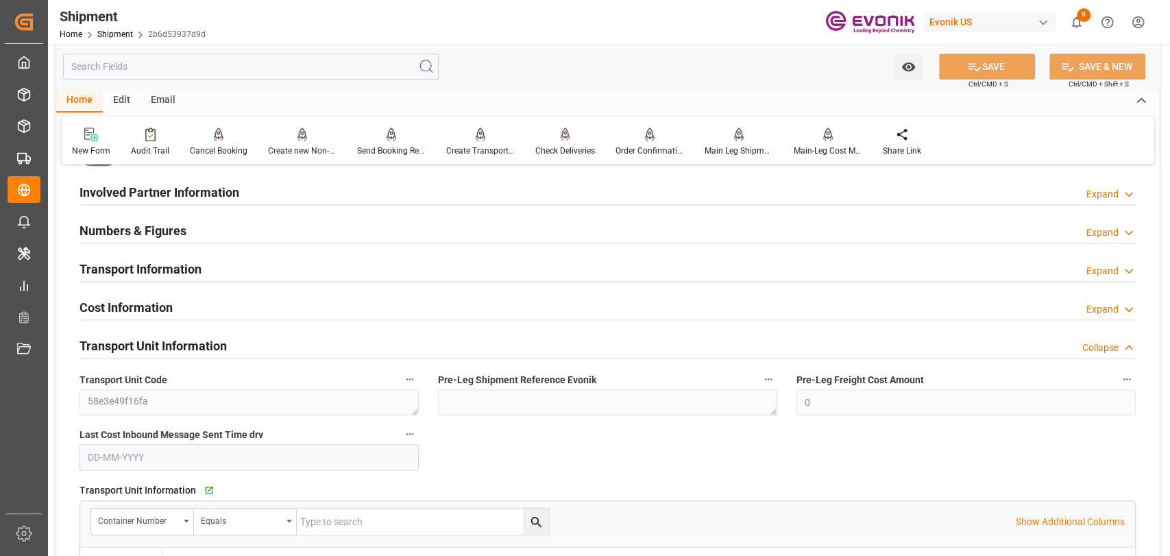
scroll to position [913, 0]
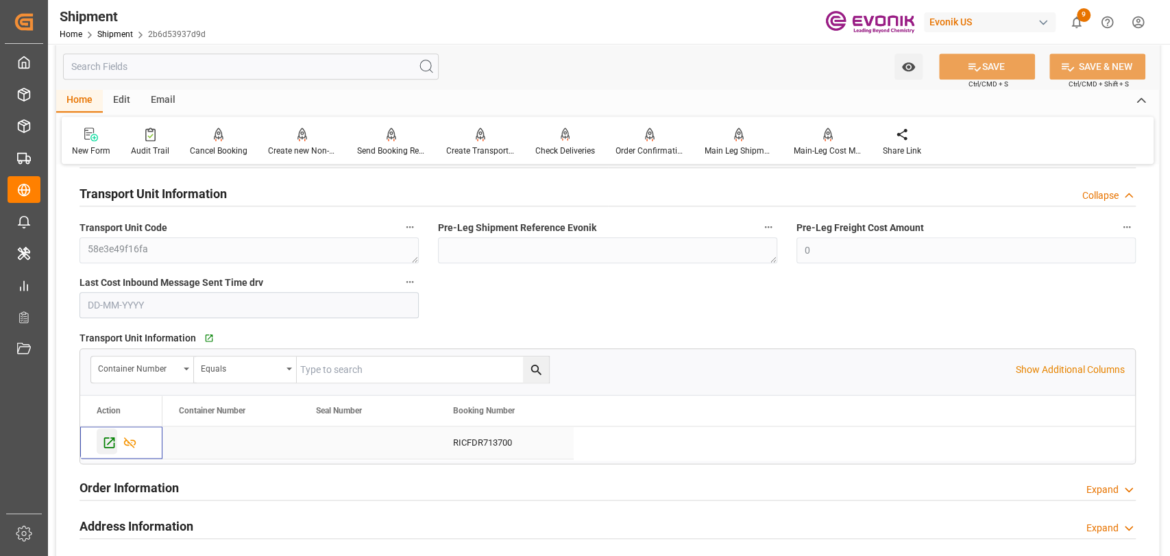
click at [104, 440] on icon "Press SPACE to select this row." at bounding box center [109, 442] width 11 height 11
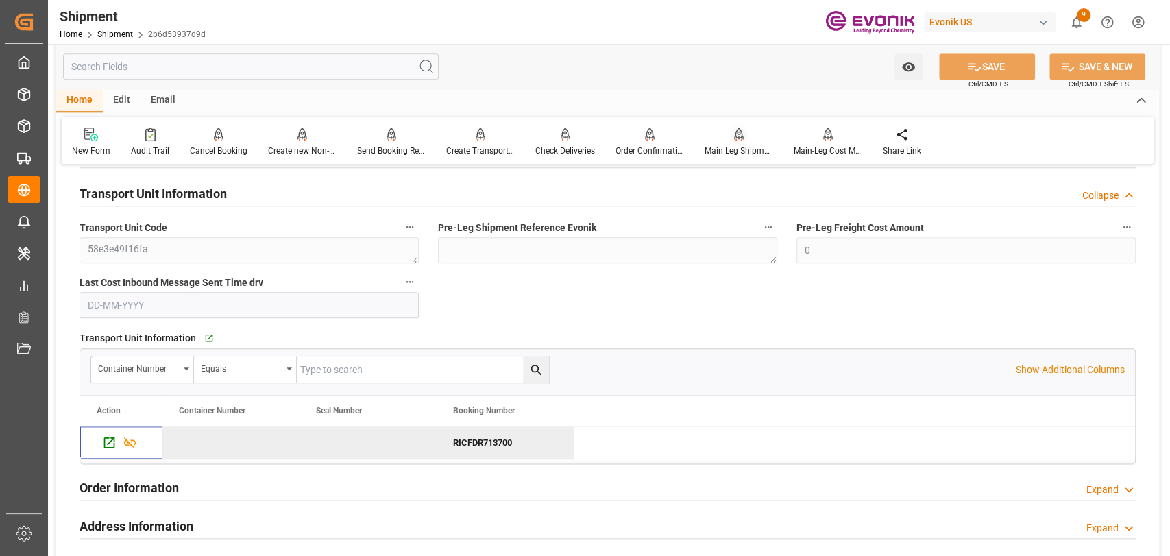
click at [738, 143] on div "Main Leg Shipment" at bounding box center [738, 142] width 89 height 30
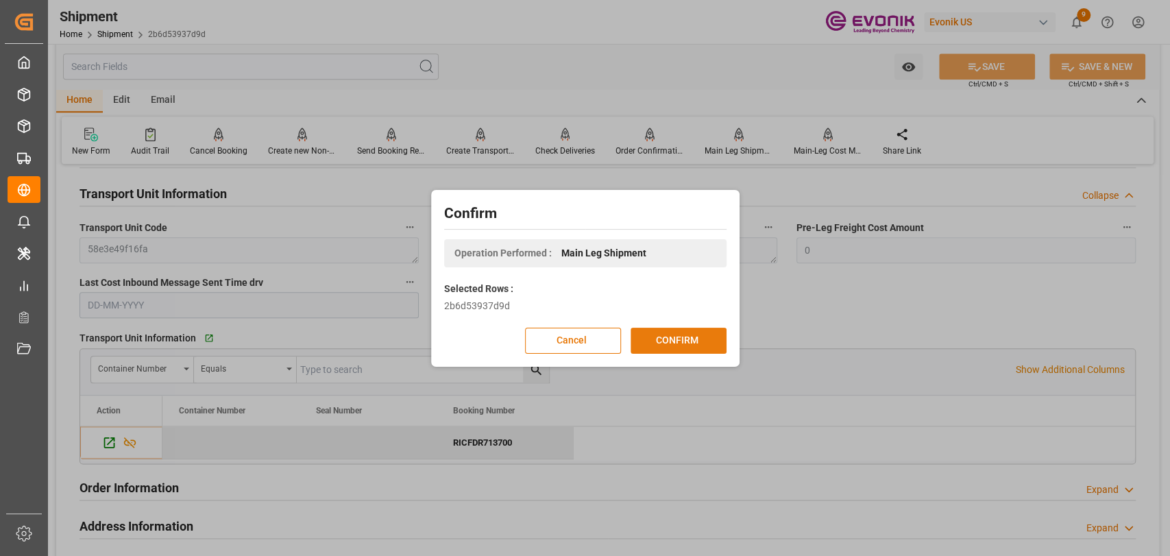
click at [693, 328] on button "CONFIRM" at bounding box center [678, 341] width 96 height 26
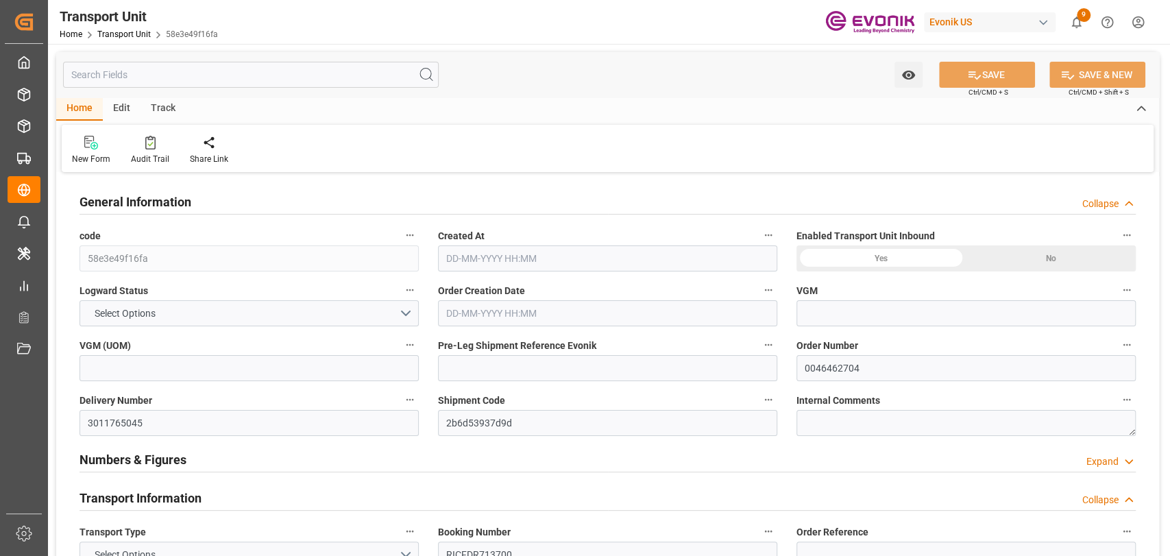
type input "58e3e49f16fa"
type input "0046462704"
type input "3011765045"
type input "2b6d53937d9d"
type input "RICFDR713700"
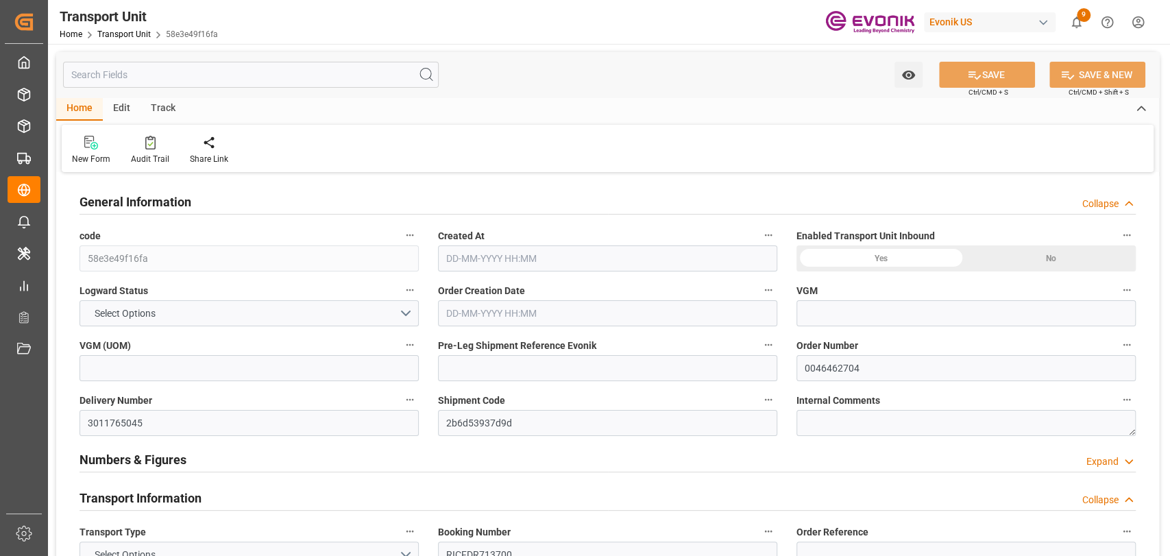
type input "ONEY"
type textarea "60101"
type input "[GEOGRAPHIC_DATA]"
type textarea "45139"
type input "[GEOGRAPHIC_DATA]"
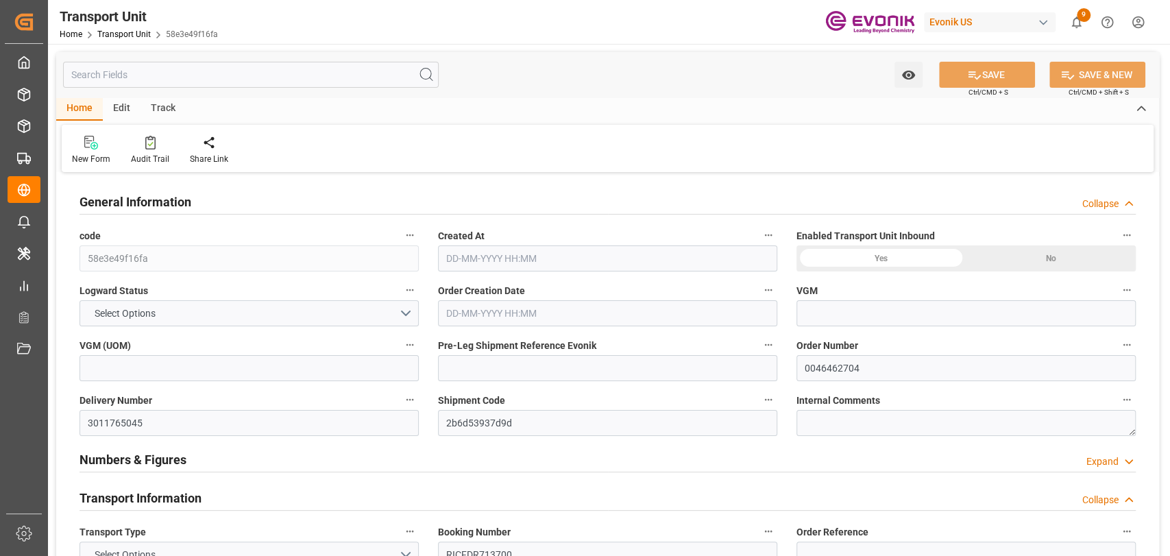
type input "[GEOGRAPHIC_DATA]"
type input "kg"
type input "ONE"
type input "Ocean Network Express"
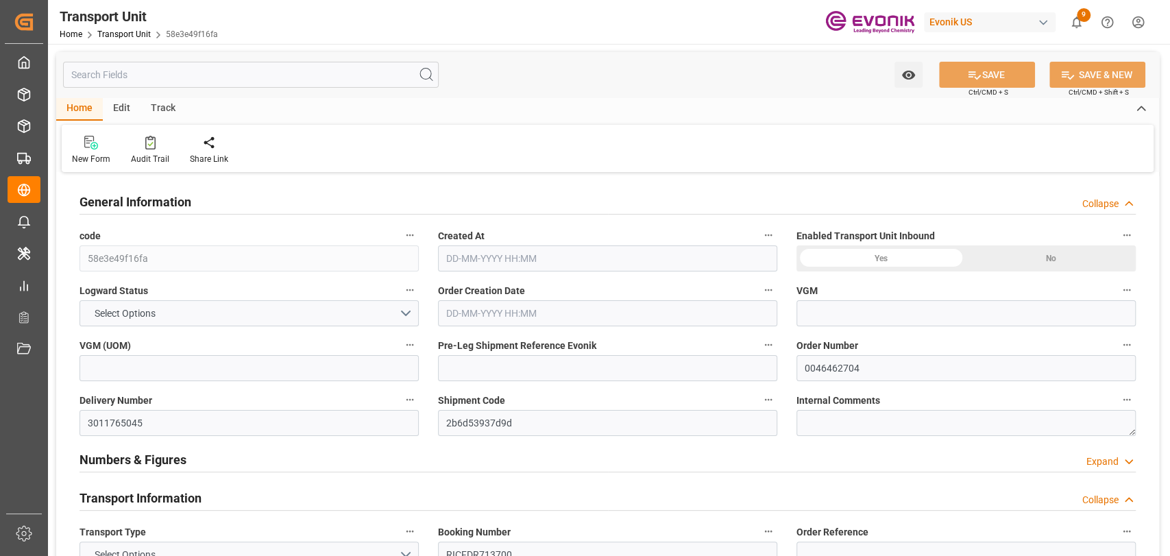
type input "USORF"
type input "BEANR"
type input "12512"
type input "[DATE] 02:28"
type input "[DATE]"
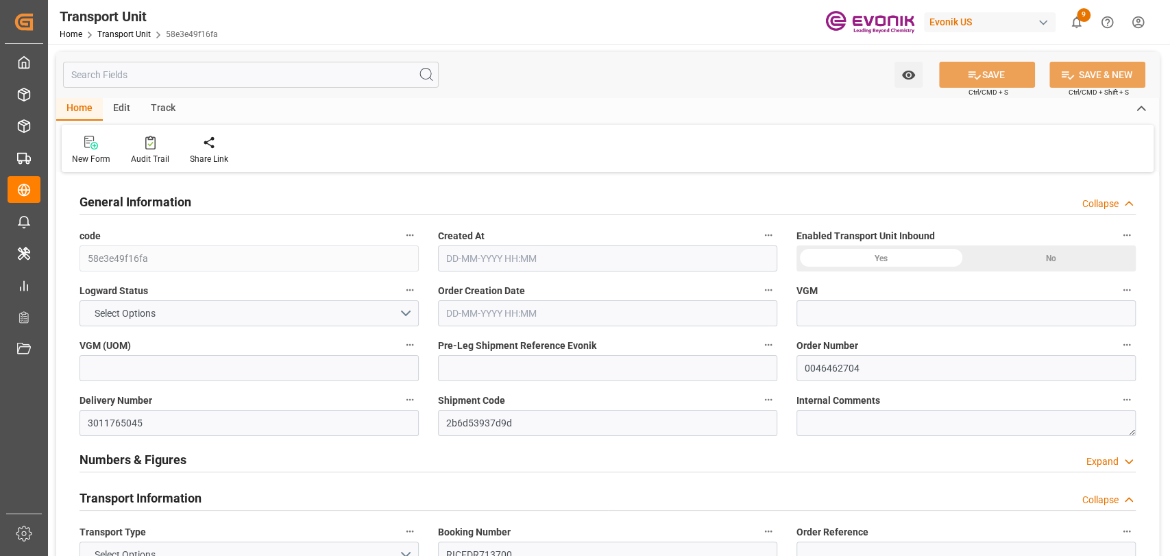
type input "[DATE] 00:00"
type input "[DATE] 16:00"
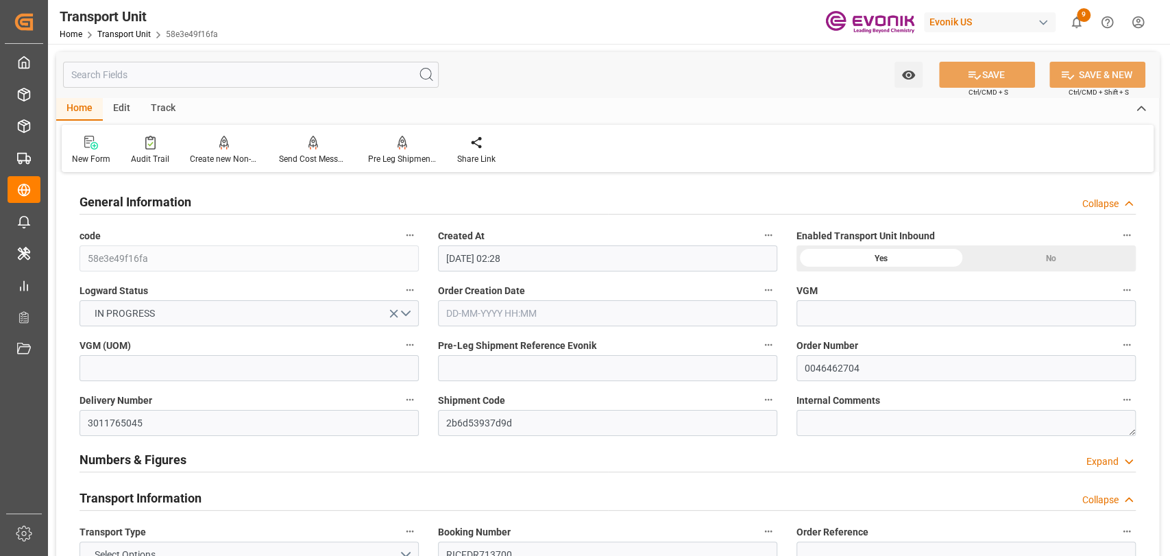
click at [397, 131] on div "New Form Audit Trail Create new Non-Conformance Send Cost Message to Evonik Sen…" at bounding box center [608, 148] width 1092 height 47
click at [404, 141] on icon at bounding box center [402, 143] width 10 height 14
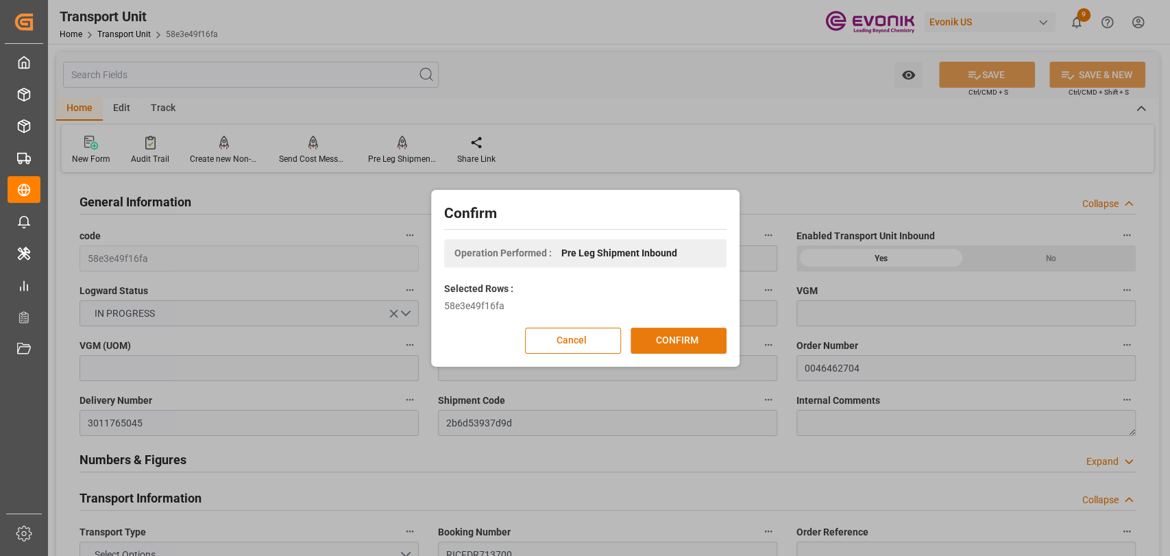
drag, startPoint x: 677, startPoint y: 324, endPoint x: 674, endPoint y: 338, distance: 14.1
click at [674, 328] on div "Confirm Operation Performed : Pre Leg Shipment Inbound Selected Rows : 58e3e49f…" at bounding box center [584, 278] width 301 height 170
click at [674, 341] on button "CONFIRM" at bounding box center [678, 341] width 96 height 26
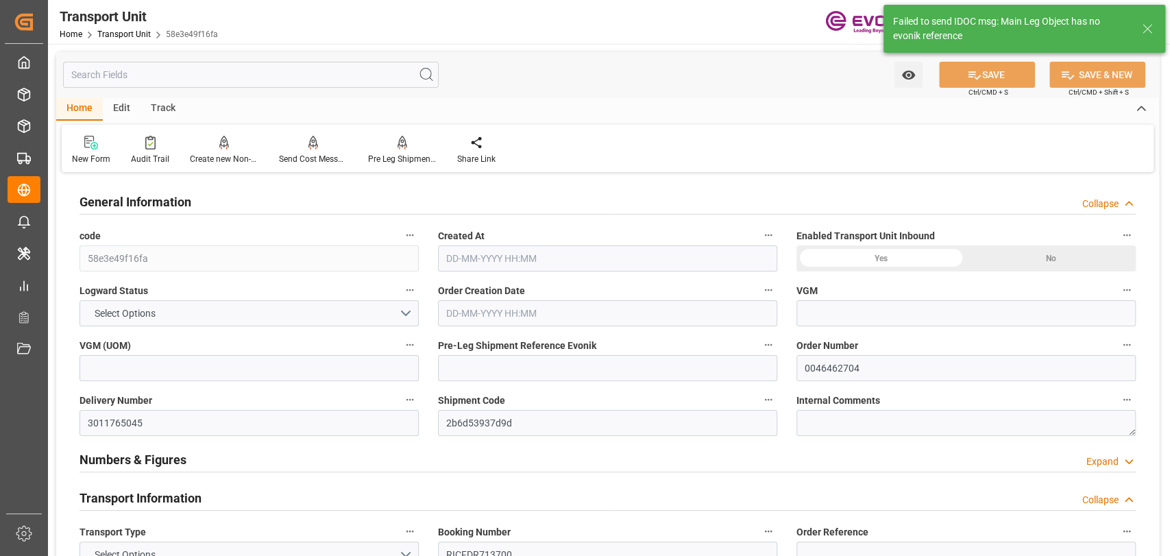
type input "ONE"
type input "Ocean Network Express"
type input "USORF"
type input "BEANR"
type input "12512"
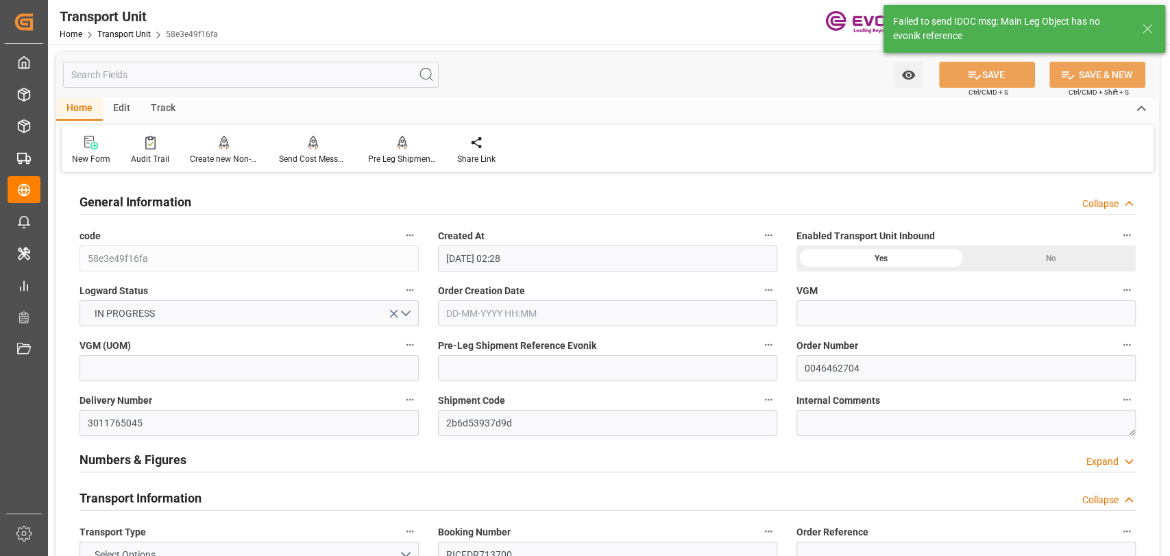
type input "[DATE] 02:28"
type input "[DATE]"
type input "[DATE] 00:00"
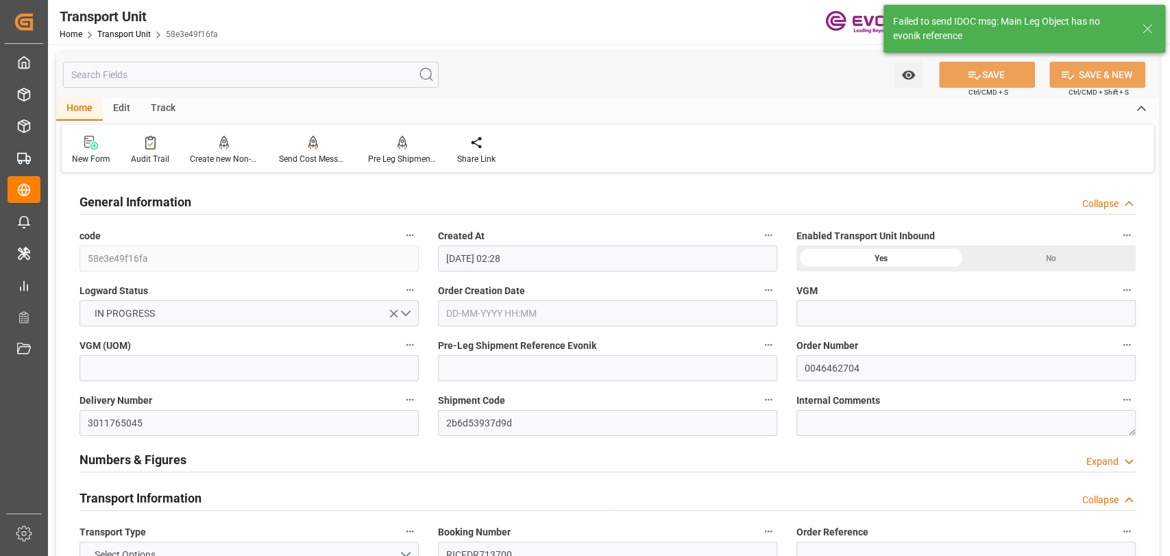
type input "[DATE] 00:00"
type input "[DATE] 16:00"
